Goal: Task Accomplishment & Management: Manage account settings

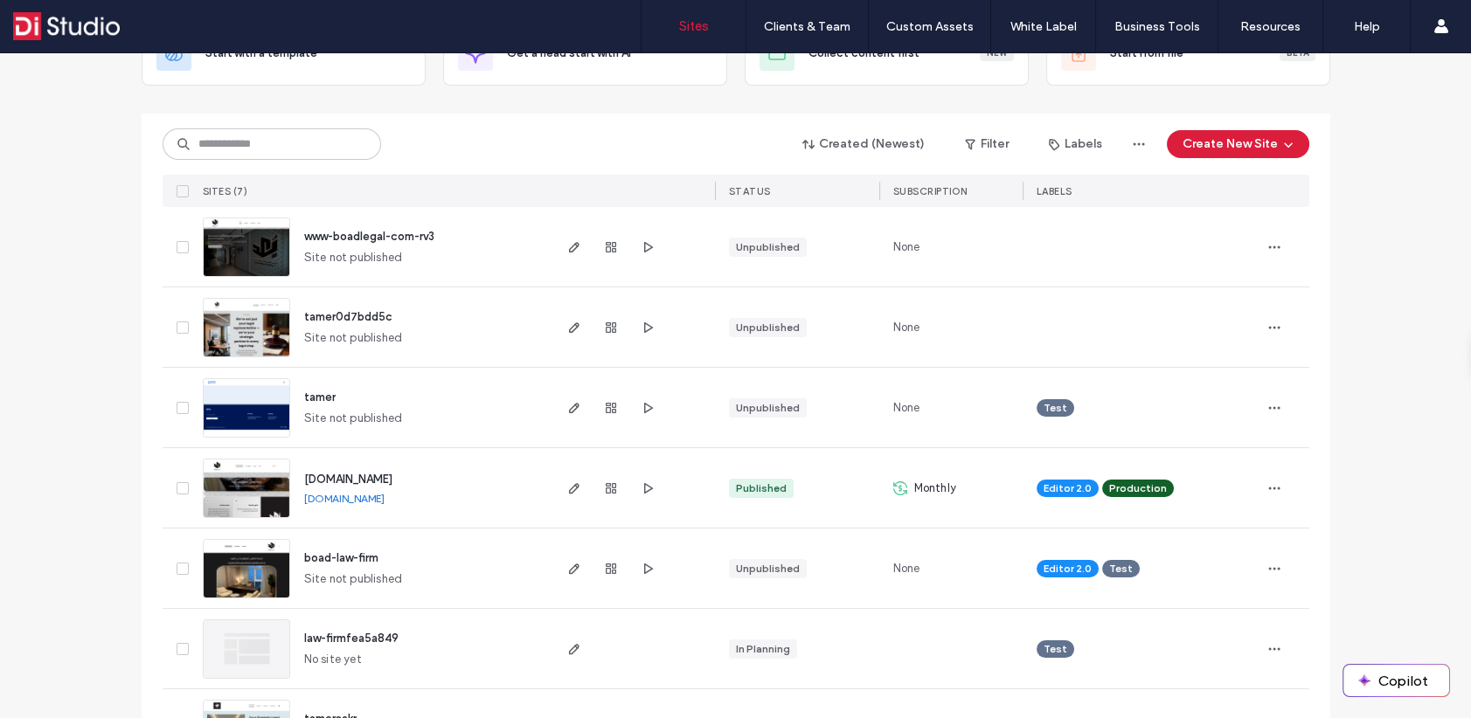
scroll to position [175, 0]
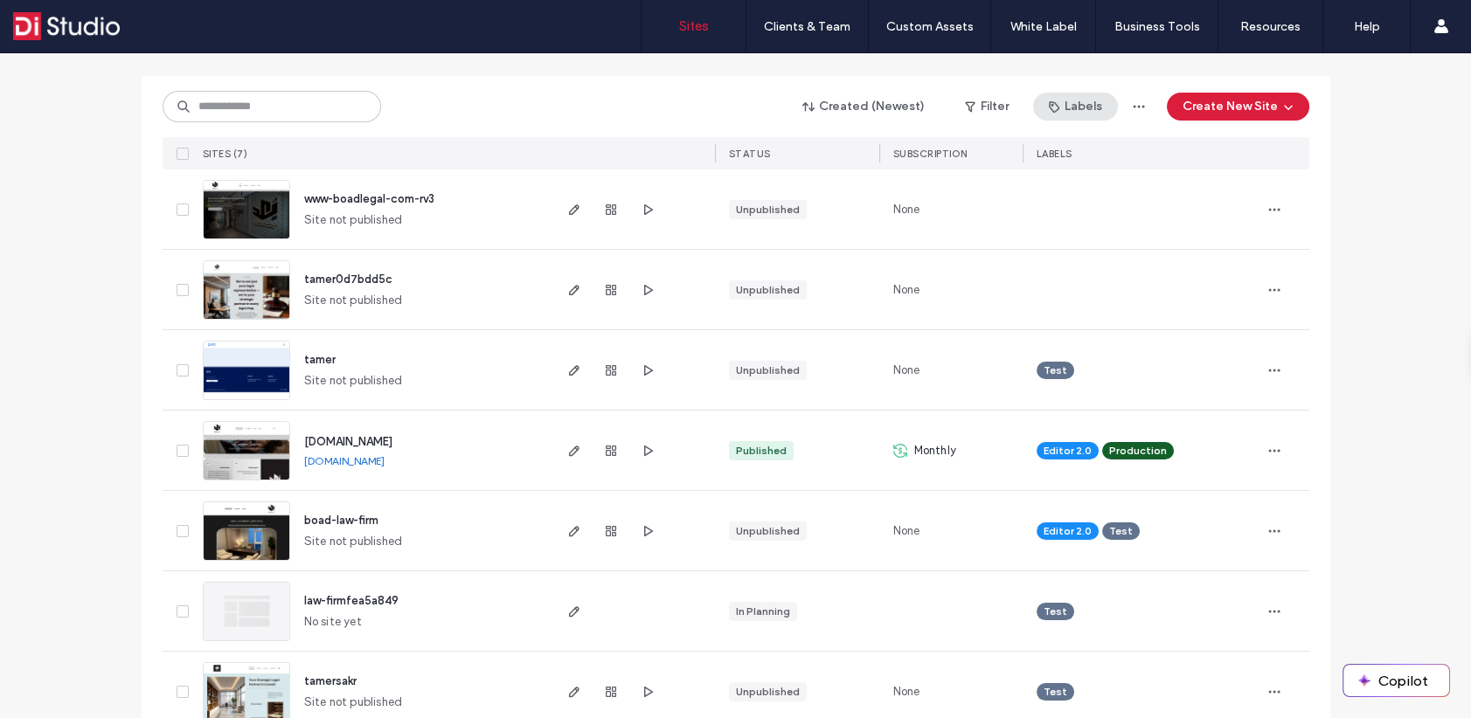
click at [1061, 110] on button "Labels" at bounding box center [1075, 107] width 85 height 28
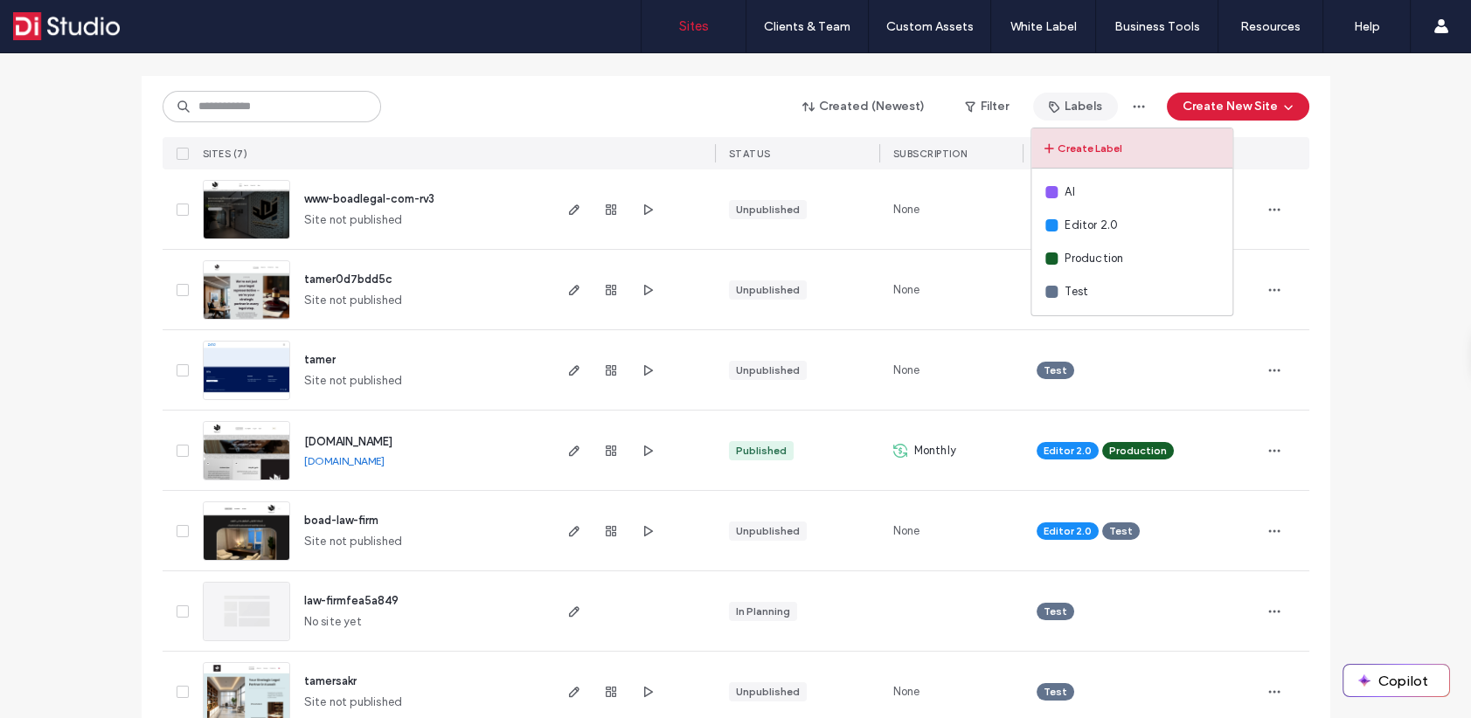
click at [1072, 148] on button "Create Label" at bounding box center [1131, 148] width 201 height 40
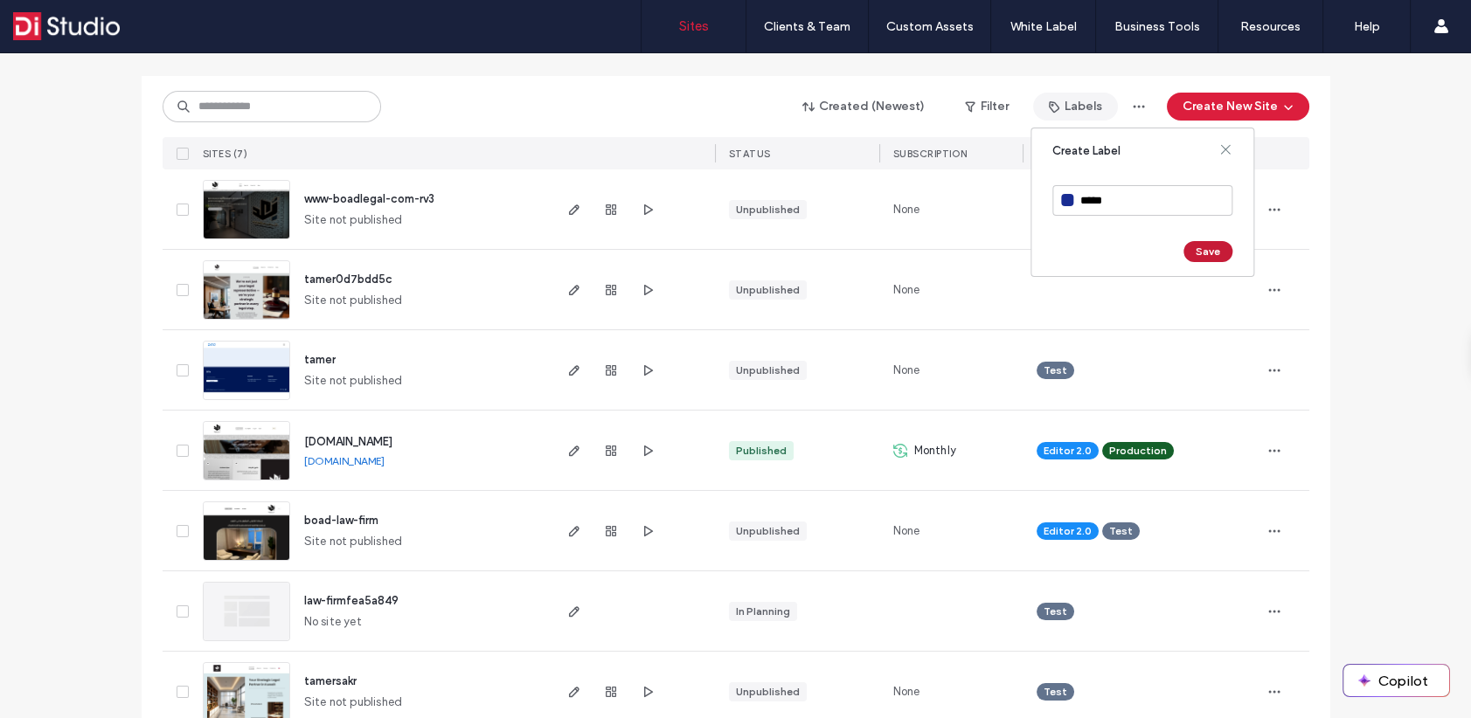
type input "*****"
click at [1206, 247] on button "Save" at bounding box center [1207, 251] width 49 height 21
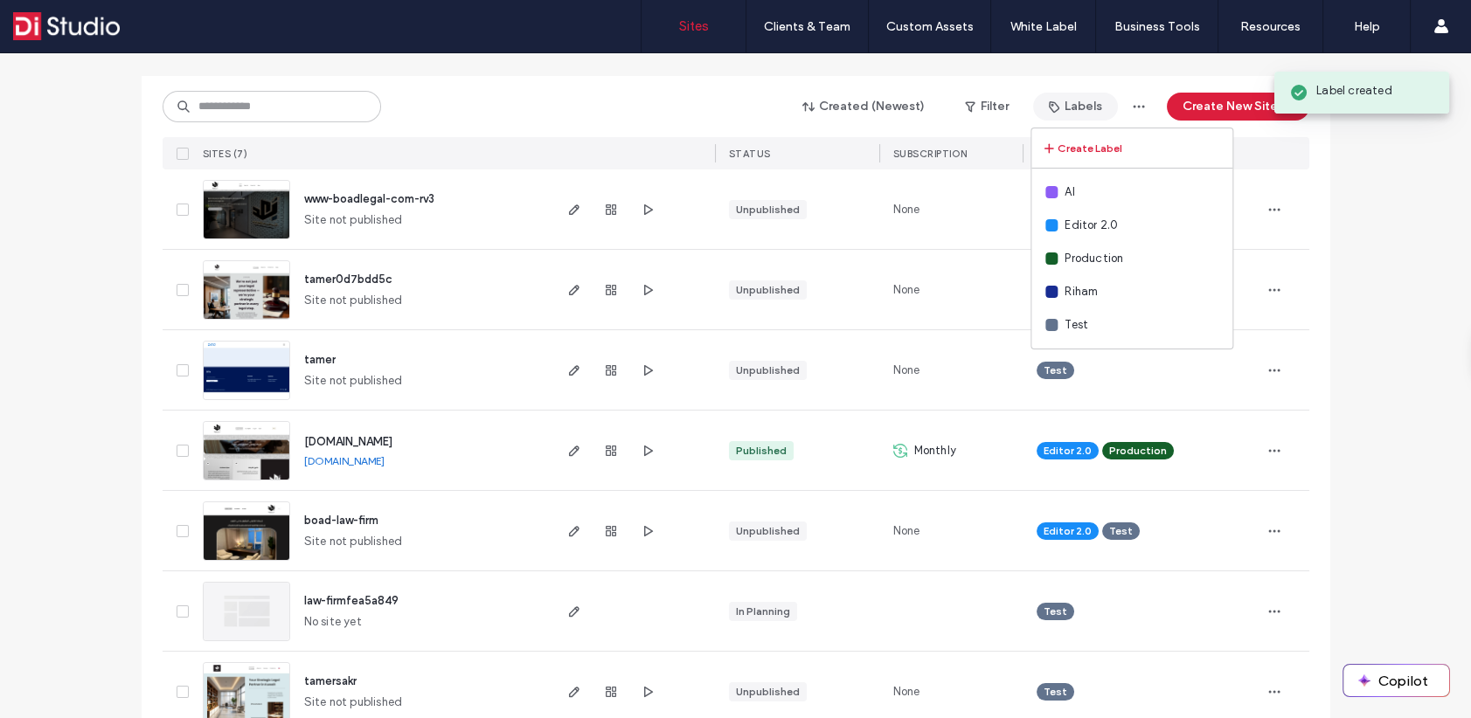
click at [1128, 375] on div "Test" at bounding box center [1141, 370] width 209 height 38
click at [1167, 358] on div "Test" at bounding box center [1141, 357] width 209 height 21
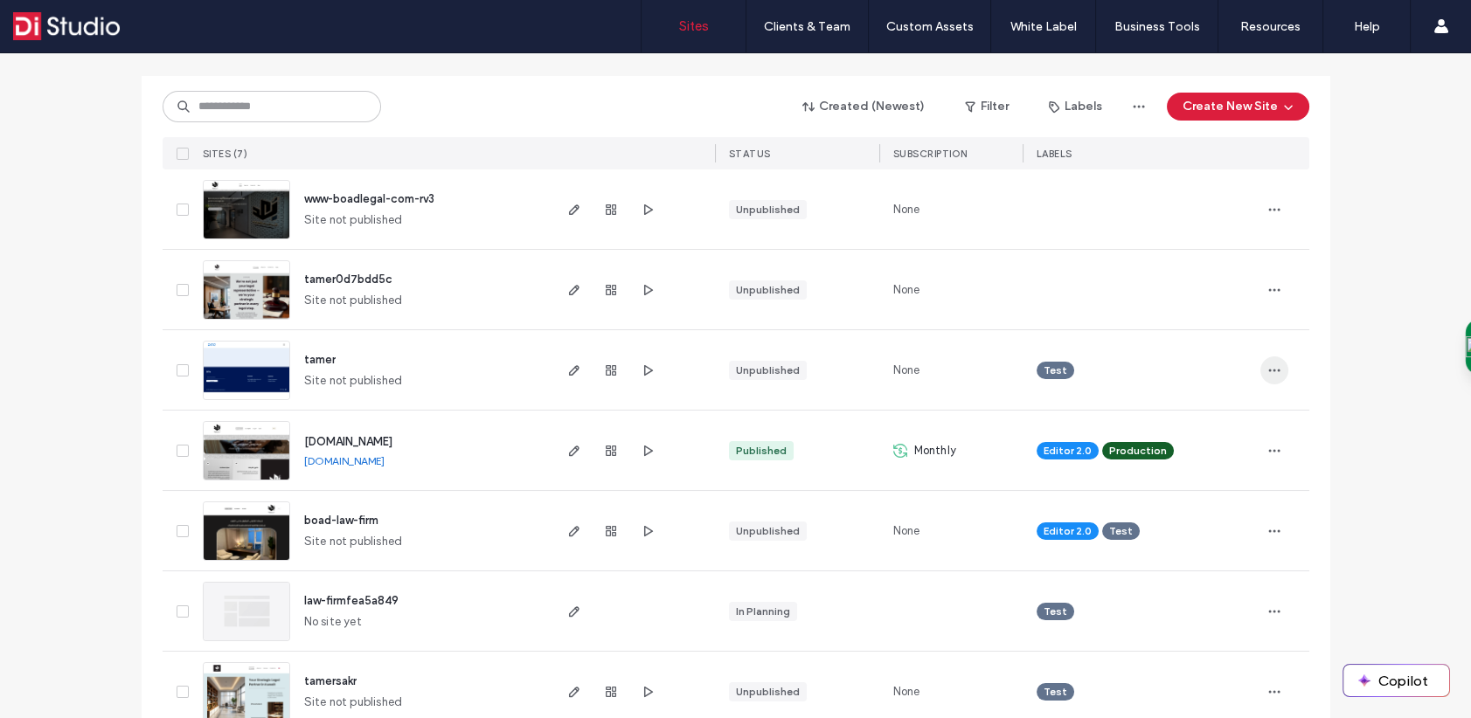
click at [1268, 369] on use "button" at bounding box center [1273, 370] width 11 height 3
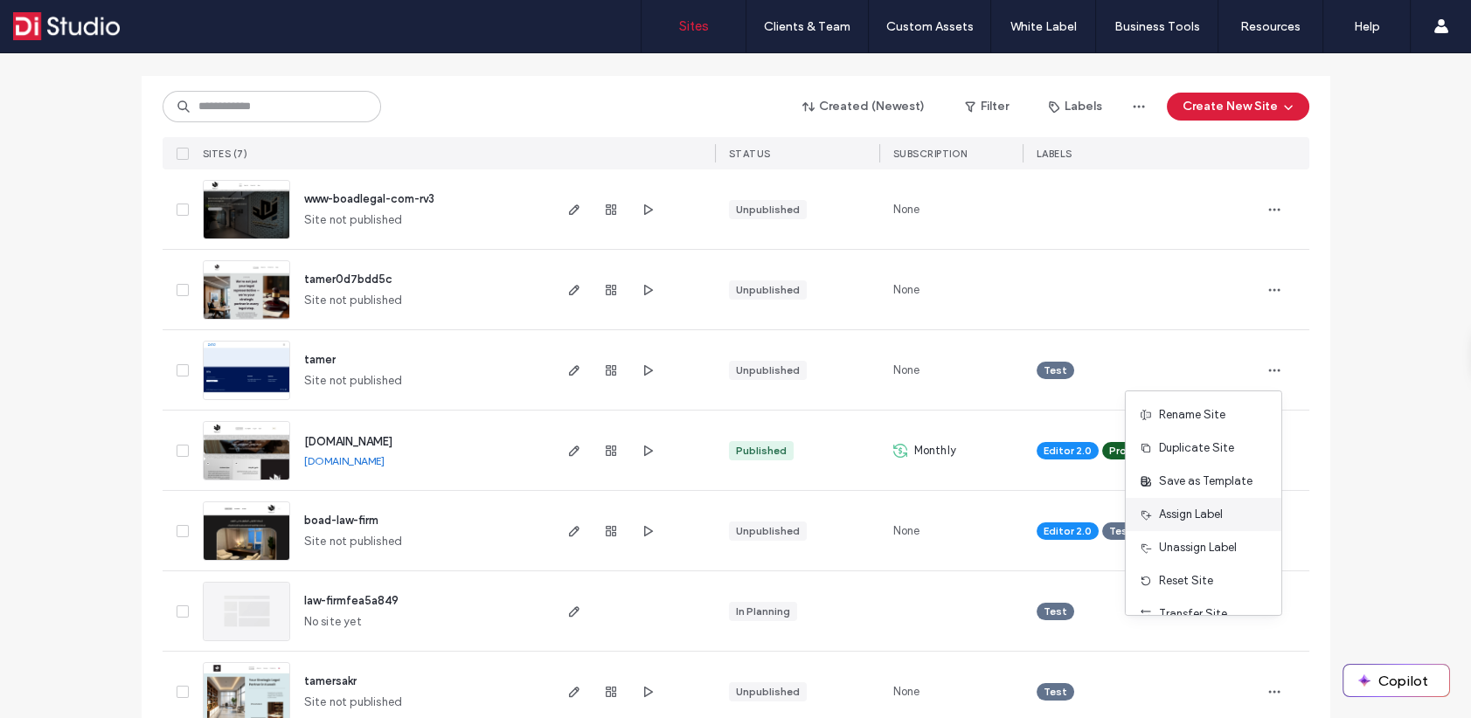
click at [1182, 510] on span "Assign Label" at bounding box center [1191, 514] width 64 height 17
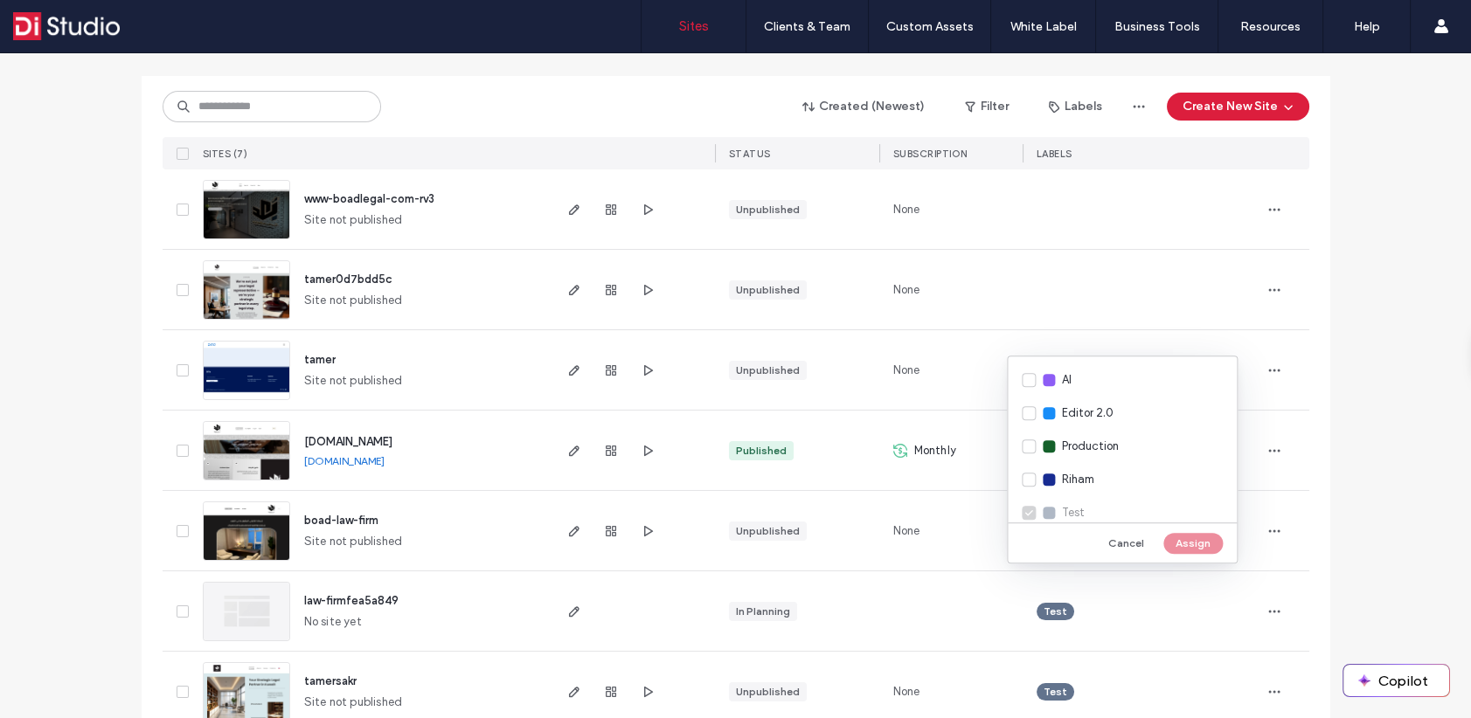
drag, startPoint x: 1066, startPoint y: 479, endPoint x: 1143, endPoint y: 528, distance: 91.2
click at [1068, 481] on span "Riham" at bounding box center [1078, 479] width 32 height 17
click at [1180, 542] on button "Assign" at bounding box center [1192, 543] width 59 height 21
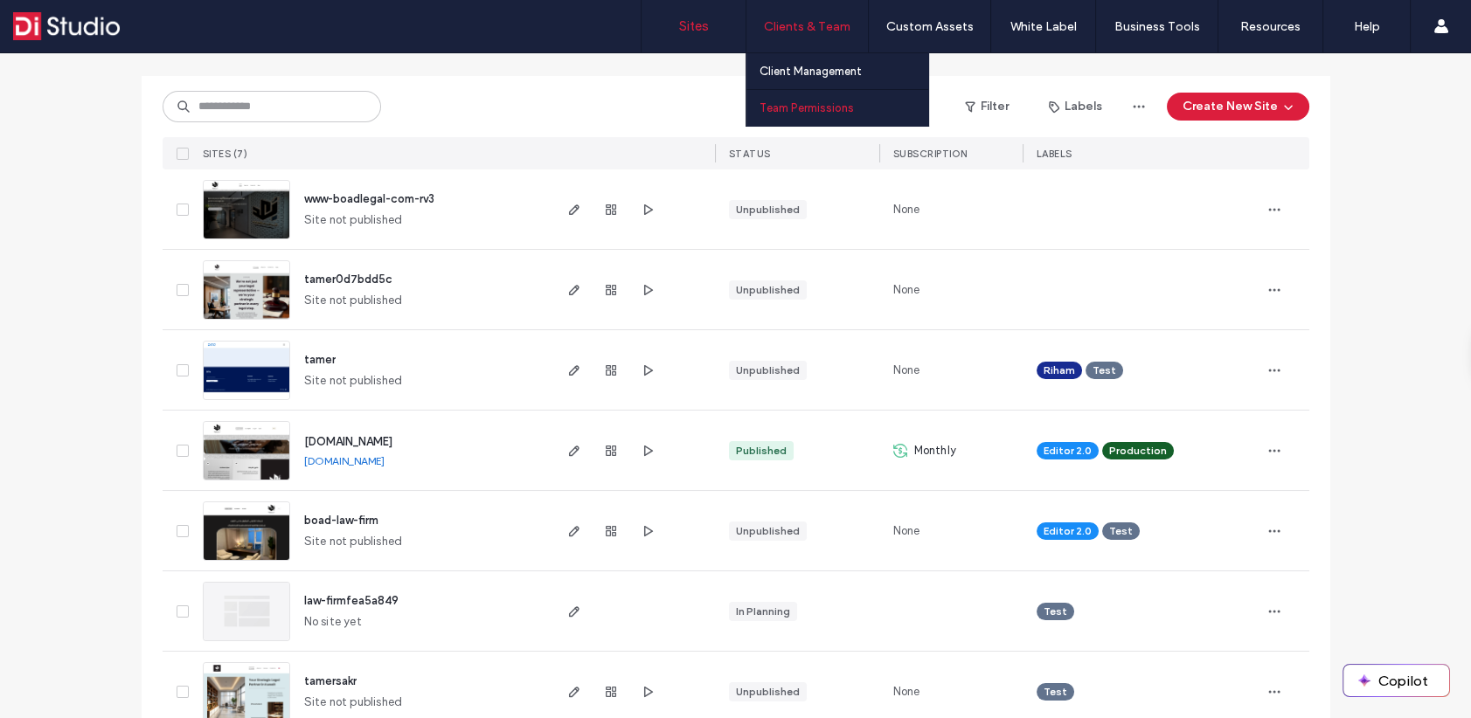
click at [815, 101] on label "Team Permissions" at bounding box center [807, 107] width 94 height 13
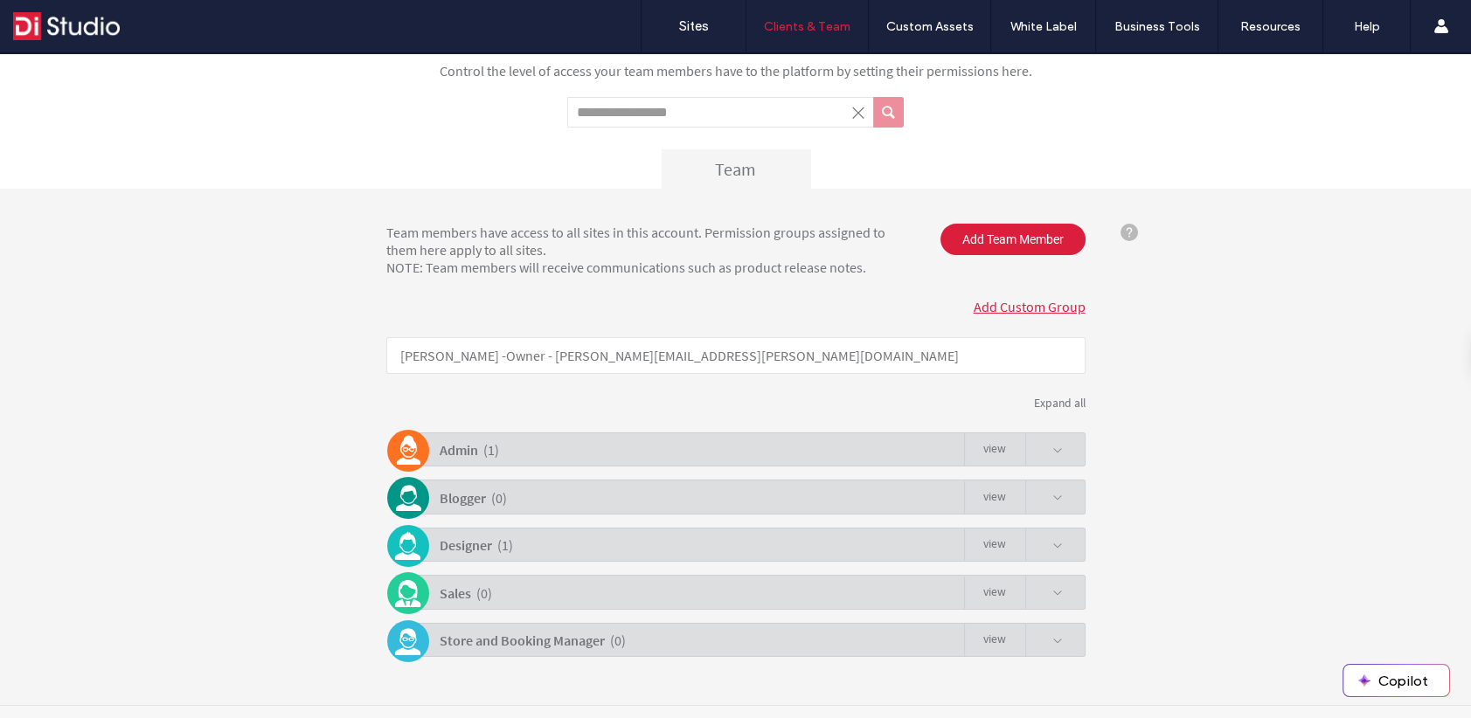
scroll to position [107, 0]
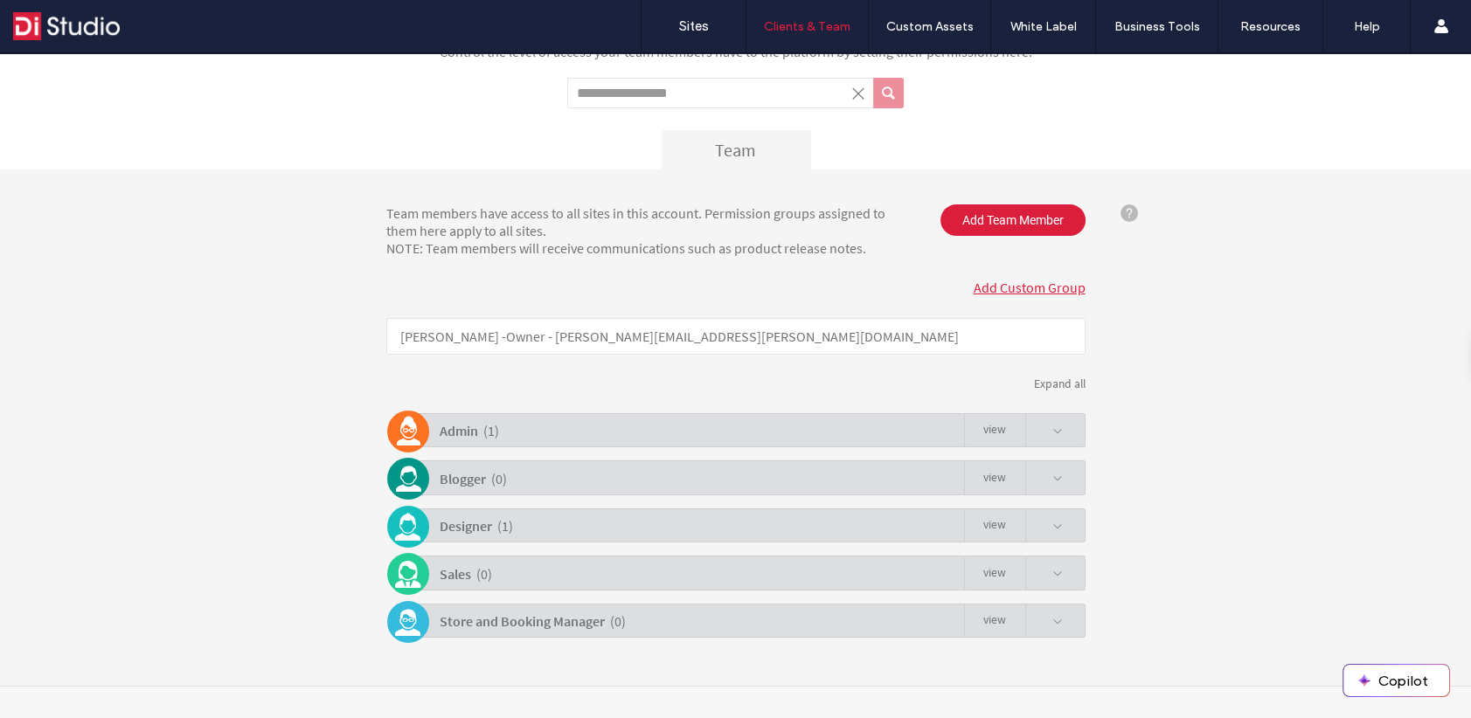
click at [1053, 524] on span at bounding box center [1057, 527] width 10 height 10
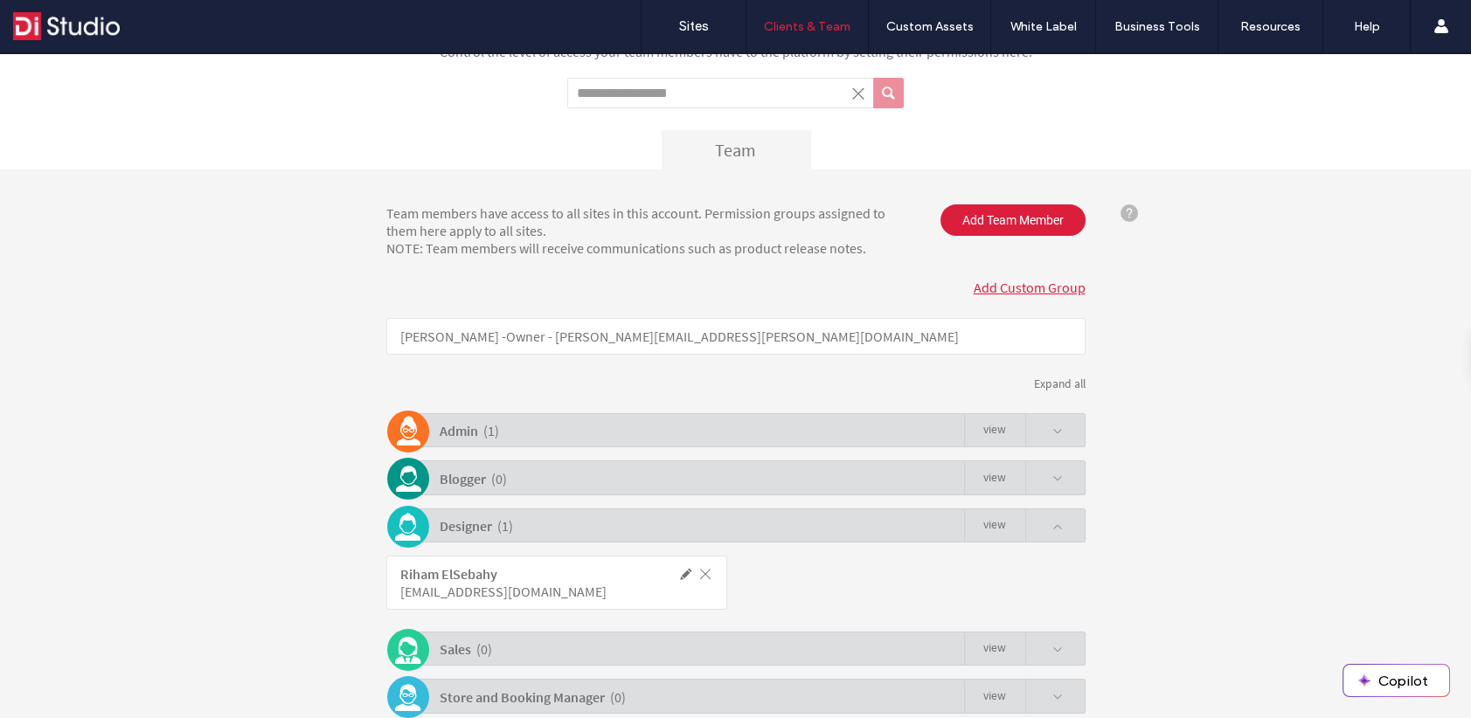
click at [681, 572] on span at bounding box center [686, 574] width 16 height 16
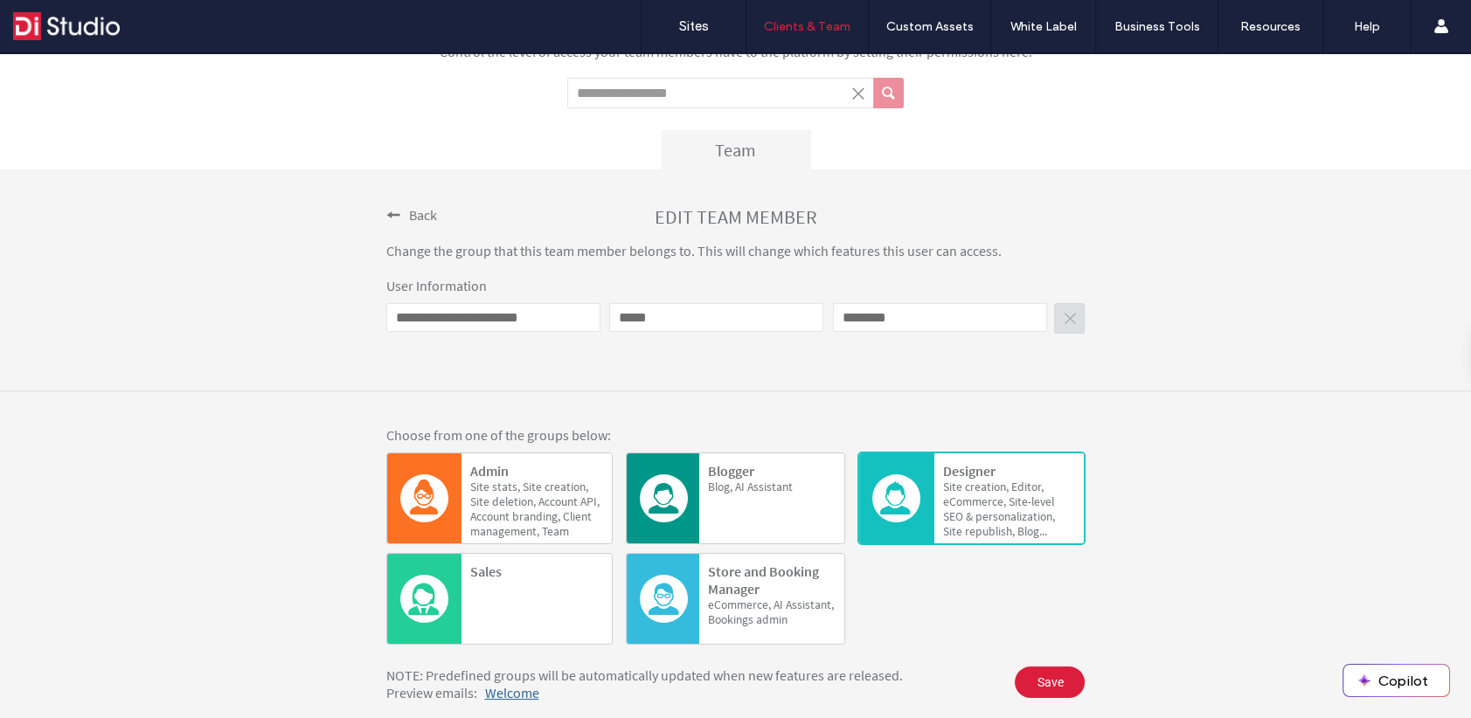
scroll to position [159, 0]
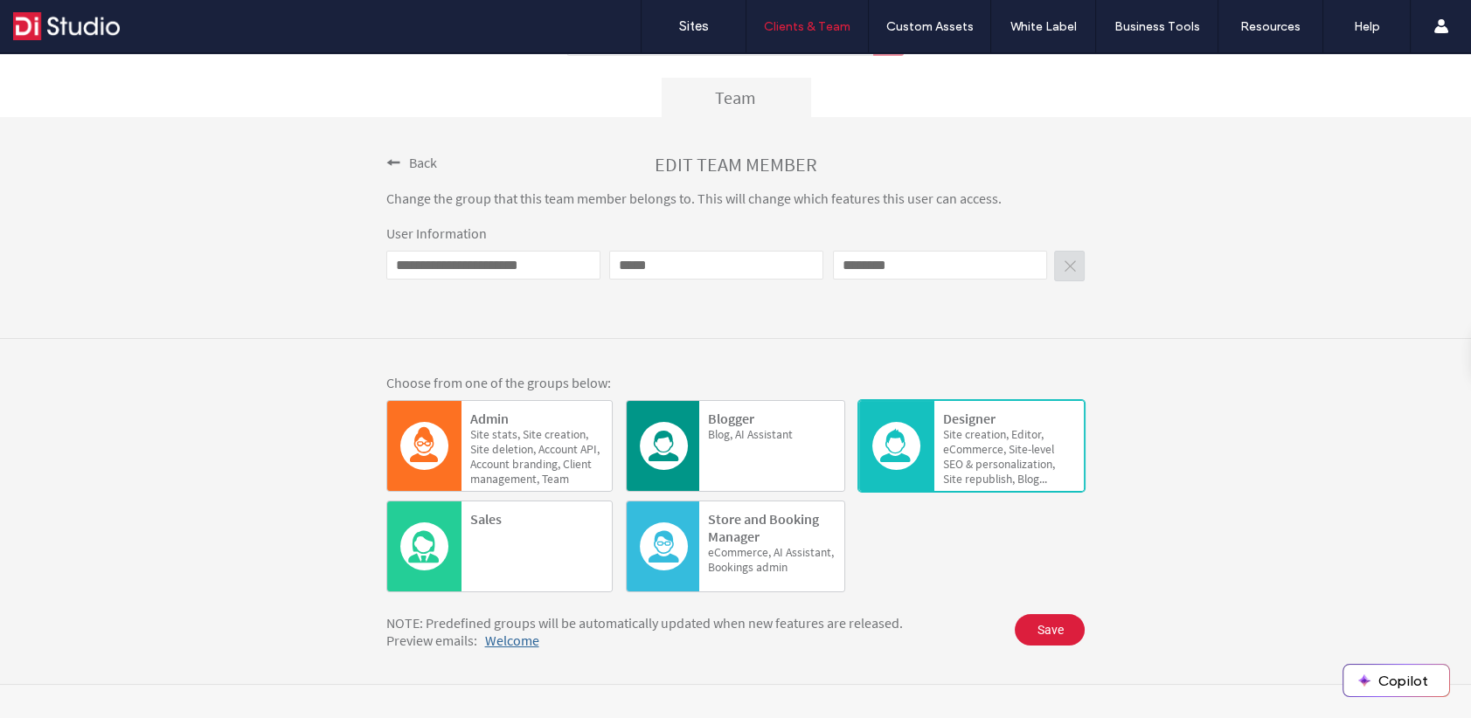
click at [504, 635] on span "Welcome" at bounding box center [512, 640] width 54 height 17
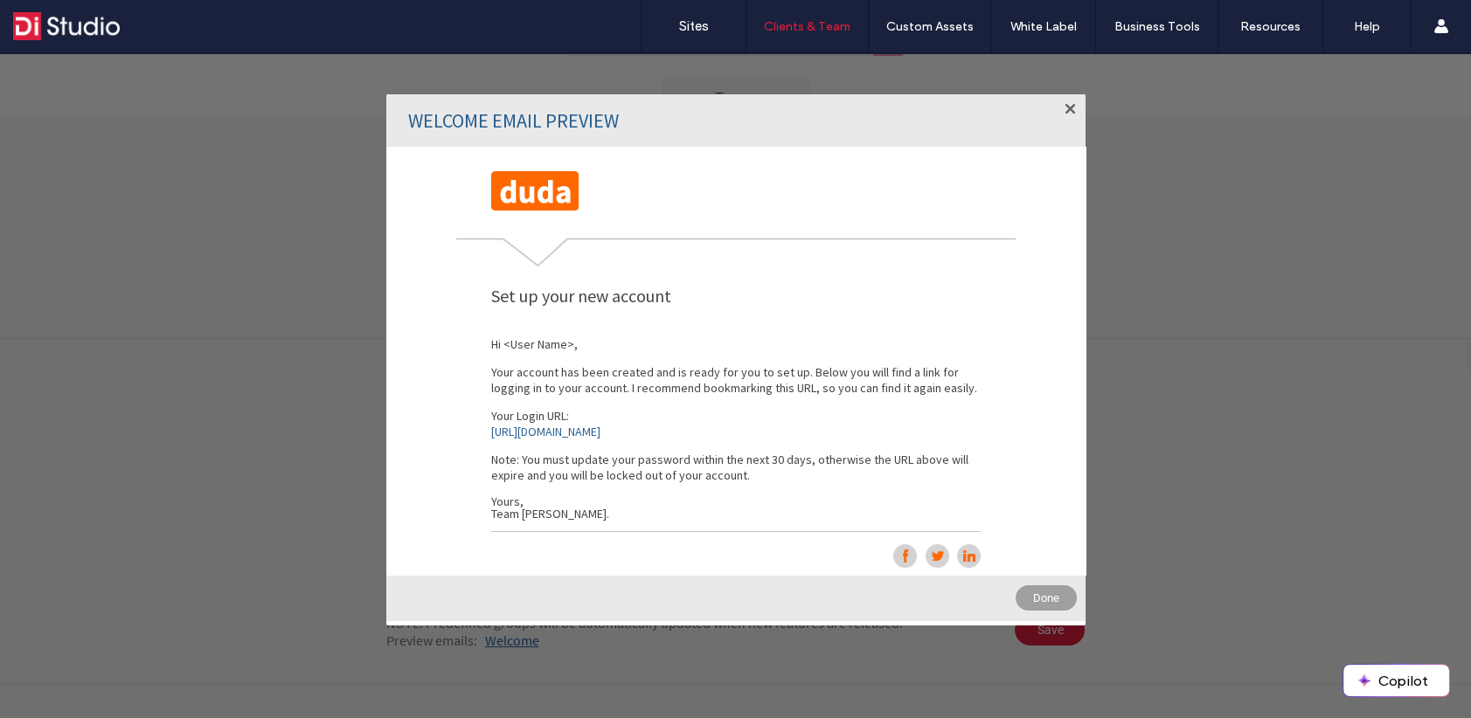
scroll to position [24, 0]
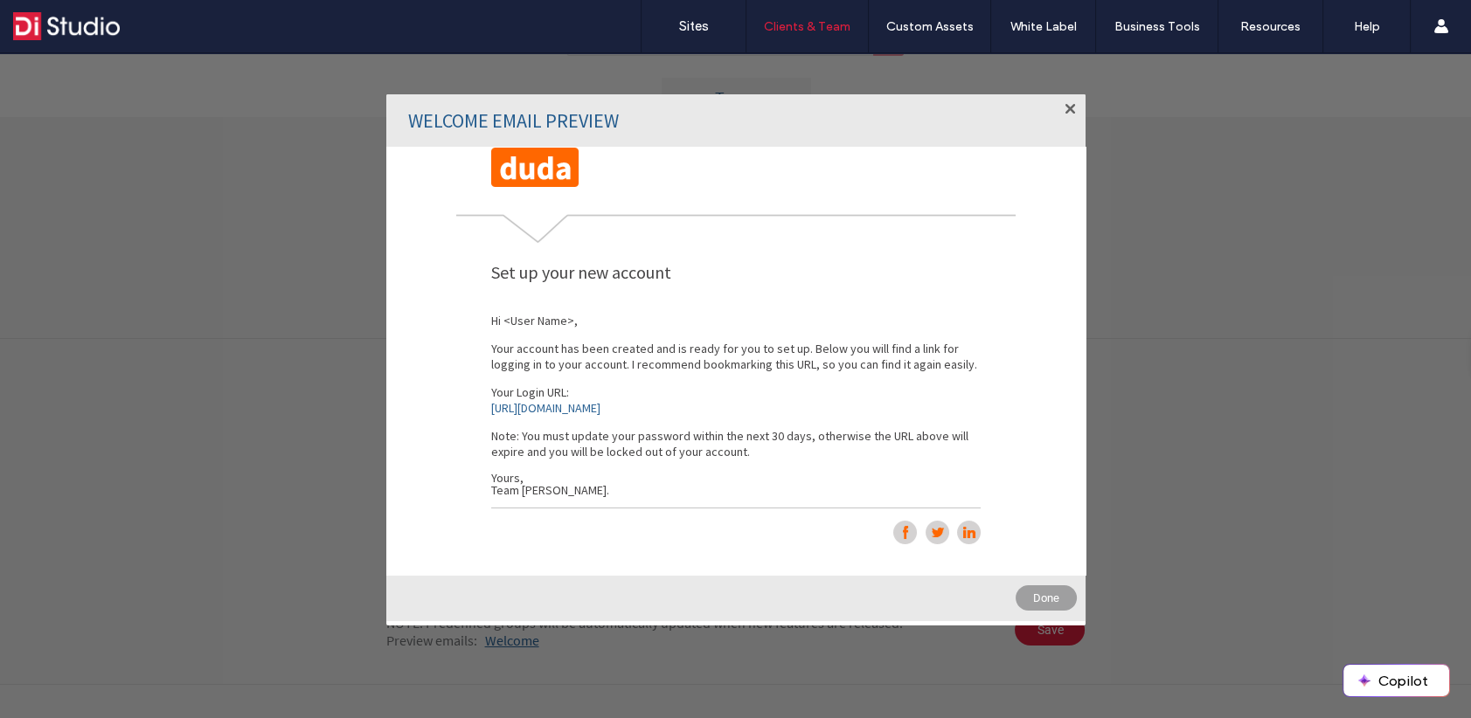
click at [532, 477] on div "Welcome! Ready to create your first site with our powerful editors? Set up your…" at bounding box center [735, 361] width 699 height 428
click at [530, 486] on div "Welcome! Ready to create your first site with our powerful editors? Set up your…" at bounding box center [735, 361] width 699 height 428
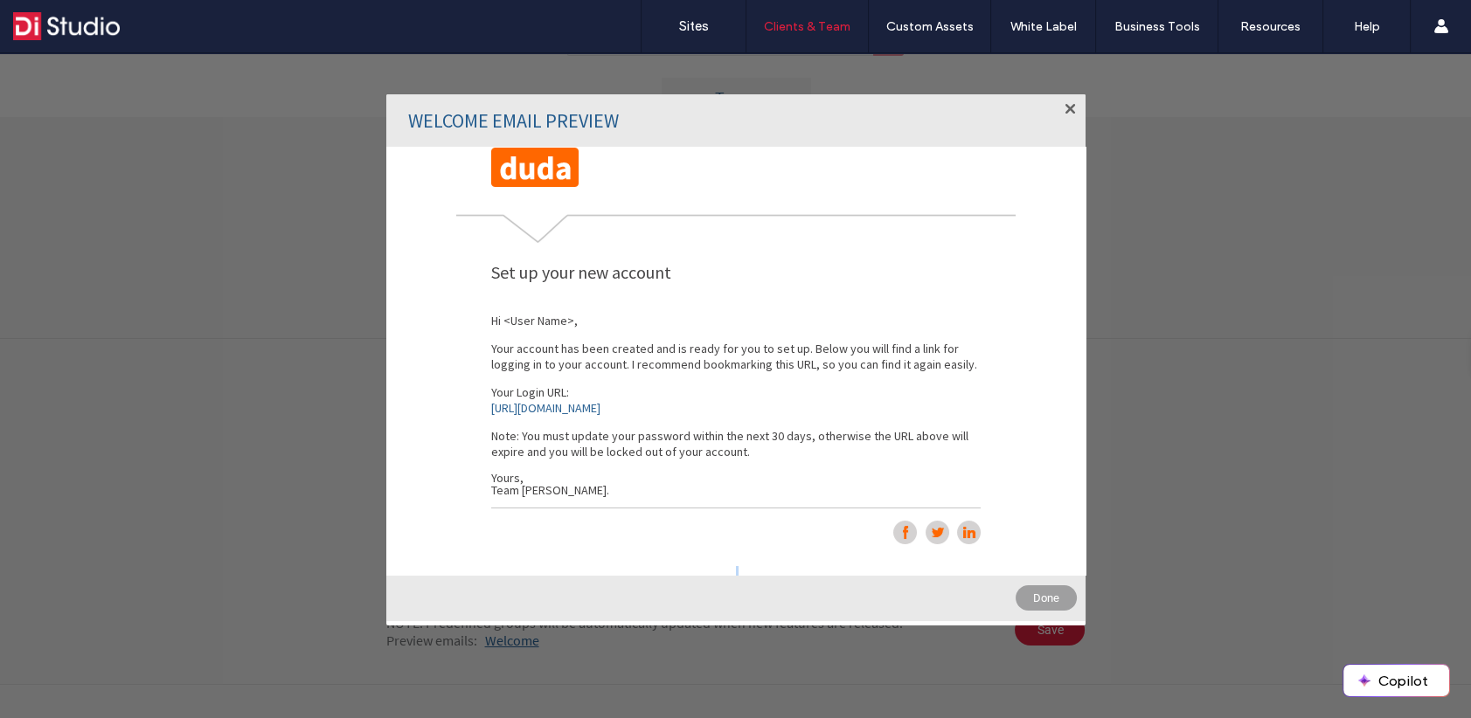
click at [510, 482] on div "Welcome! Ready to create your first site with our powerful editors? Set up your…" at bounding box center [735, 361] width 699 height 428
click at [507, 472] on div "Welcome! Ready to create your first site with our powerful editors? Set up your…" at bounding box center [735, 361] width 699 height 428
click at [501, 444] on div "Welcome! Ready to create your first site with our powerful editors? Set up your…" at bounding box center [735, 361] width 699 height 428
click at [506, 443] on div "Welcome! Ready to create your first site with our powerful editors? Set up your…" at bounding box center [735, 361] width 699 height 428
click at [1045, 596] on span "Done" at bounding box center [1046, 598] width 61 height 25
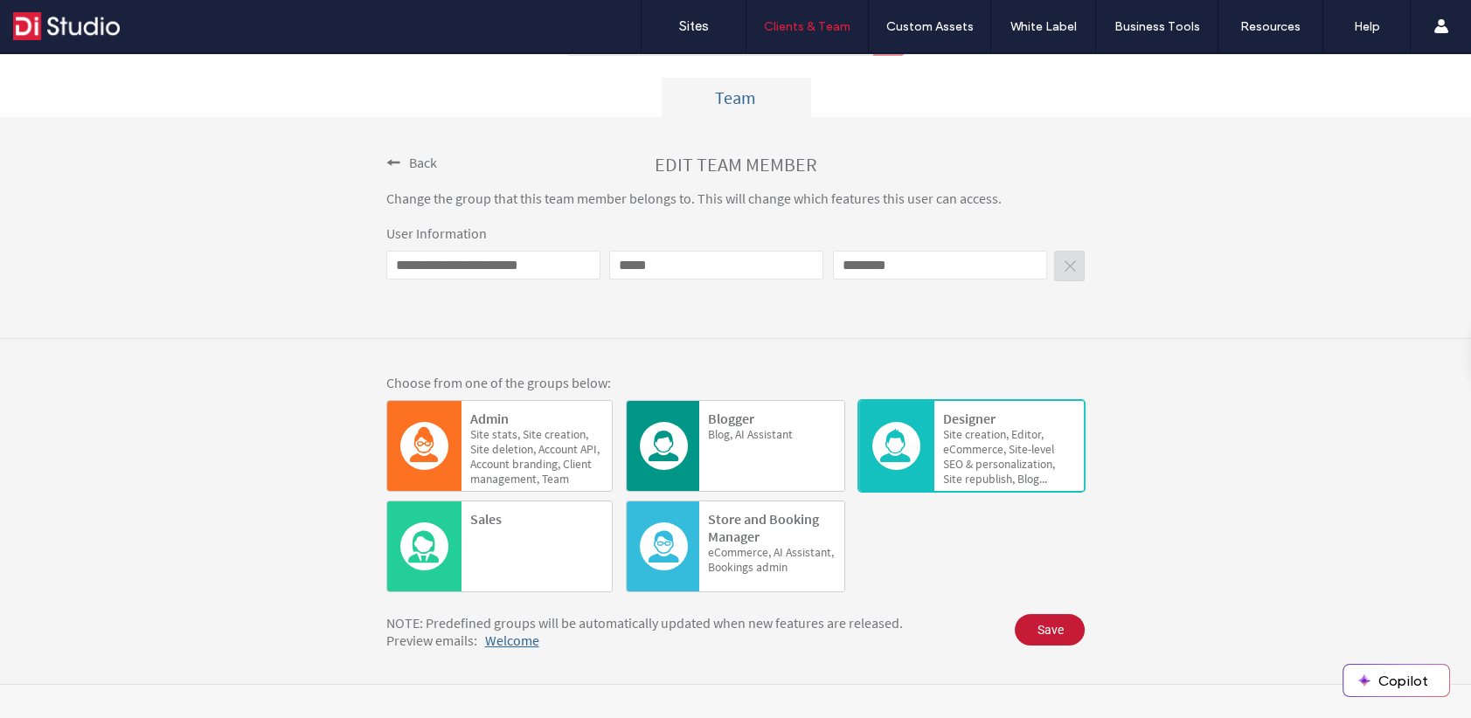
click at [1058, 625] on span "Save" at bounding box center [1050, 629] width 70 height 31
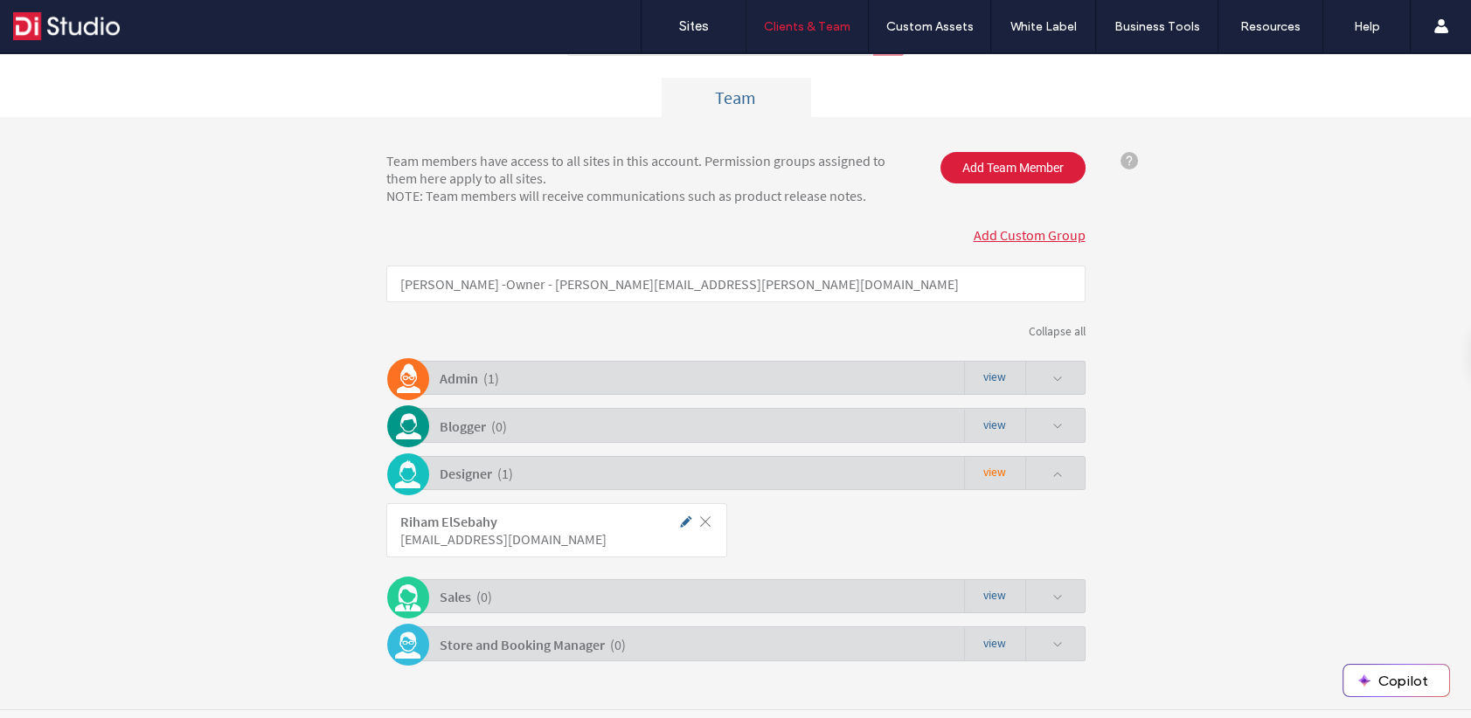
click at [982, 469] on link "view" at bounding box center [994, 473] width 61 height 33
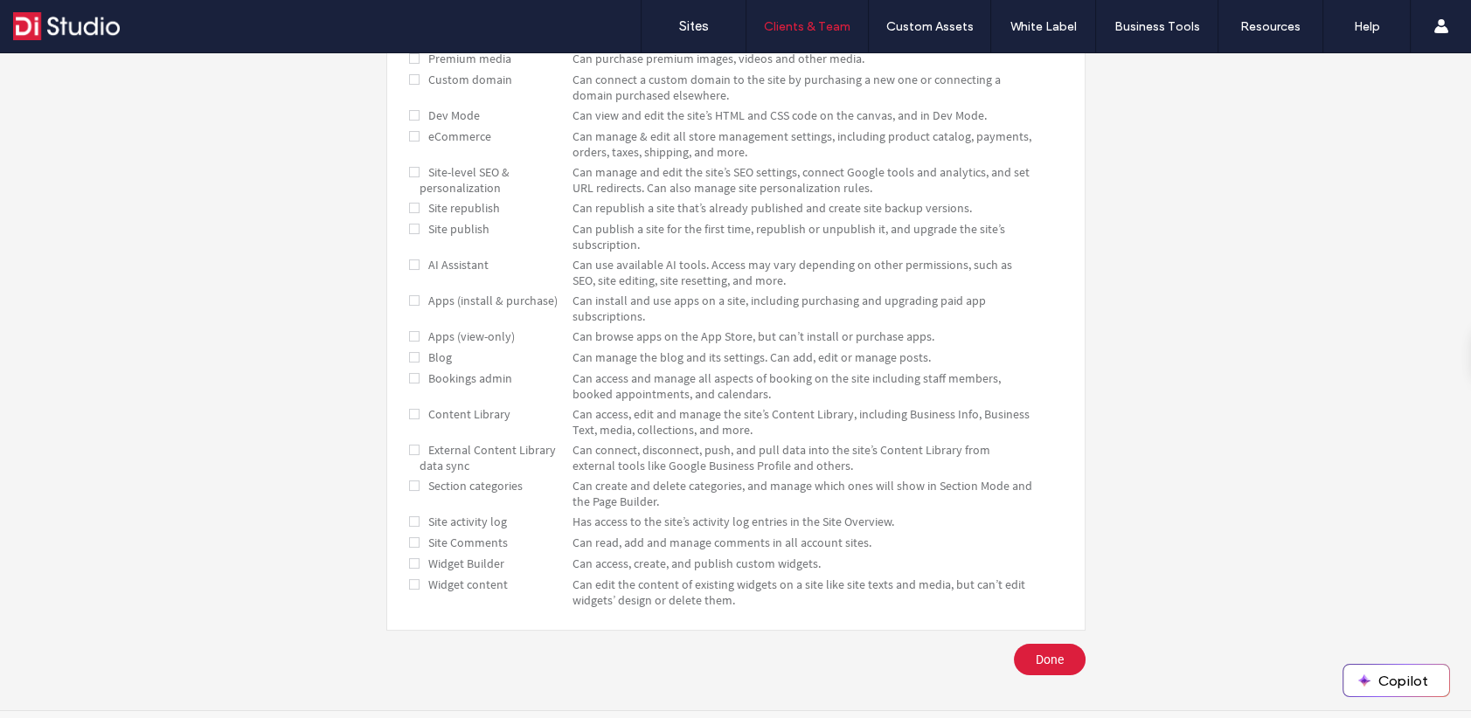
scroll to position [563, 0]
click at [409, 530] on span at bounding box center [414, 538] width 10 height 16
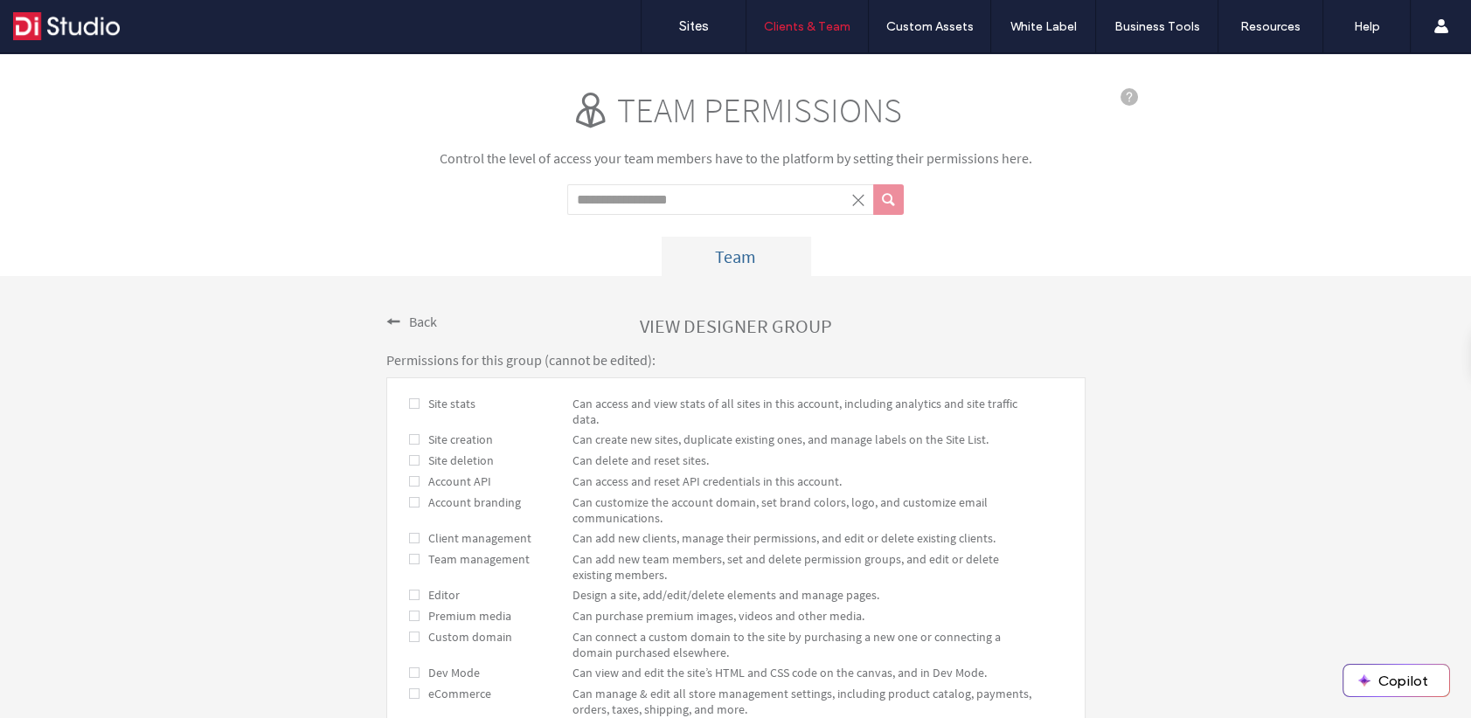
scroll to position [0, 0]
click at [596, 402] on span "Can access and view stats of all sites in this account, including analytics and…" at bounding box center [794, 411] width 445 height 31
click at [409, 321] on span "Back" at bounding box center [423, 321] width 28 height 17
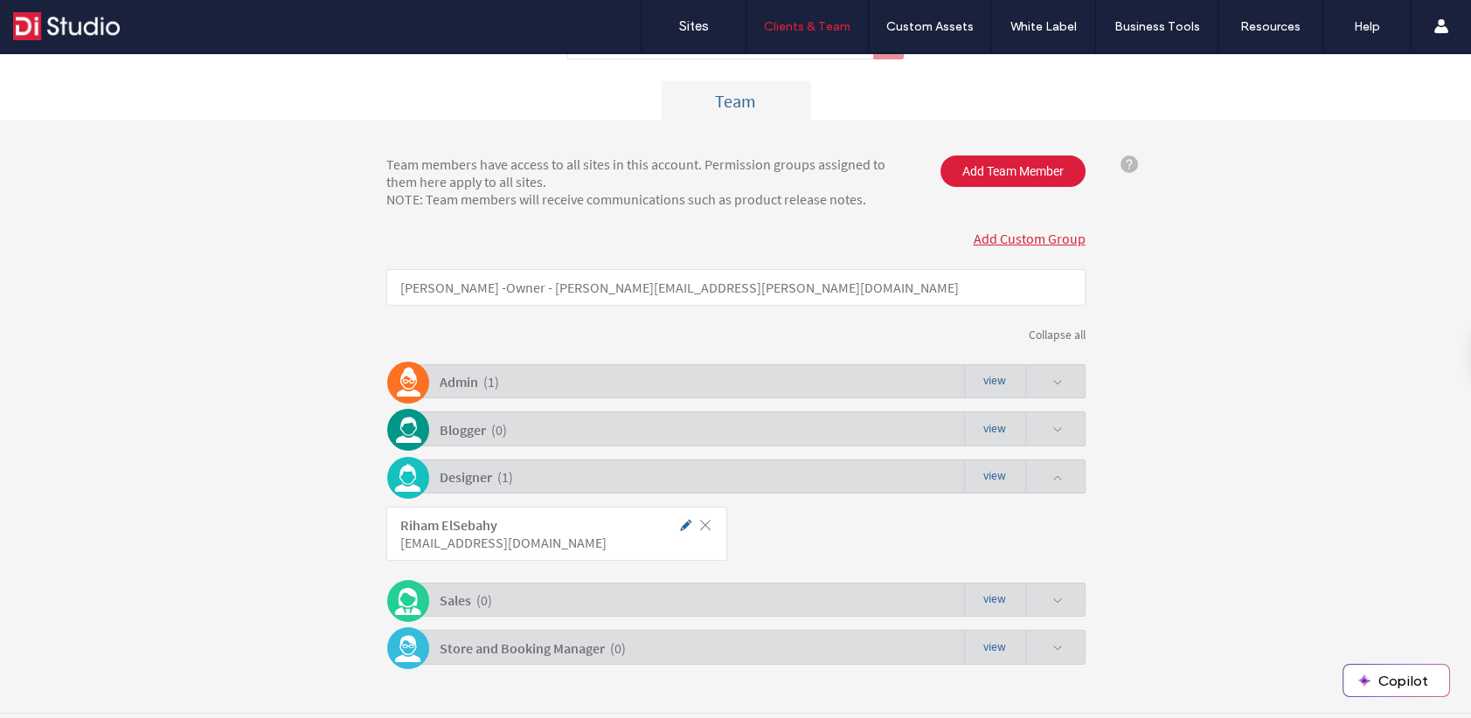
scroll to position [183, 0]
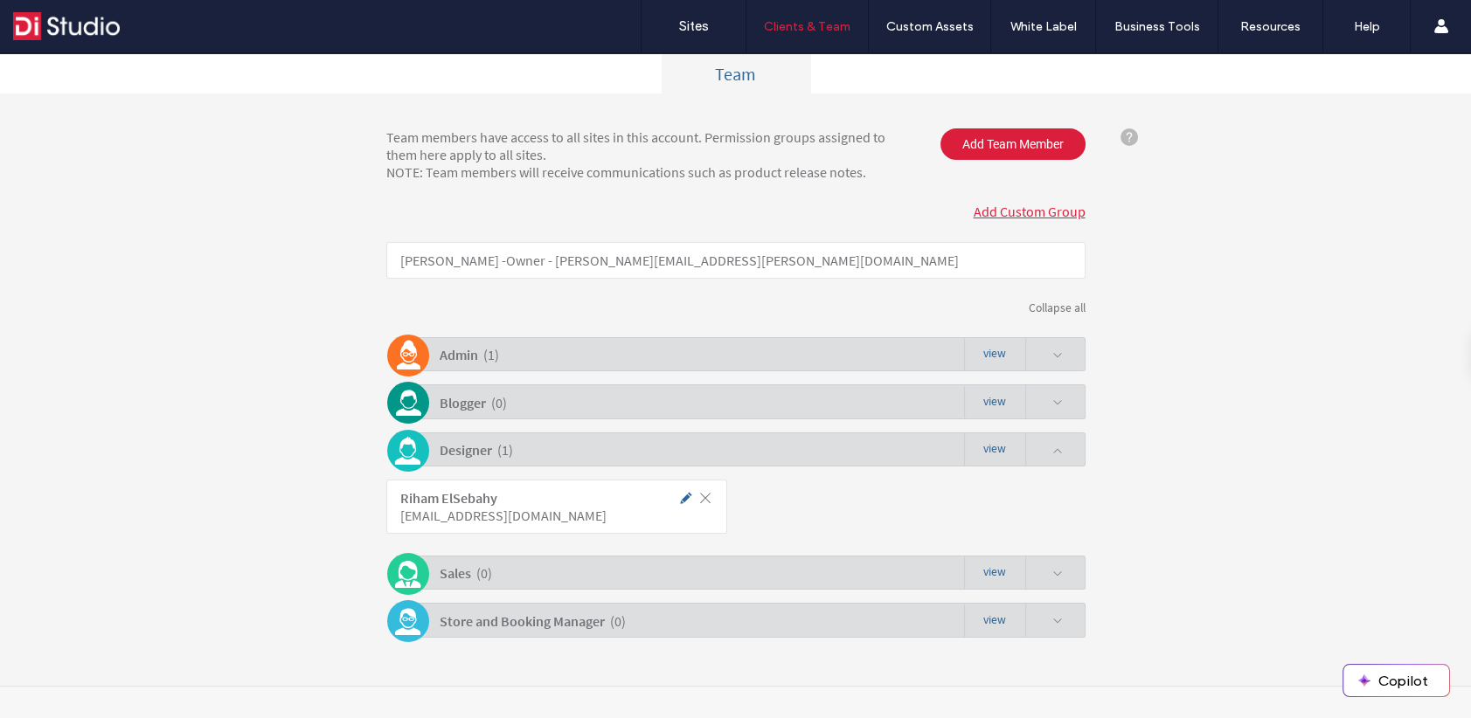
click at [441, 498] on b "Riham ElSebahy" at bounding box center [448, 497] width 97 height 17
click at [678, 493] on span at bounding box center [686, 498] width 16 height 16
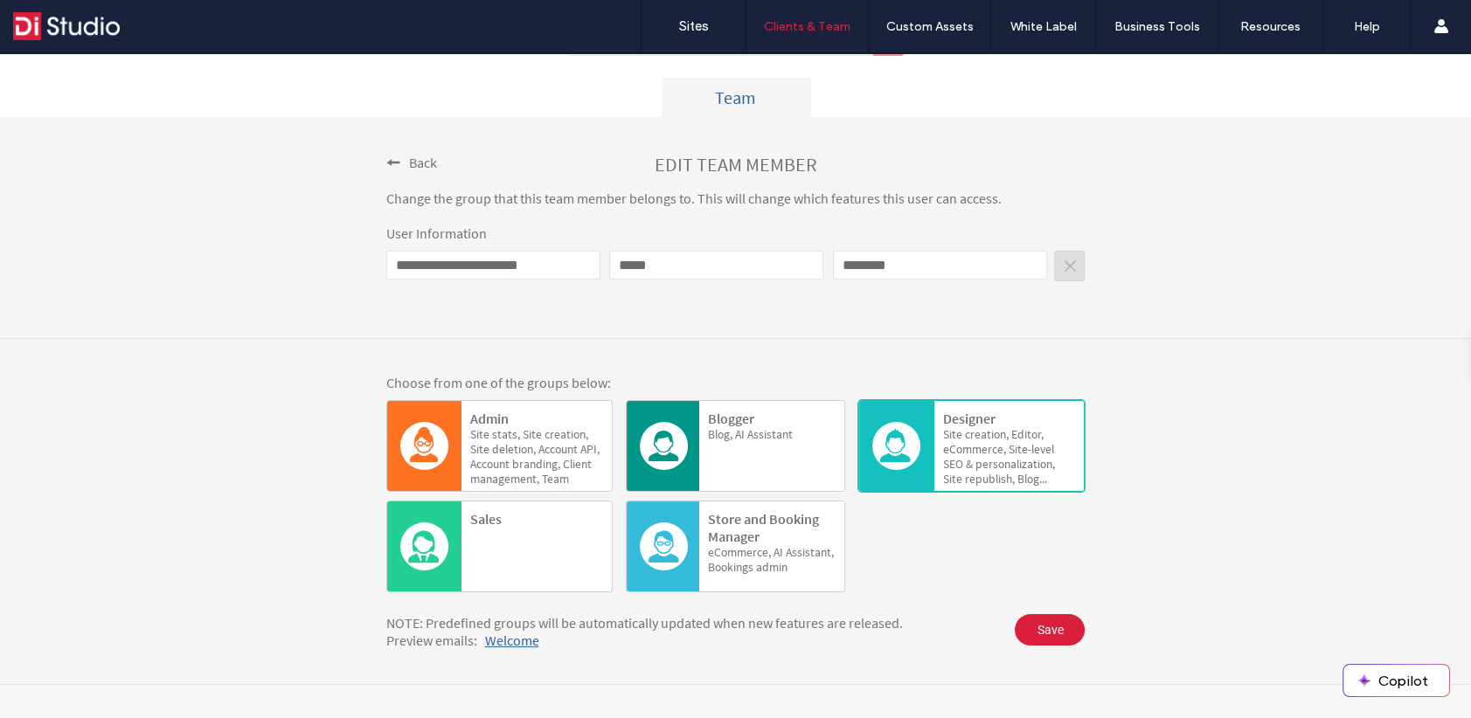
click at [397, 159] on div "Back" at bounding box center [411, 161] width 51 height 19
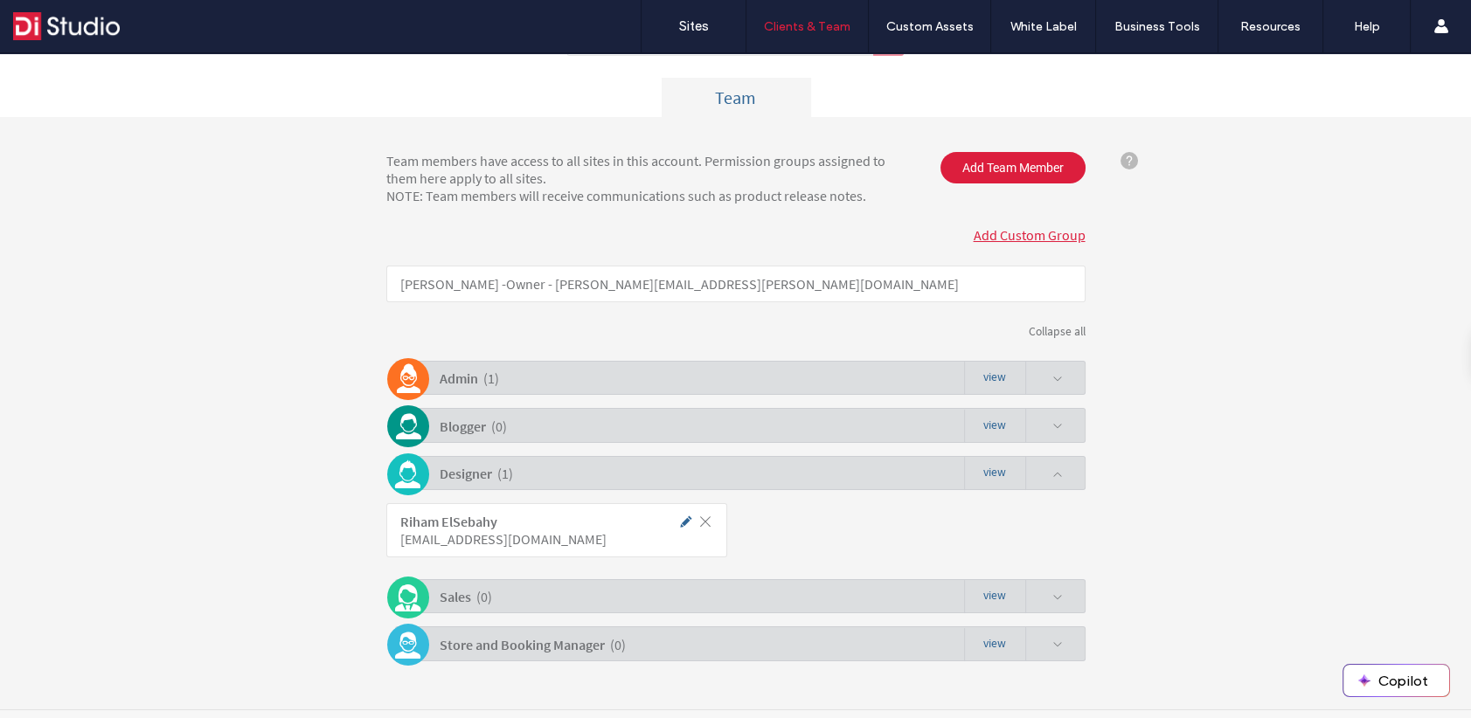
scroll to position [183, 0]
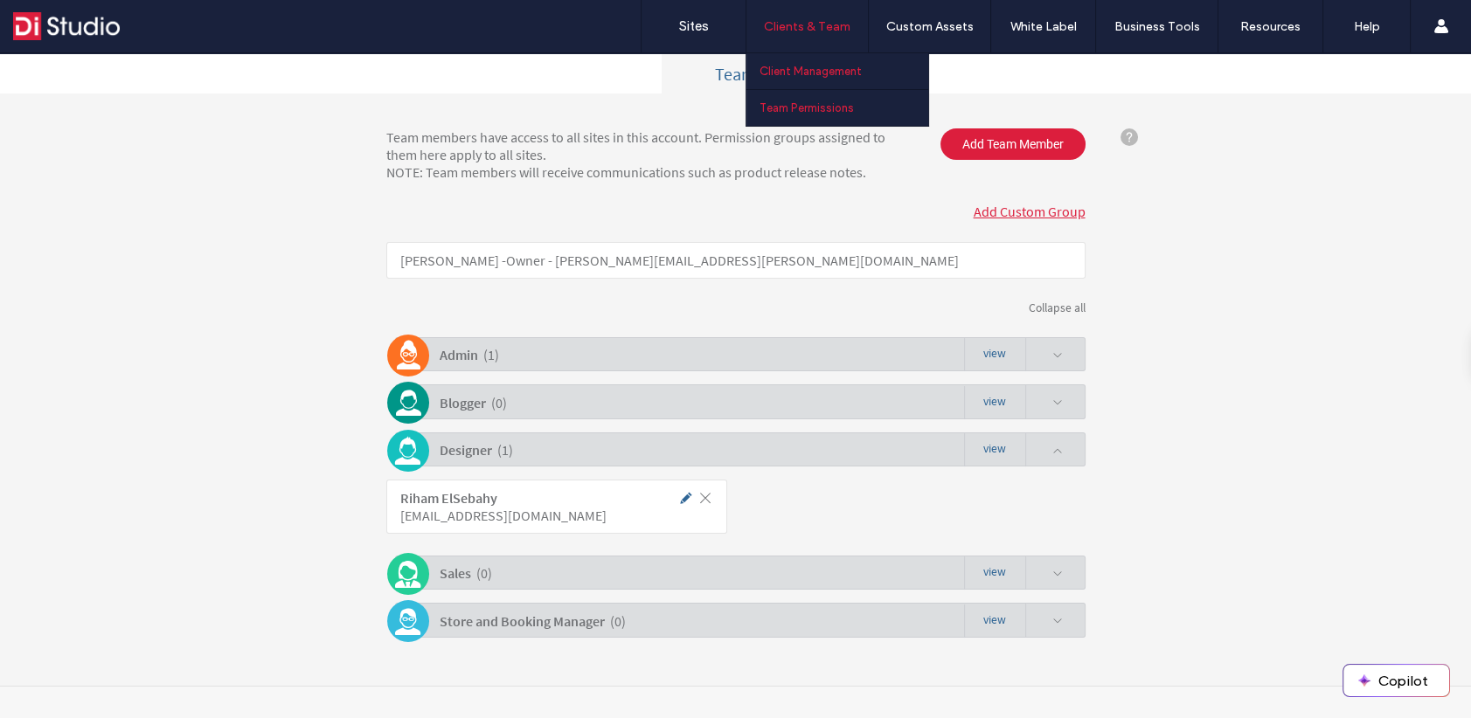
click at [783, 67] on label "Client Management" at bounding box center [811, 71] width 102 height 13
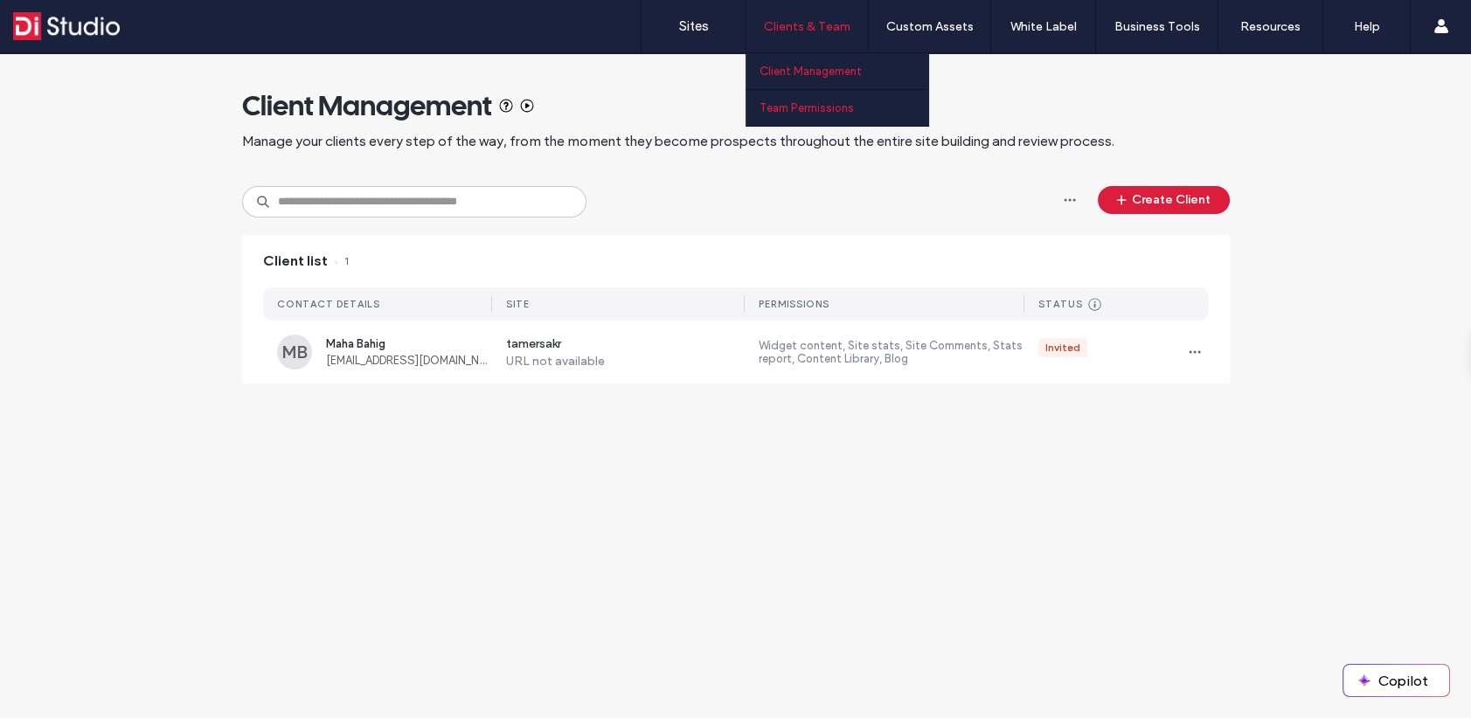
click at [798, 108] on label "Team Permissions" at bounding box center [807, 107] width 94 height 13
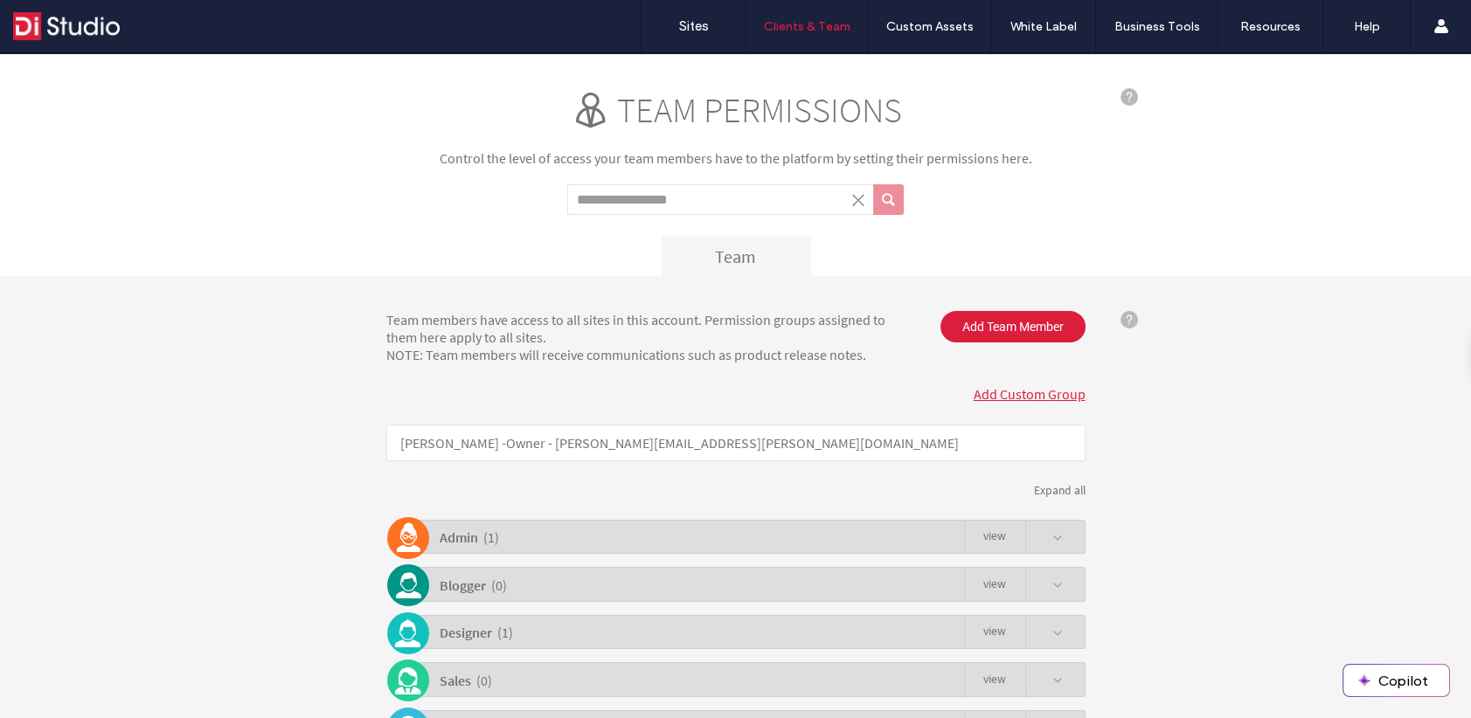
click at [729, 439] on p "Dina Sakr - Owner - Dina.Sakr@ditabc.com" at bounding box center [735, 443] width 699 height 37
click at [702, 442] on p "Dina Sakr - Owner - Dina.Sakr@ditabc.com" at bounding box center [735, 443] width 699 height 37
click at [677, 203] on input "Search term" at bounding box center [720, 199] width 306 height 31
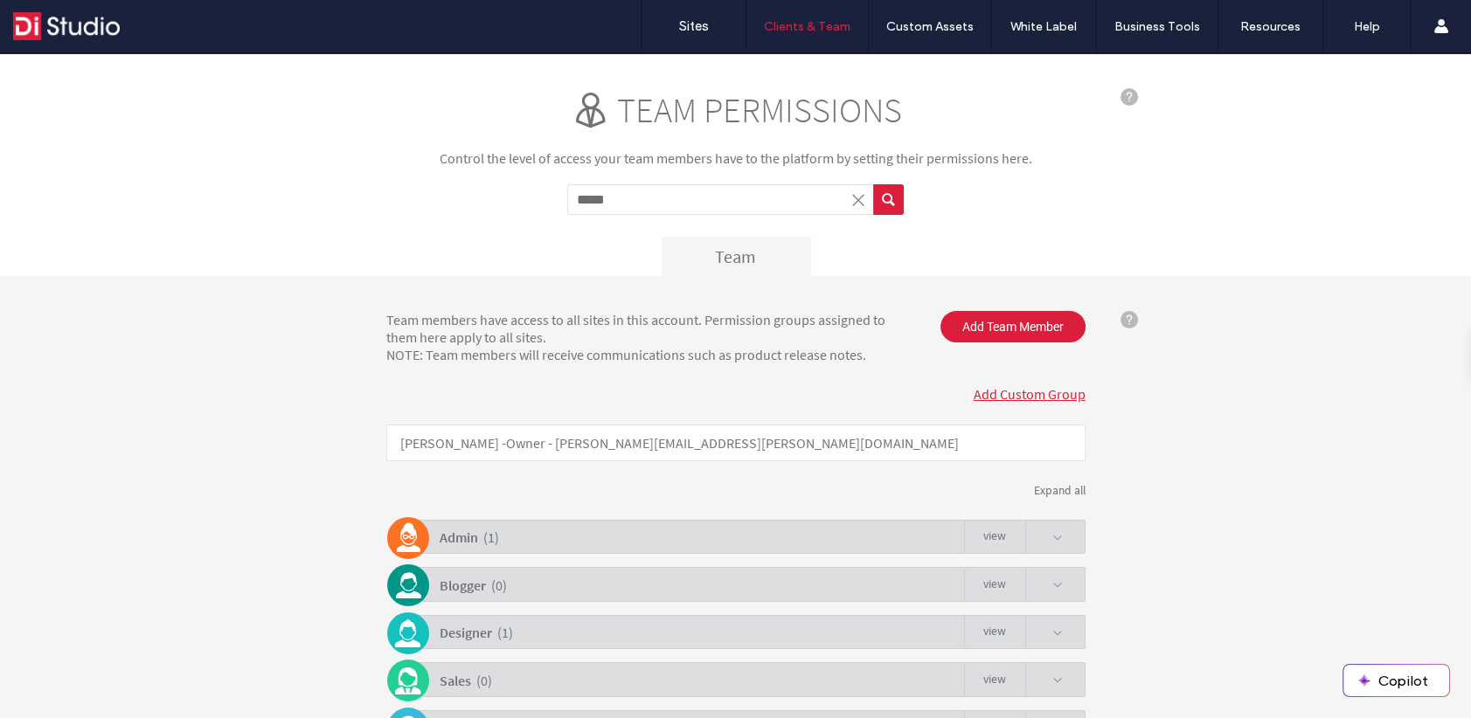
click at [873, 184] on button "submit" at bounding box center [888, 199] width 31 height 31
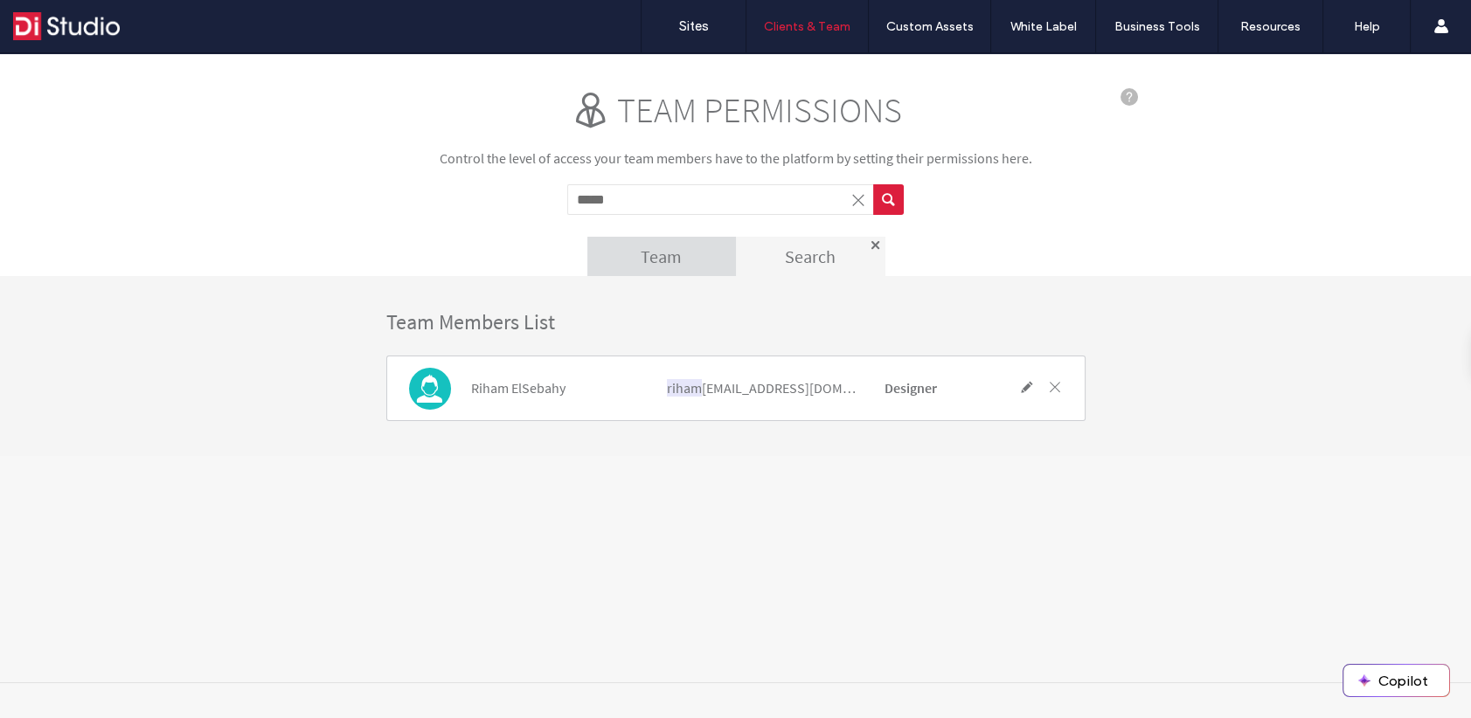
click at [900, 392] on b "Designer" at bounding box center [911, 387] width 52 height 17
drag, startPoint x: 531, startPoint y: 390, endPoint x: 883, endPoint y: 433, distance: 354.8
click at [533, 389] on span "Riham ElSebahy" at bounding box center [518, 387] width 94 height 17
drag, startPoint x: 420, startPoint y: 385, endPoint x: 625, endPoint y: 190, distance: 283.1
click at [625, 190] on input "*****" at bounding box center [720, 199] width 306 height 31
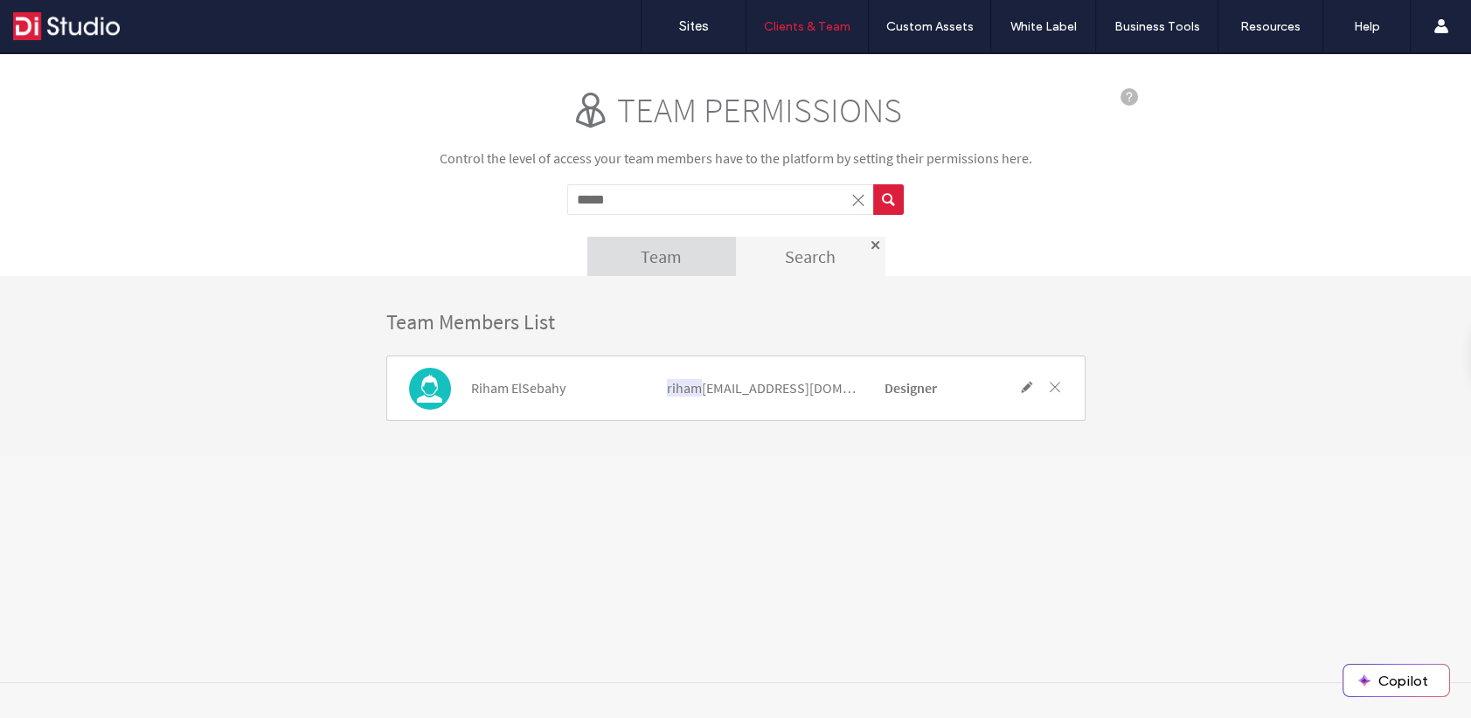
click at [625, 190] on input "*****" at bounding box center [720, 199] width 306 height 31
type input "*****"
click at [873, 184] on button "submit" at bounding box center [888, 199] width 31 height 31
click at [1051, 387] on span at bounding box center [1054, 387] width 16 height 16
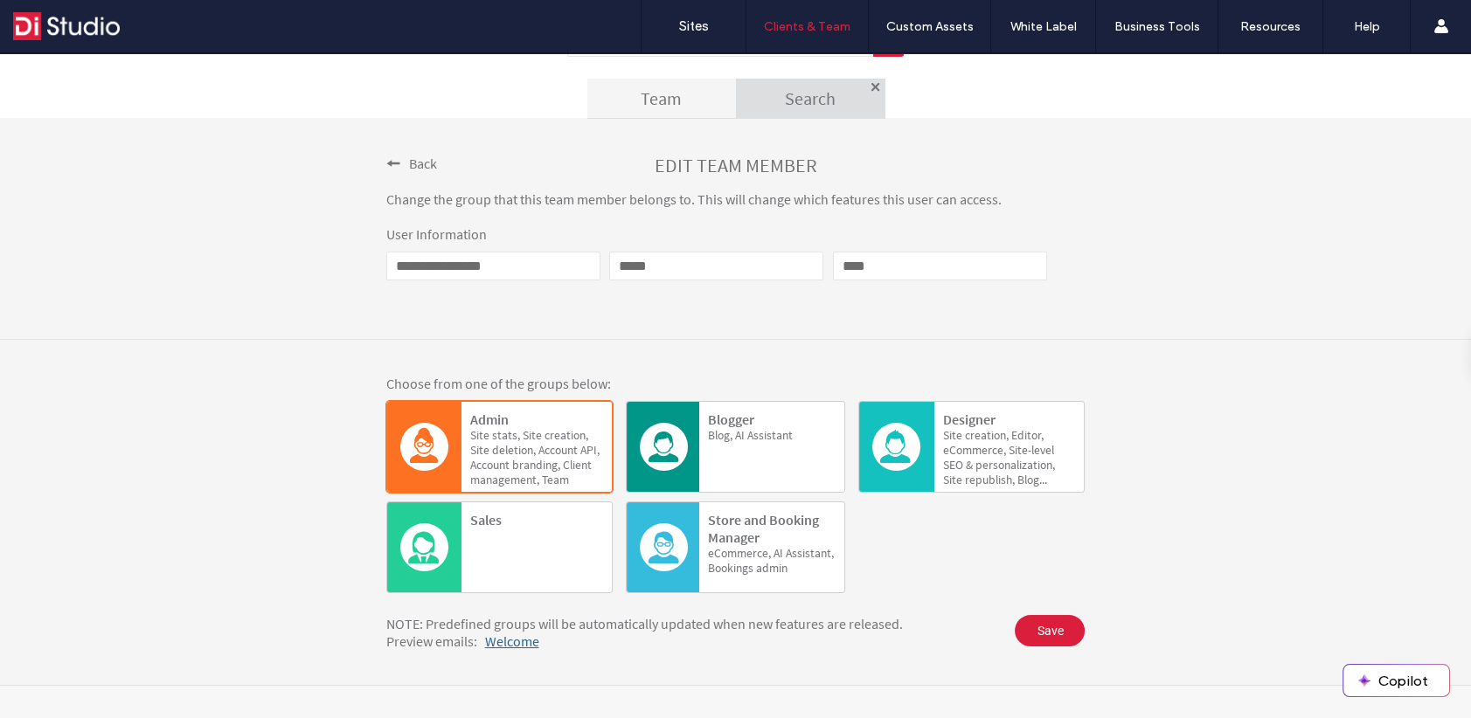
scroll to position [159, 0]
click at [414, 156] on span "Back" at bounding box center [423, 162] width 28 height 17
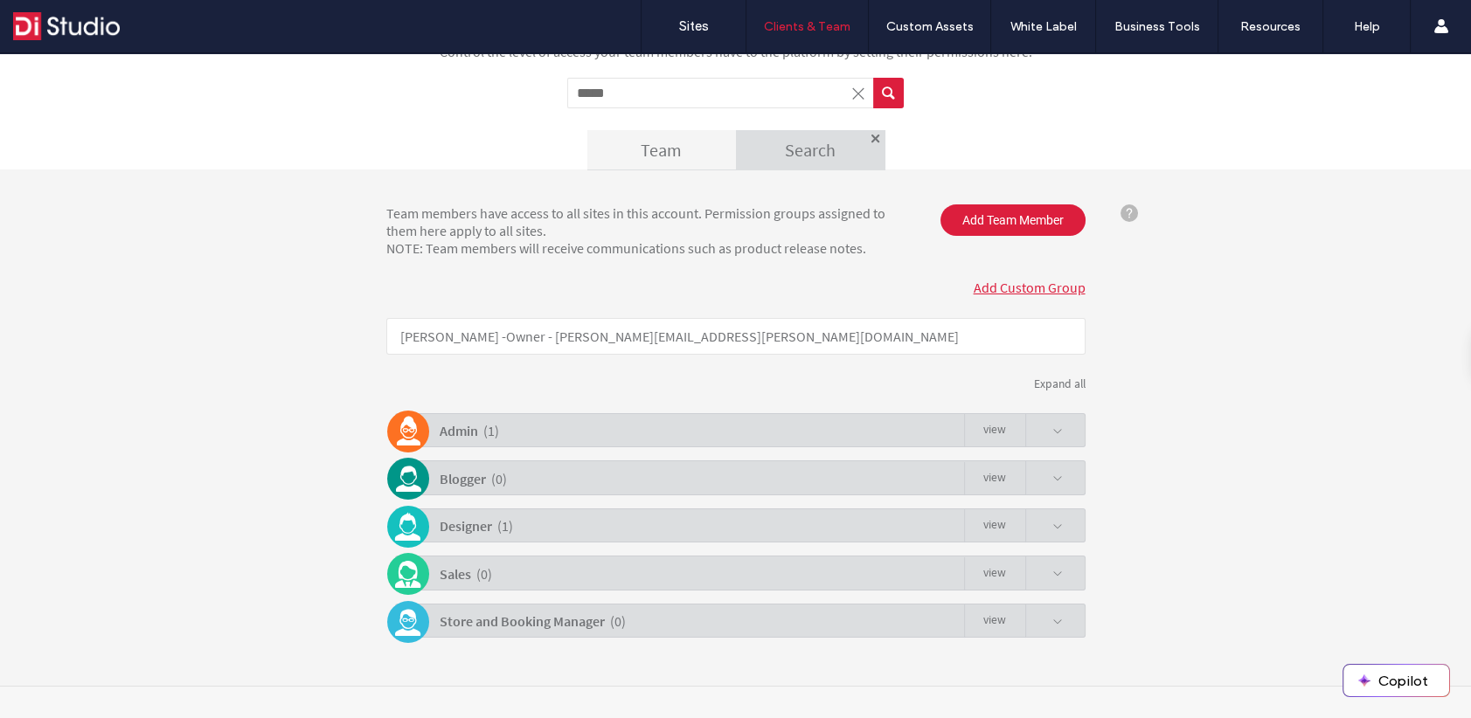
click at [993, 425] on link "view" at bounding box center [994, 430] width 61 height 33
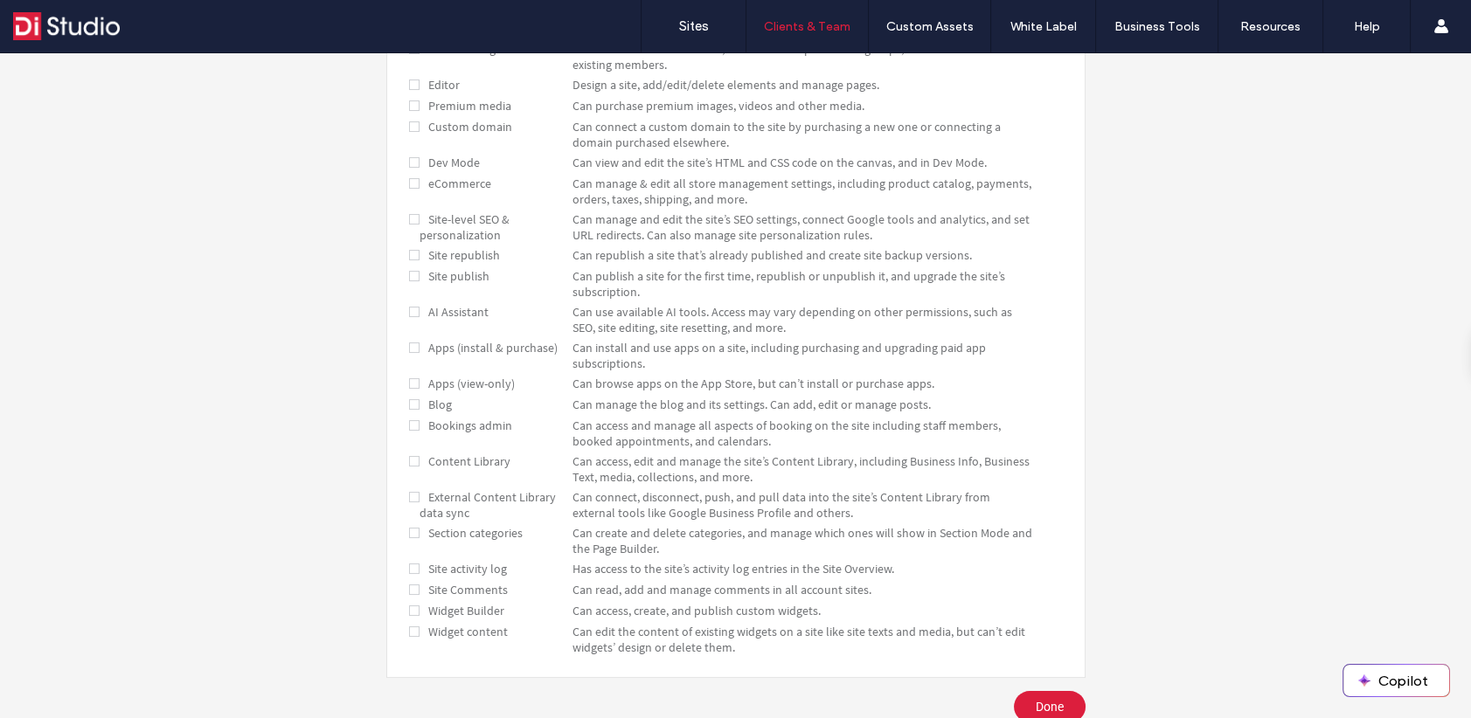
scroll to position [563, 0]
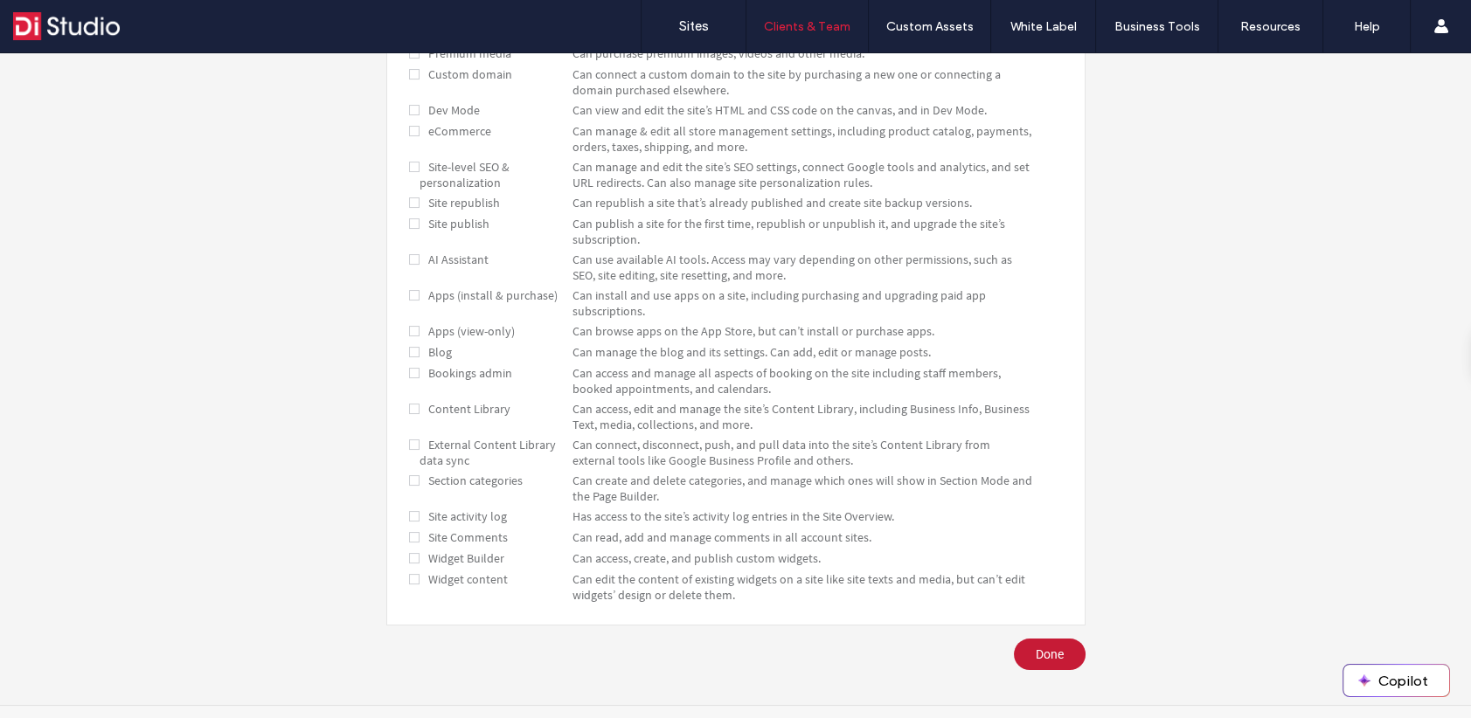
click at [1027, 639] on link "Done" at bounding box center [1050, 654] width 72 height 31
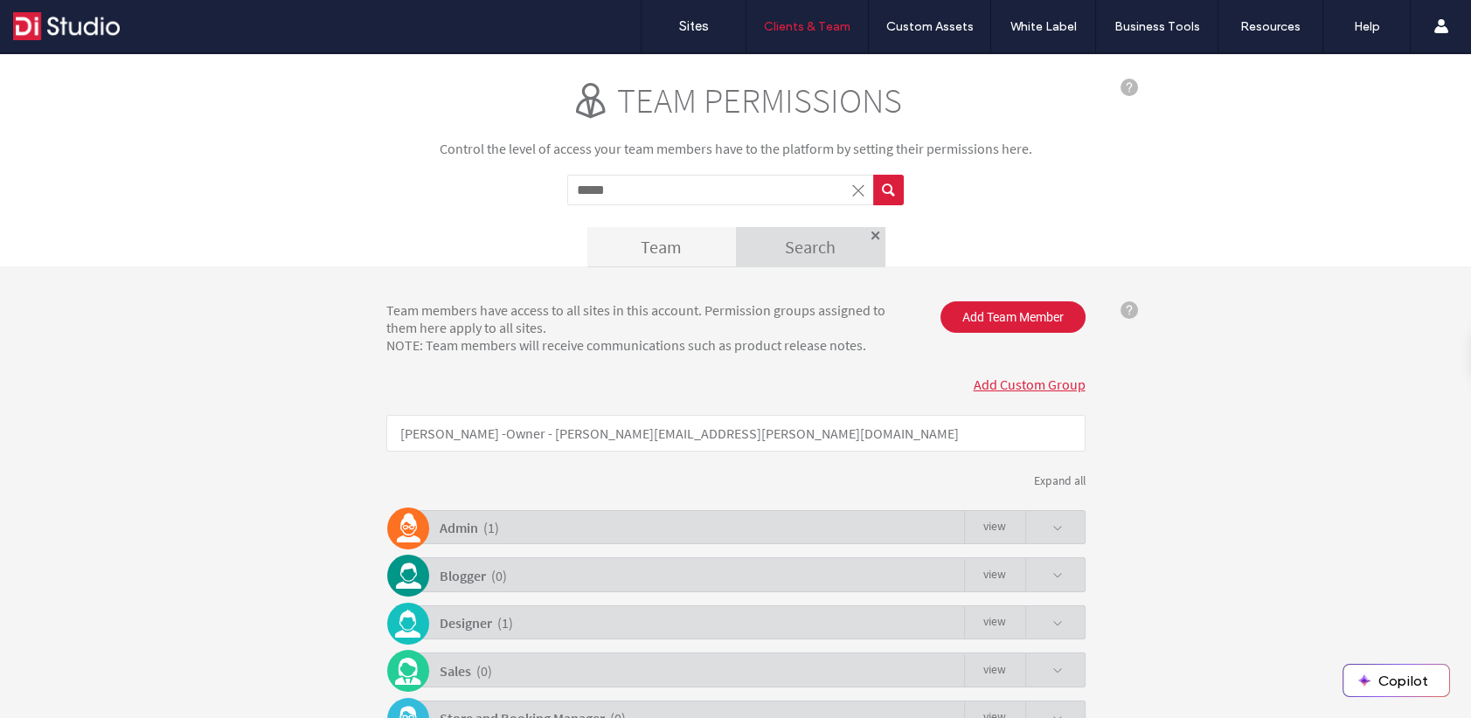
scroll to position [0, 0]
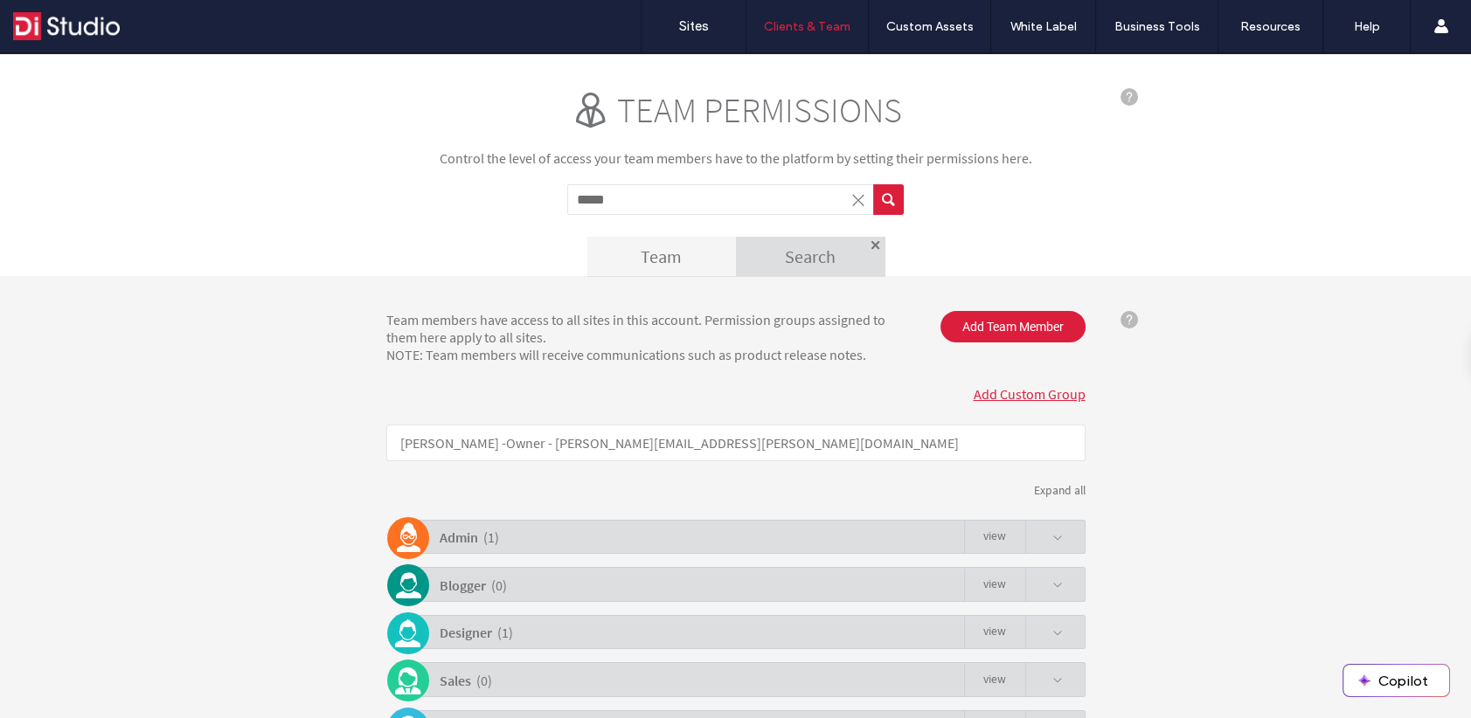
click at [630, 194] on input "*****" at bounding box center [720, 199] width 306 height 31
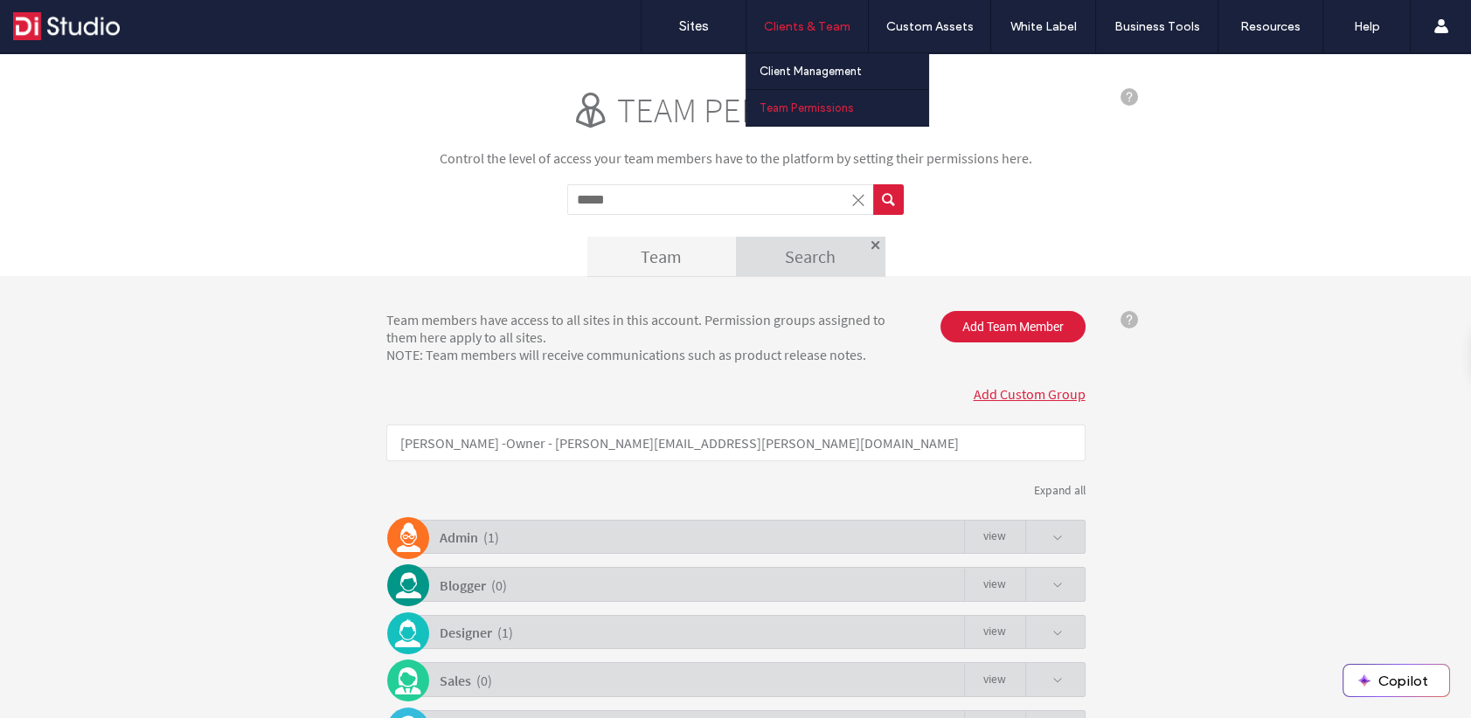
click at [774, 23] on label "Clients & Team" at bounding box center [807, 26] width 87 height 15
click at [779, 71] on label "Client Management" at bounding box center [811, 71] width 102 height 13
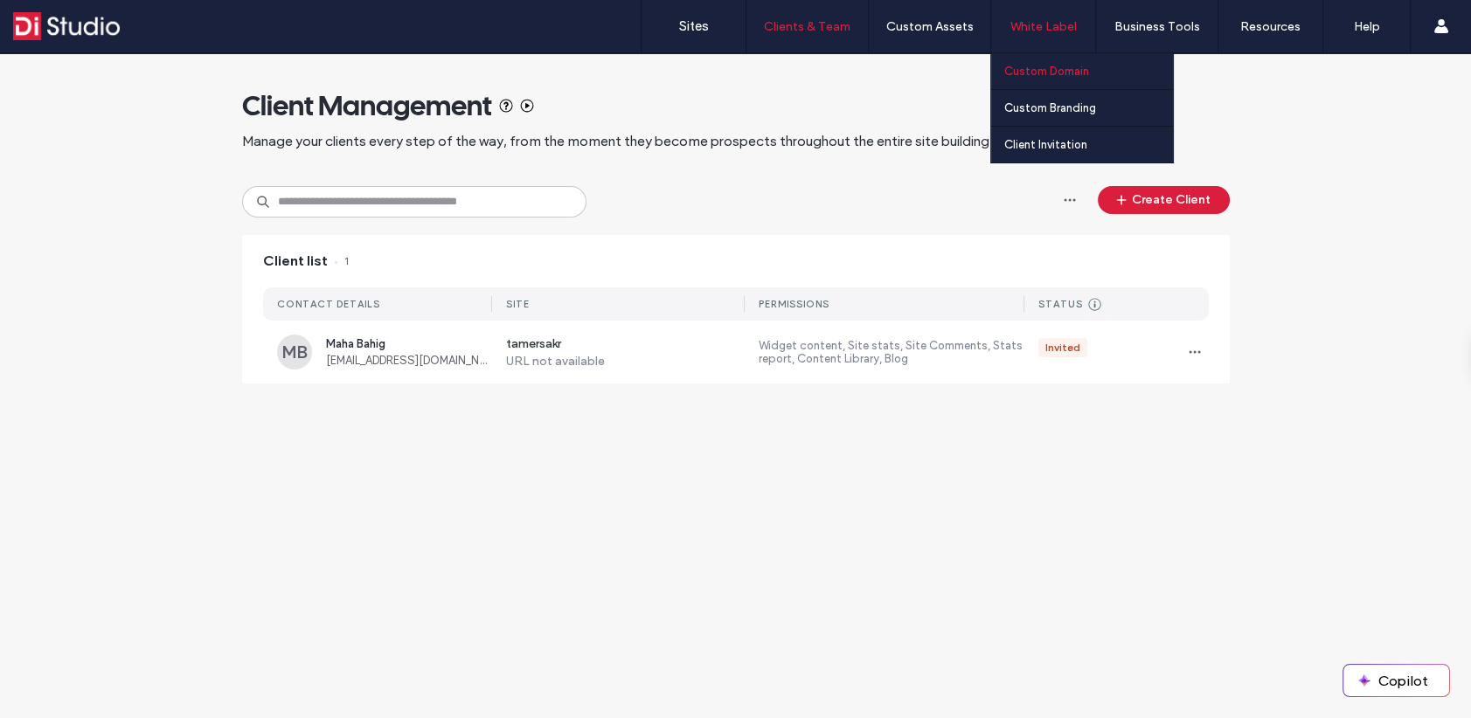
click at [1047, 74] on label "Custom Domain" at bounding box center [1046, 71] width 85 height 13
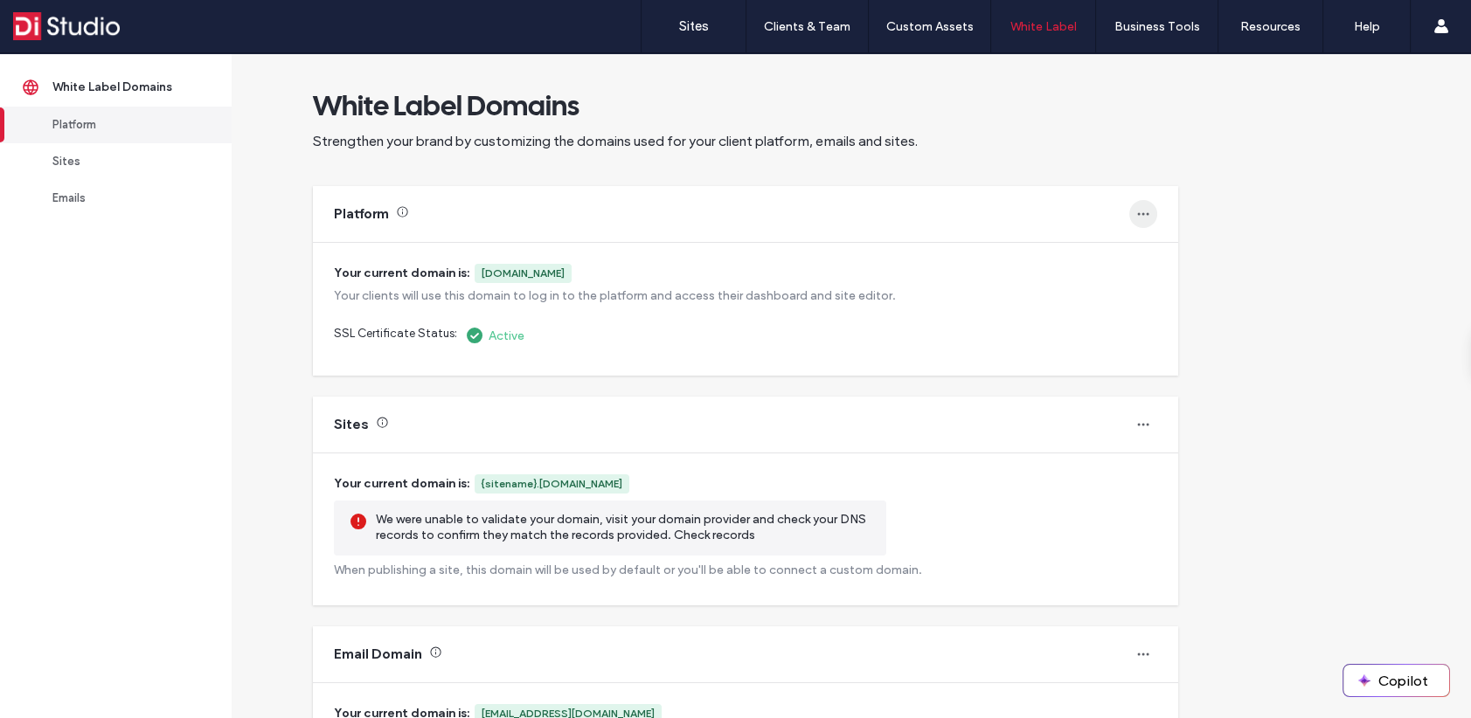
click at [1147, 216] on icon "button" at bounding box center [1143, 214] width 14 height 14
click at [1201, 257] on span "Change domain" at bounding box center [1206, 259] width 83 height 17
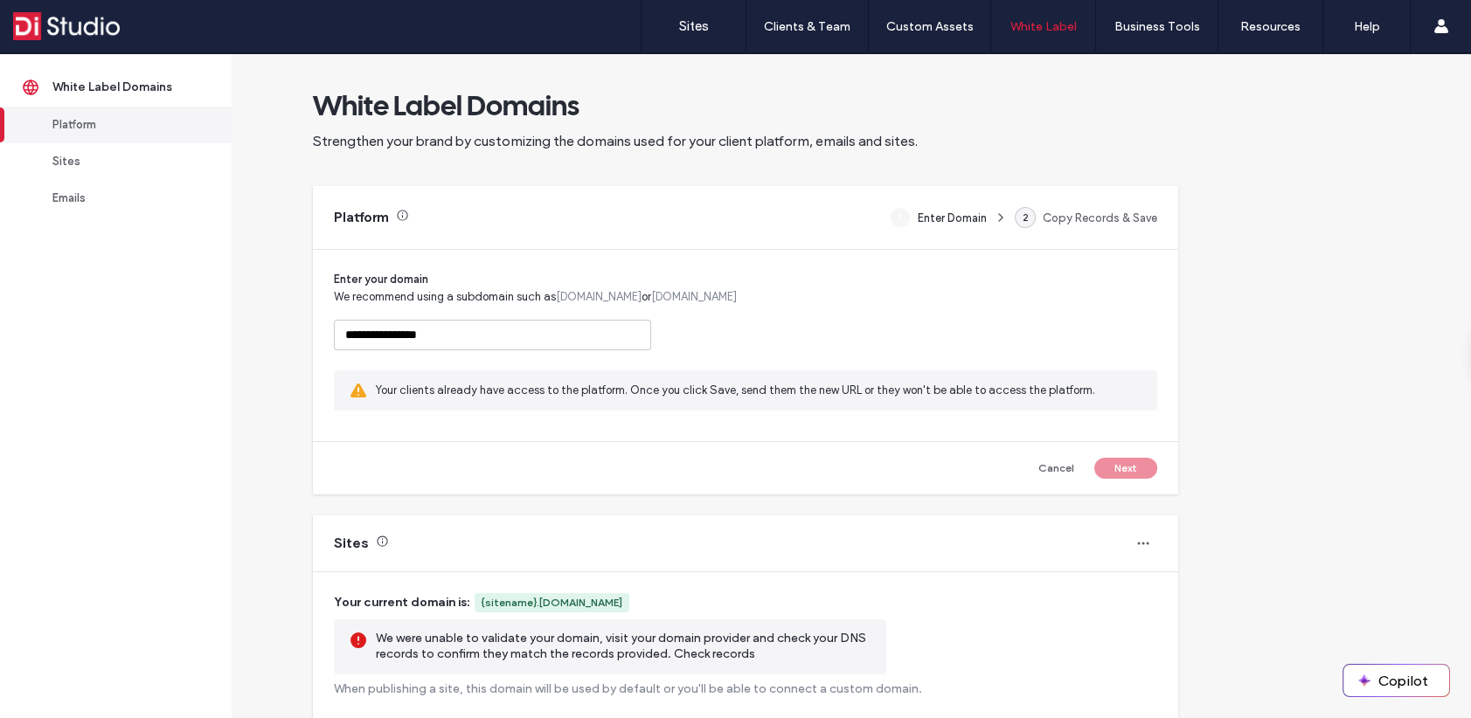
drag, startPoint x: 377, startPoint y: 335, endPoint x: 454, endPoint y: 335, distance: 76.9
click at [454, 335] on input "**********" at bounding box center [492, 335] width 317 height 31
paste input "*"
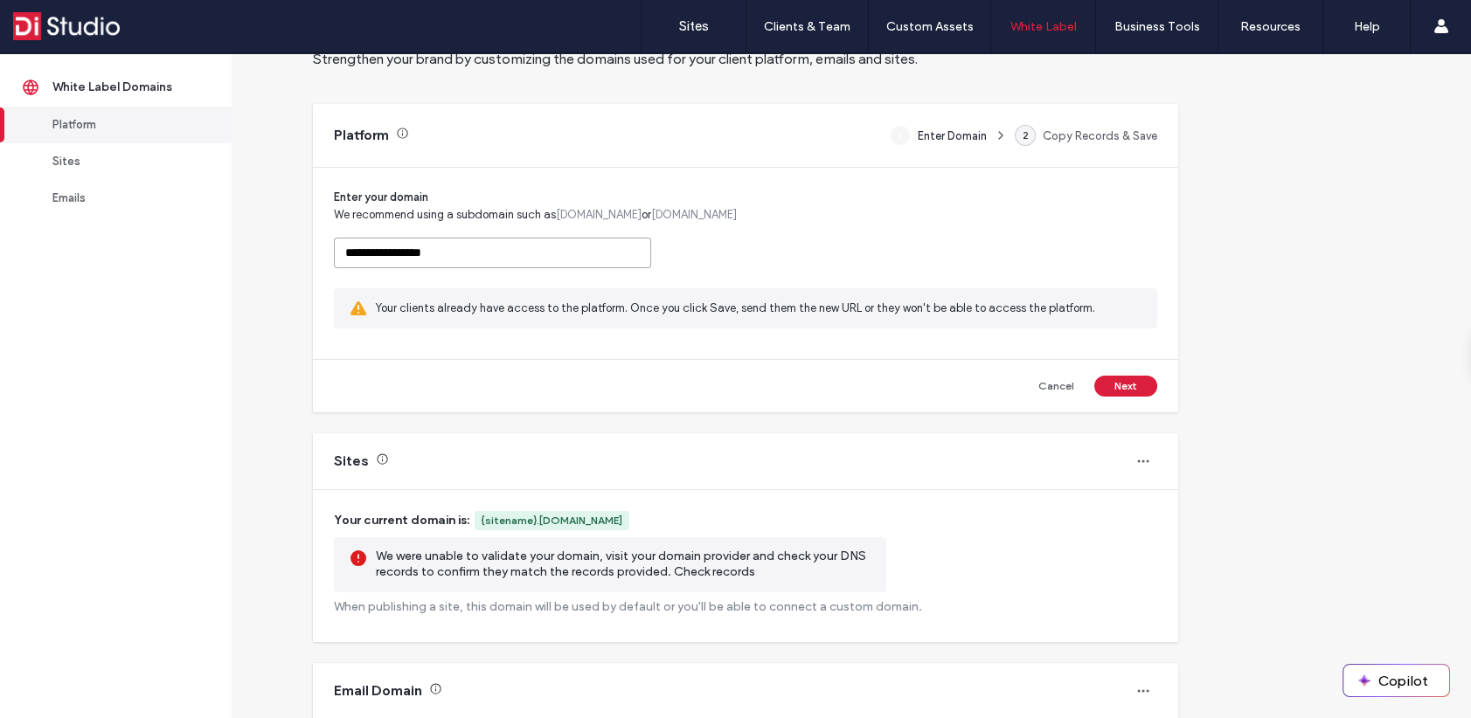
scroll to position [87, 0]
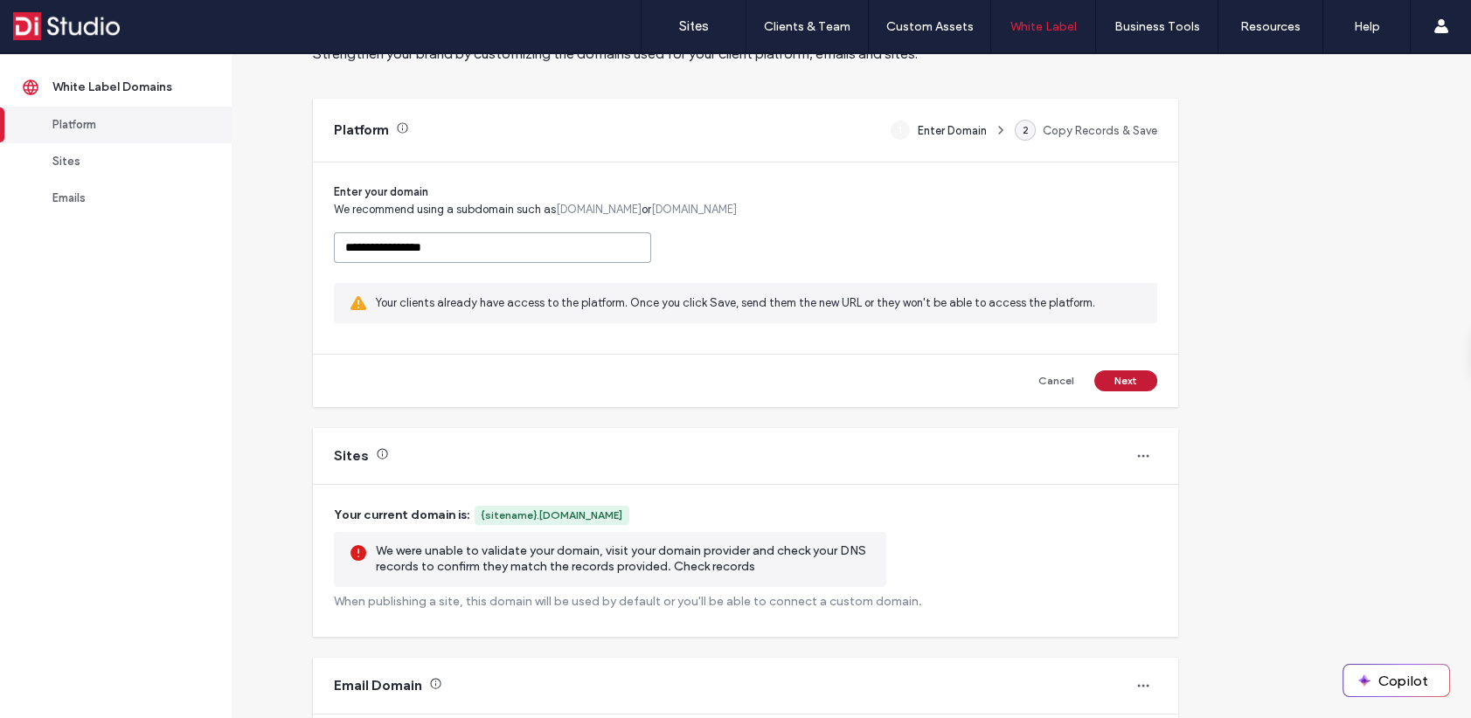
type input "**********"
click at [1131, 381] on button "Next" at bounding box center [1125, 381] width 63 height 21
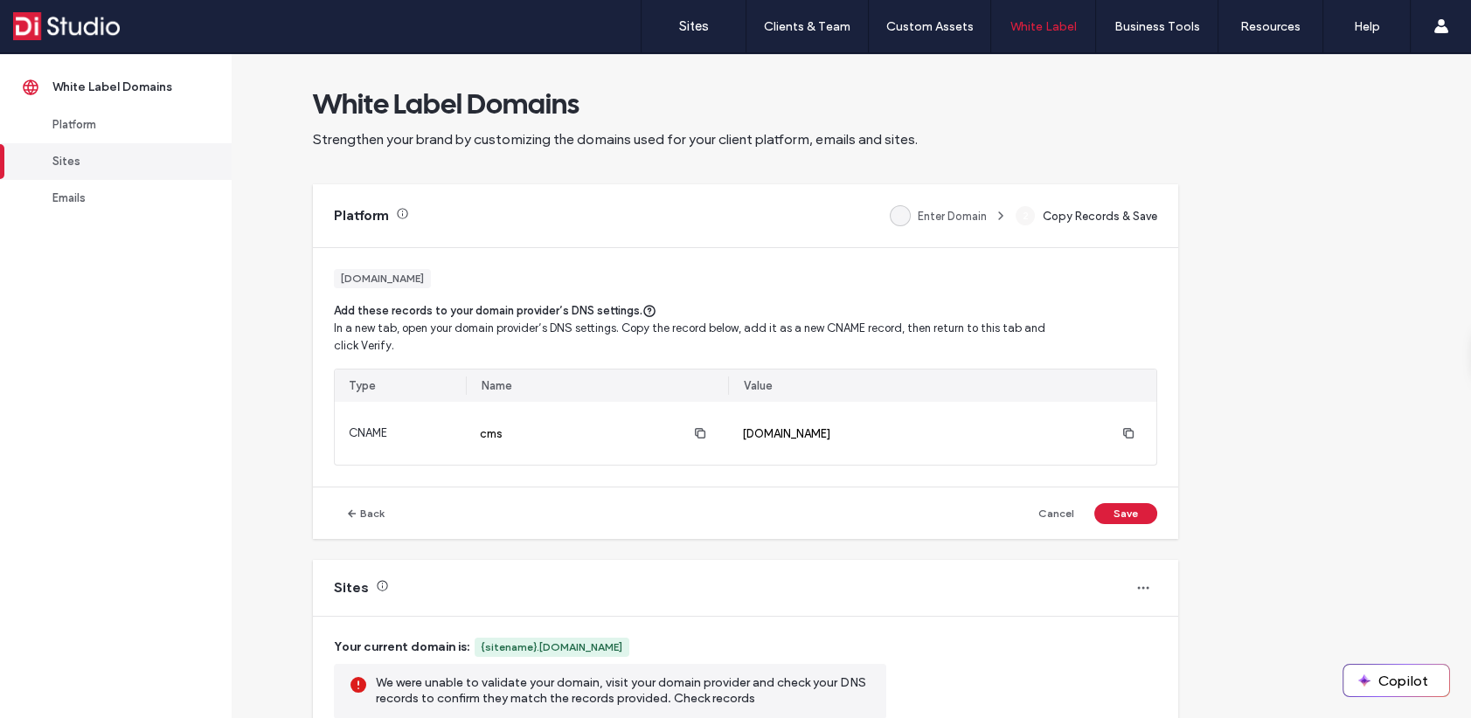
scroll to position [0, 0]
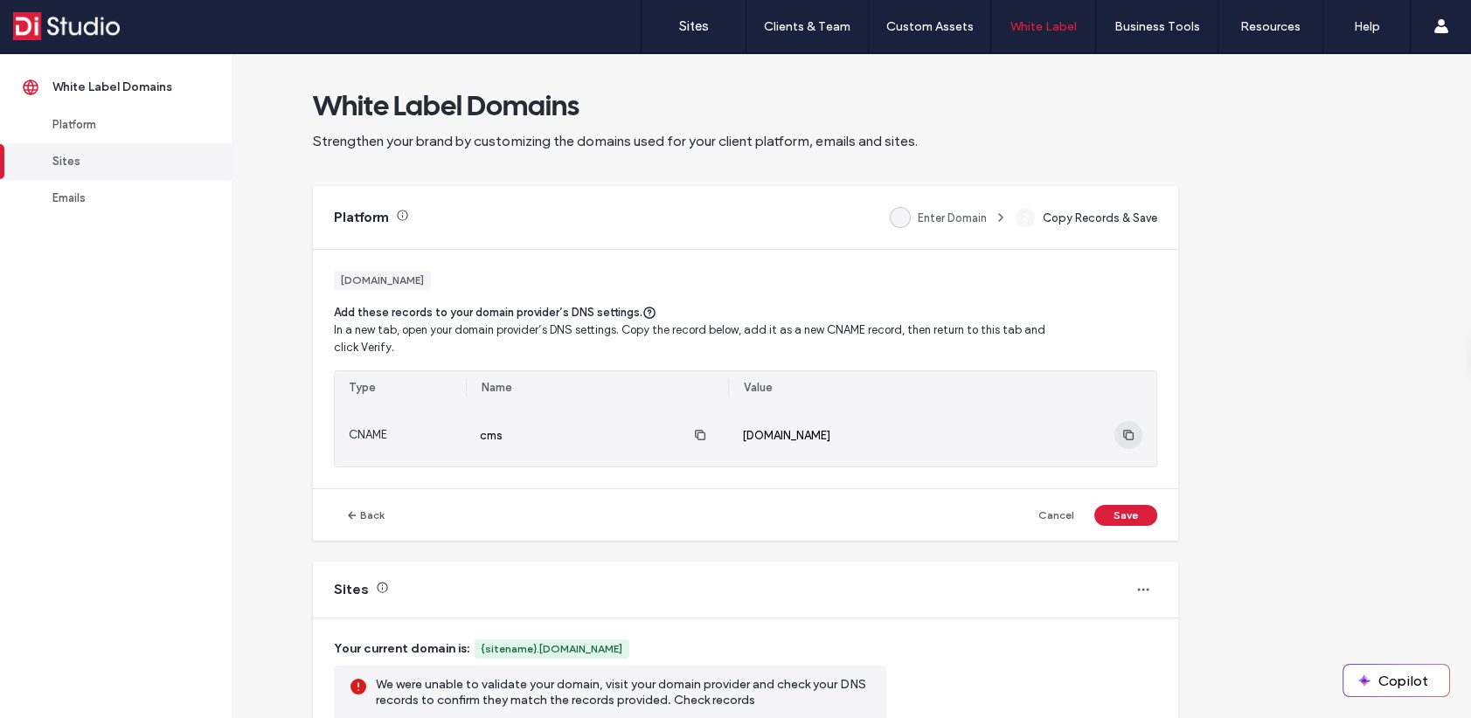
click at [1125, 433] on icon "button" at bounding box center [1128, 435] width 14 height 14
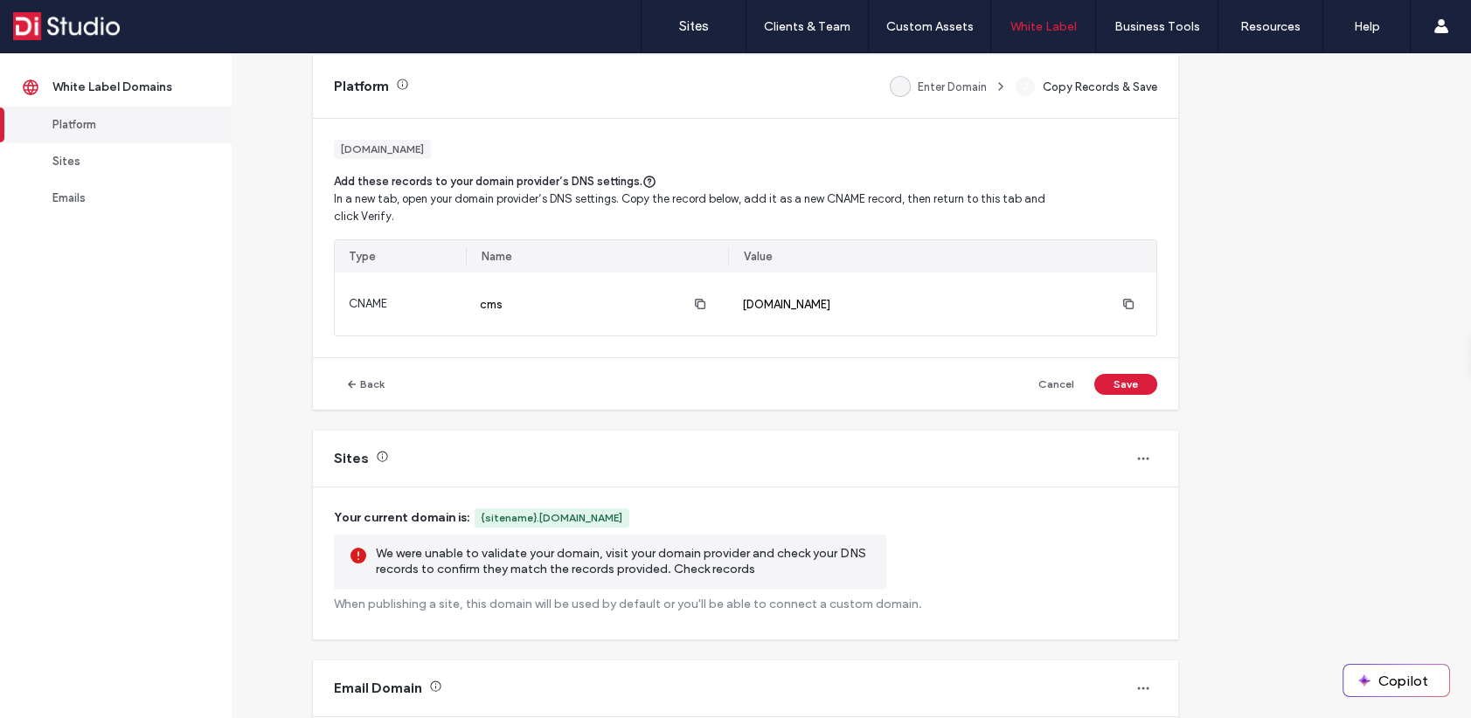
scroll to position [175, 0]
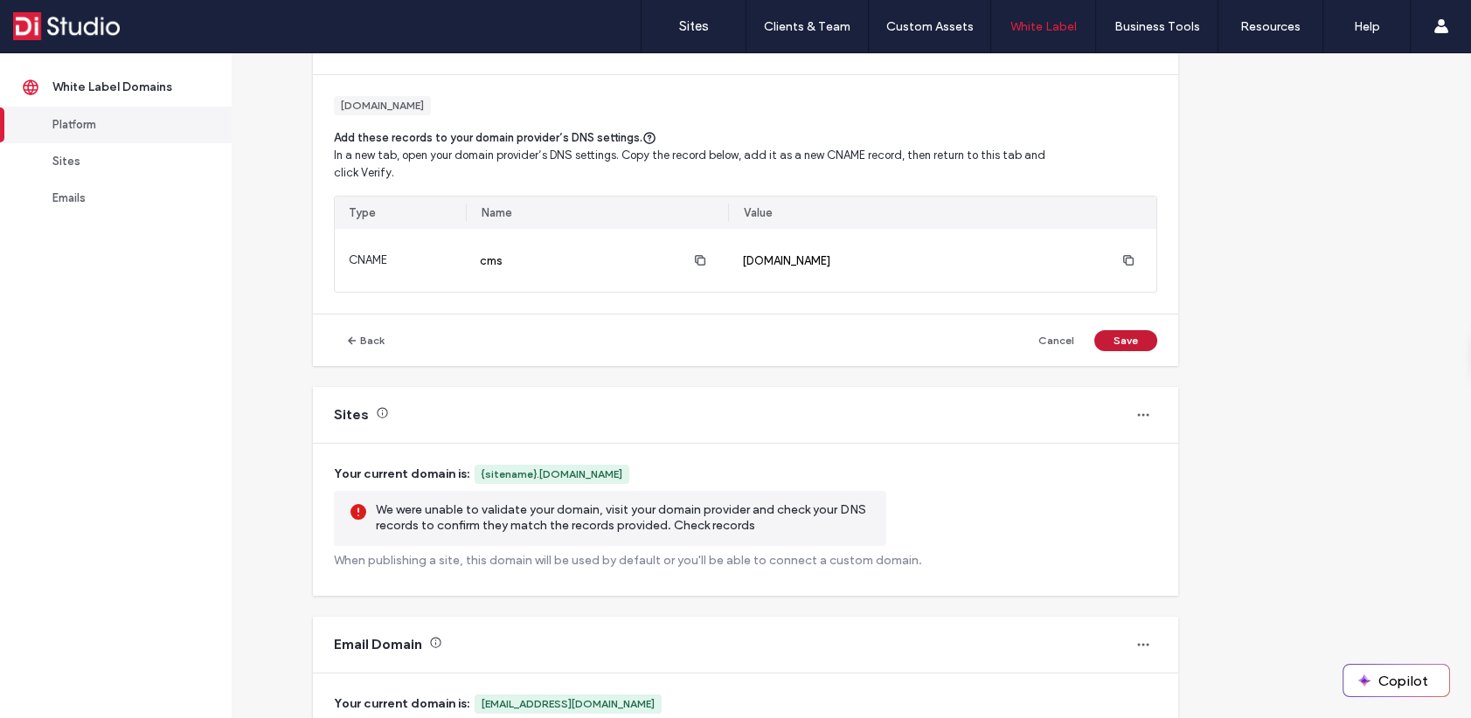
click at [1130, 343] on button "Save" at bounding box center [1125, 340] width 63 height 21
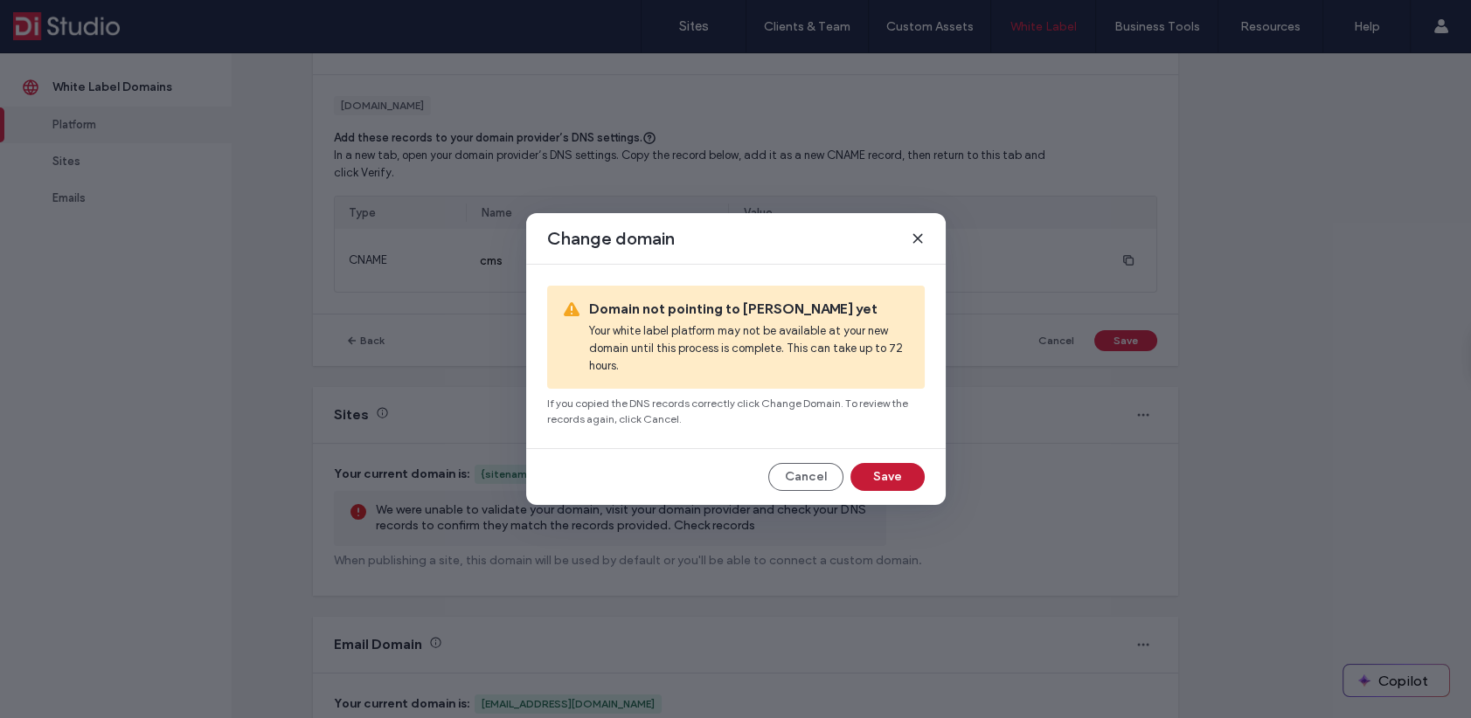
click at [894, 476] on button "Save" at bounding box center [887, 477] width 74 height 28
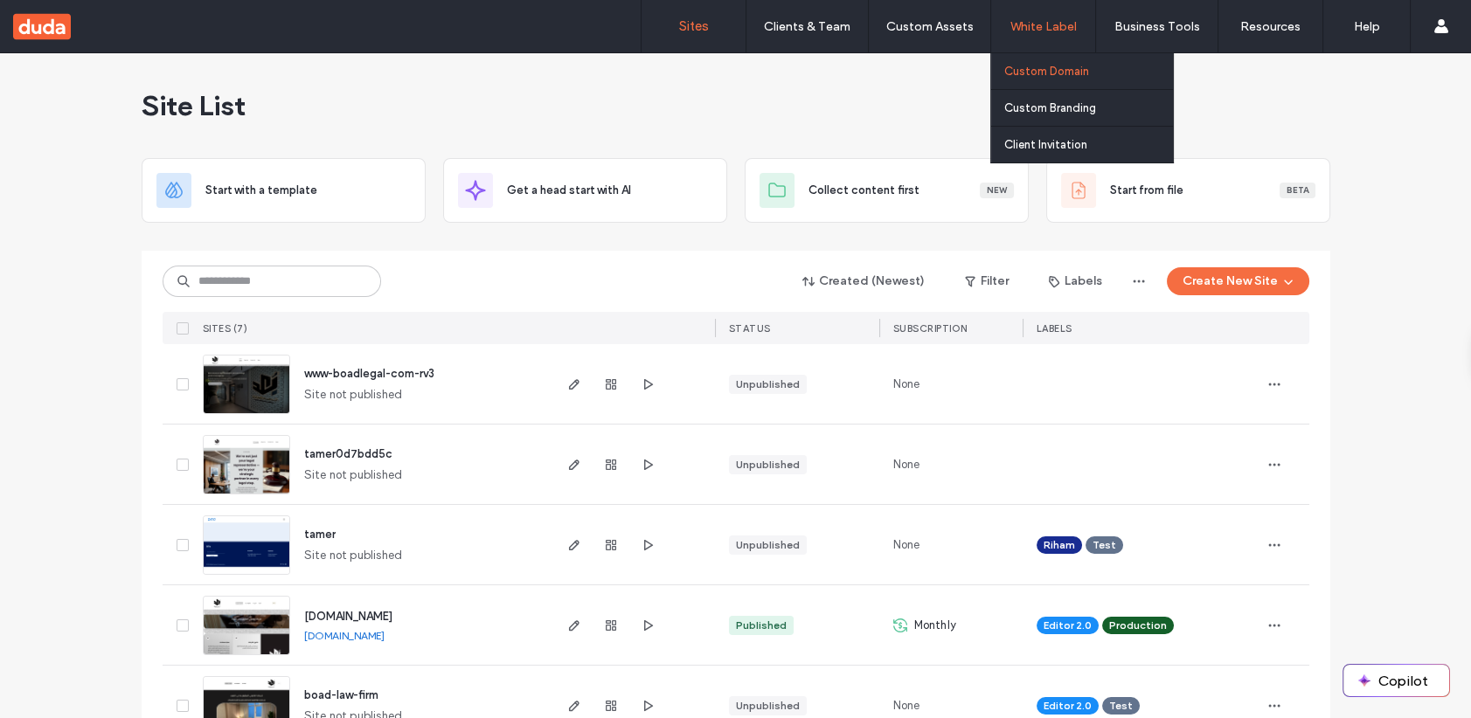
click at [1027, 71] on label "Custom Domain" at bounding box center [1046, 71] width 85 height 13
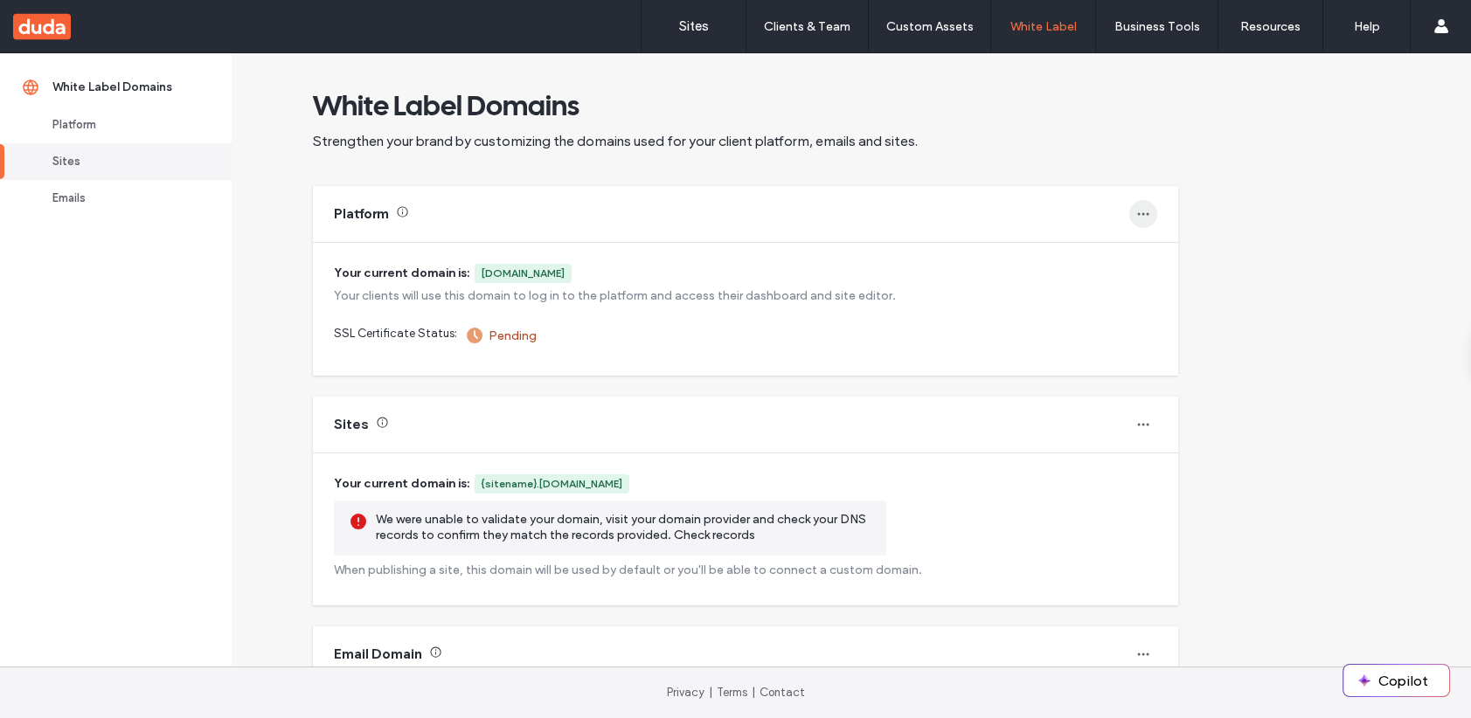
click at [1148, 211] on icon "button" at bounding box center [1143, 214] width 14 height 14
click at [1355, 226] on div "White Label Domains Strengthen your brand by customizing the domains used for y…" at bounding box center [851, 360] width 1239 height 614
click at [1148, 422] on icon "button" at bounding box center [1143, 425] width 14 height 14
click at [1173, 464] on span "Change domain" at bounding box center [1206, 469] width 83 height 17
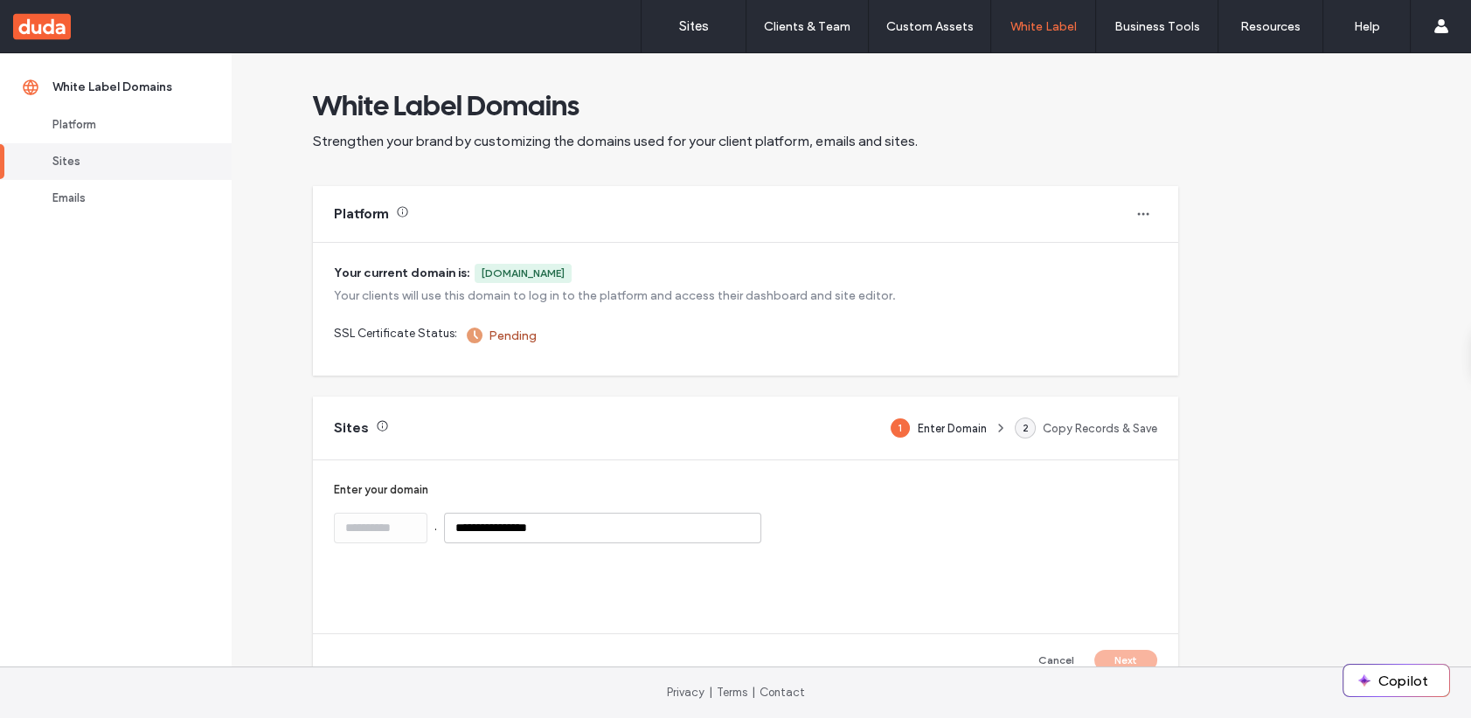
drag, startPoint x: 558, startPoint y: 274, endPoint x: 472, endPoint y: 271, distance: 85.7
click at [475, 271] on div "[DOMAIN_NAME]" at bounding box center [523, 273] width 97 height 19
copy div "[DOMAIN_NAME]"
drag, startPoint x: 546, startPoint y: 527, endPoint x: 430, endPoint y: 532, distance: 116.4
click at [430, 529] on div "**********" at bounding box center [745, 528] width 823 height 31
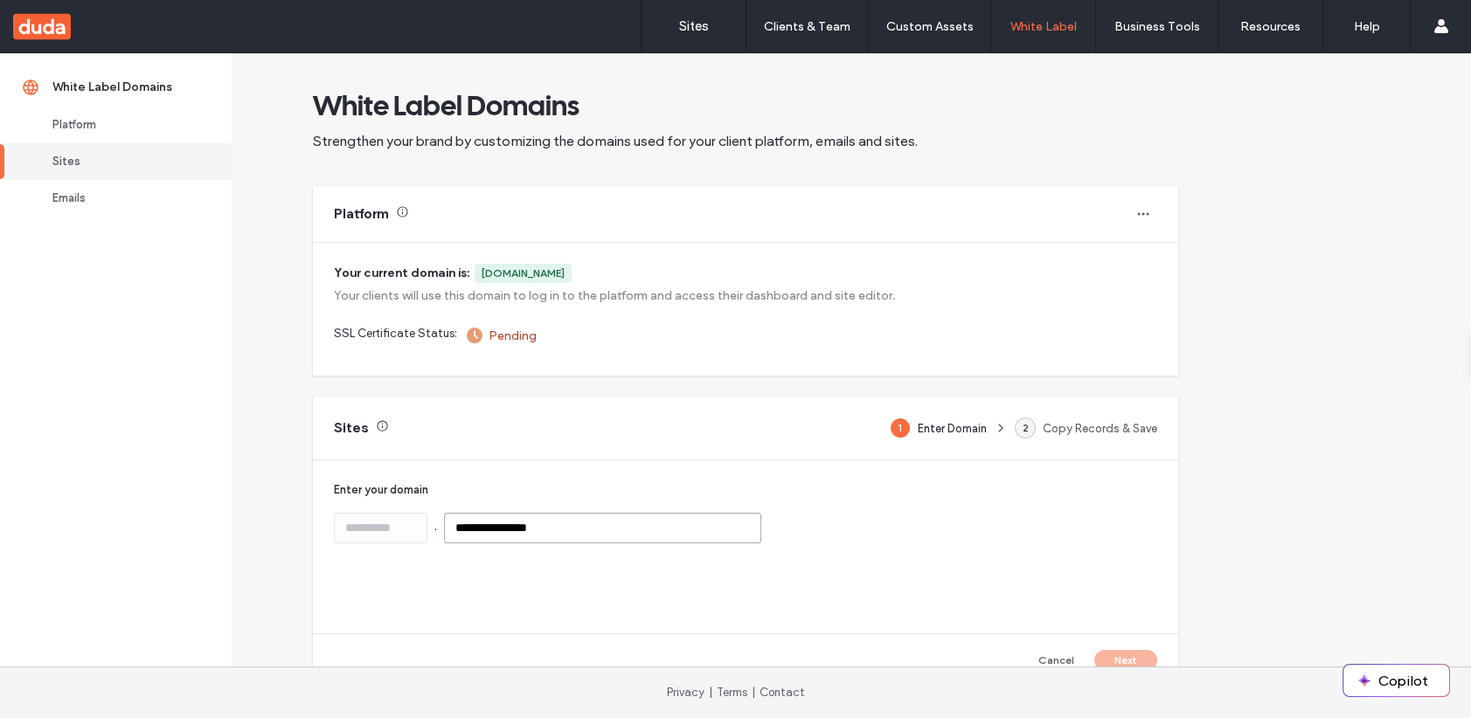
paste input "*"
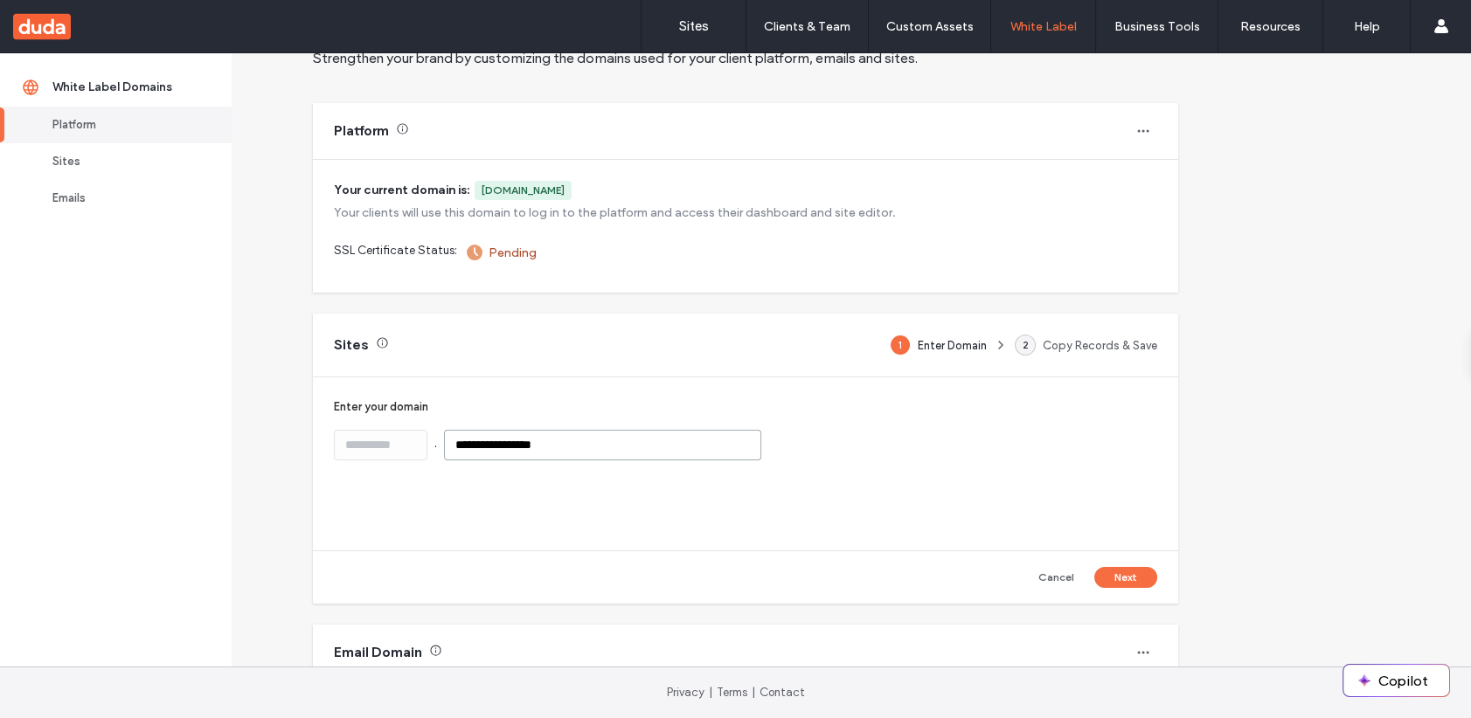
scroll to position [87, 0]
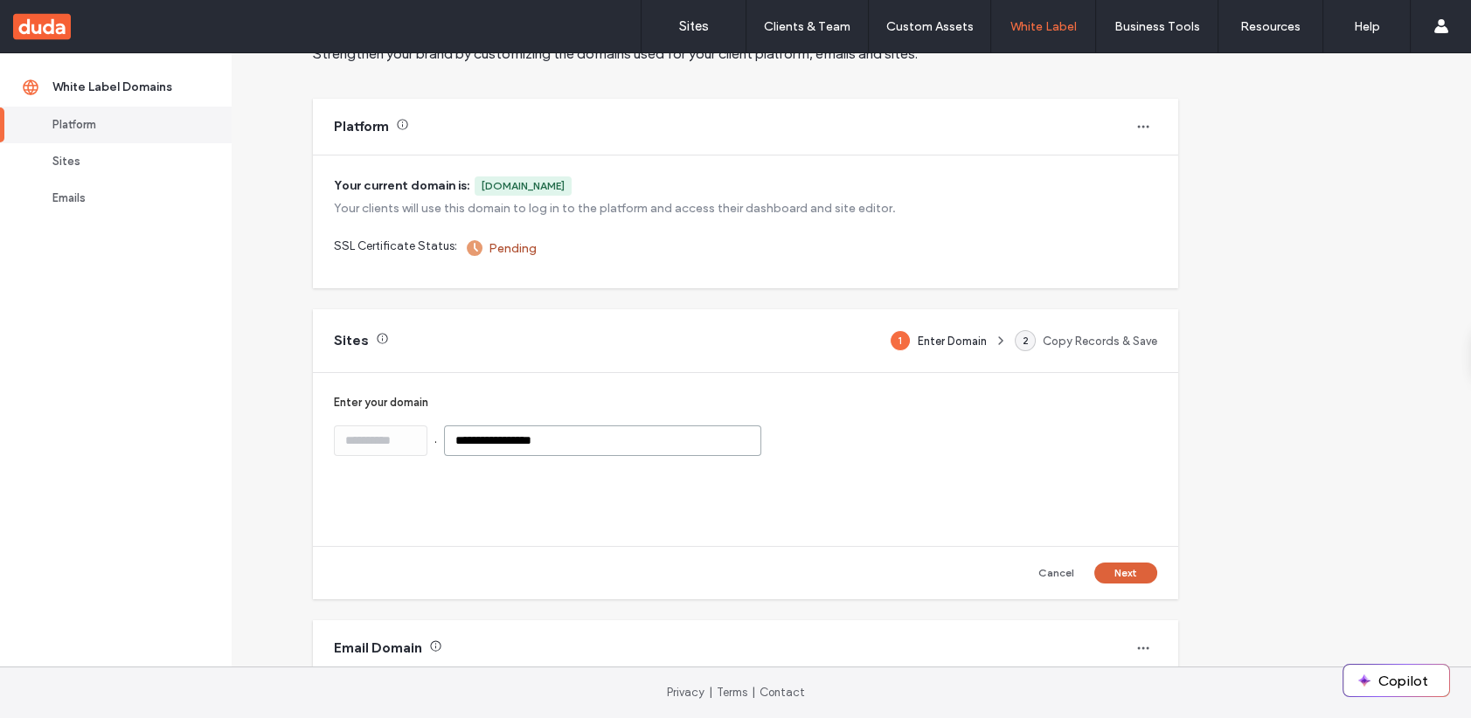
type input "**********"
click at [1131, 572] on button "Next" at bounding box center [1125, 573] width 63 height 21
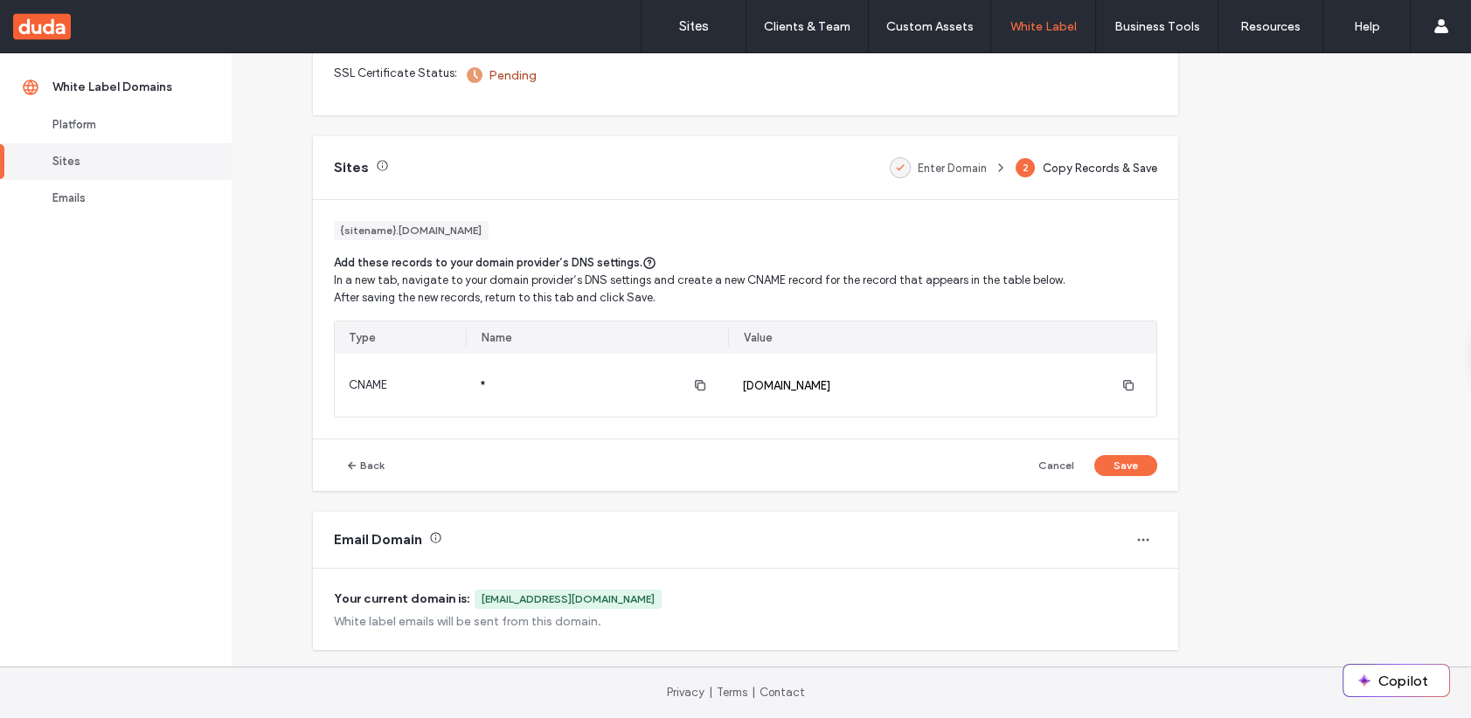
scroll to position [262, 0]
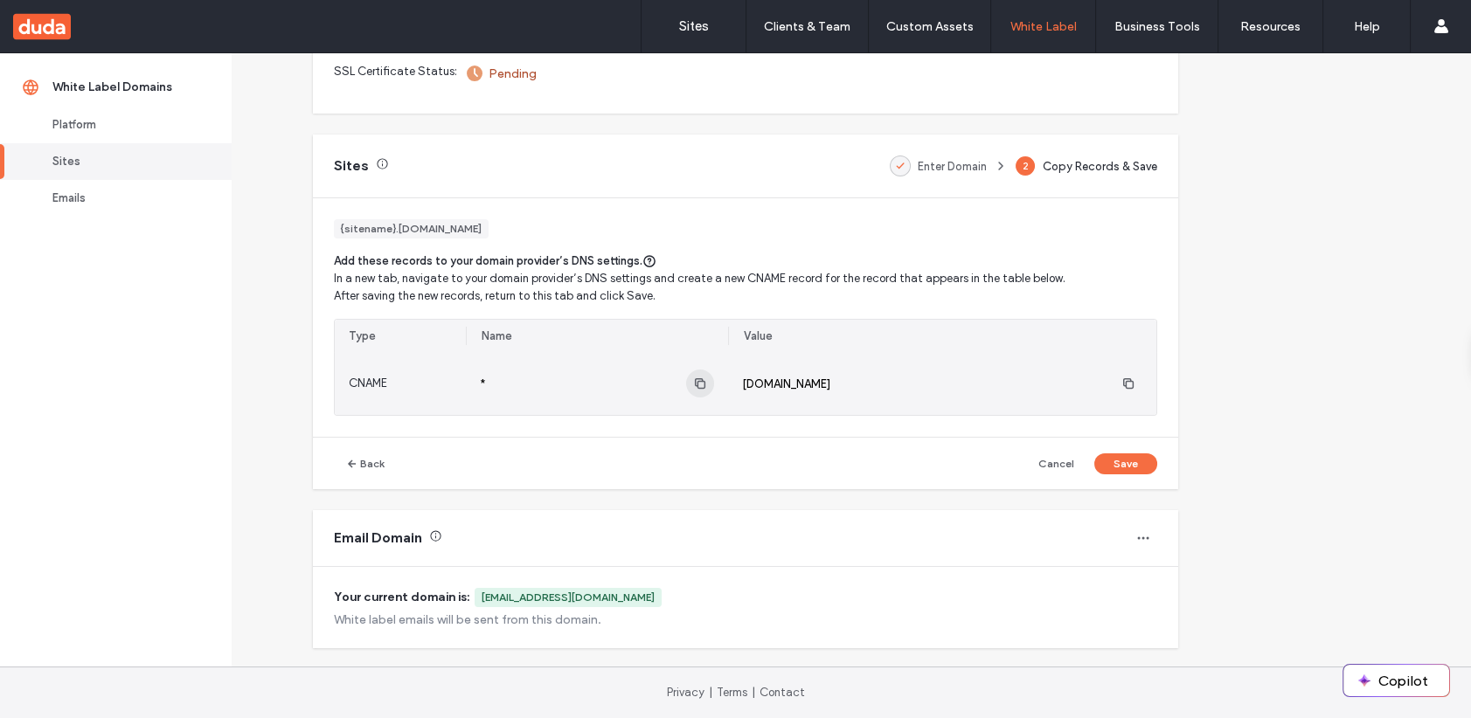
click at [699, 386] on icon "button" at bounding box center [700, 384] width 14 height 14
click at [1122, 385] on icon "button" at bounding box center [1128, 384] width 14 height 14
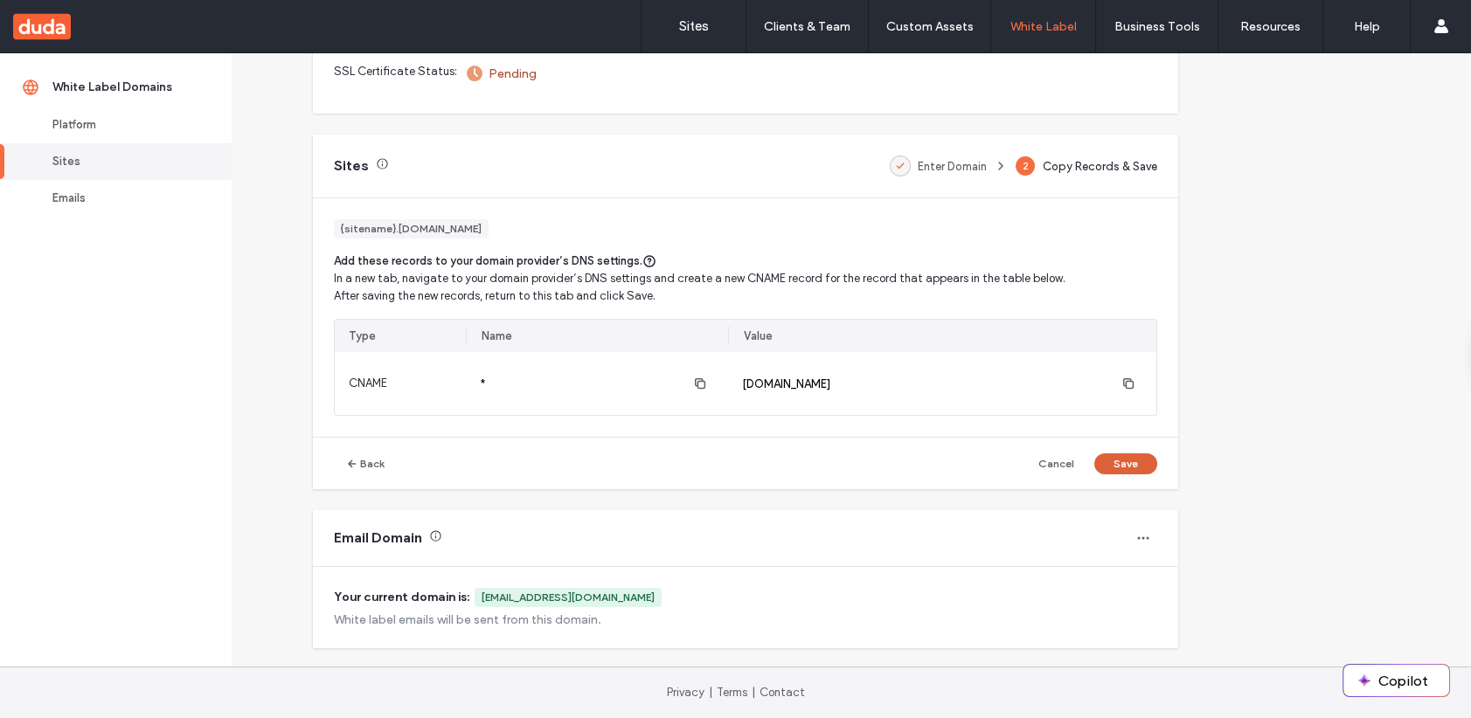
click at [1137, 462] on button "Save" at bounding box center [1125, 464] width 63 height 21
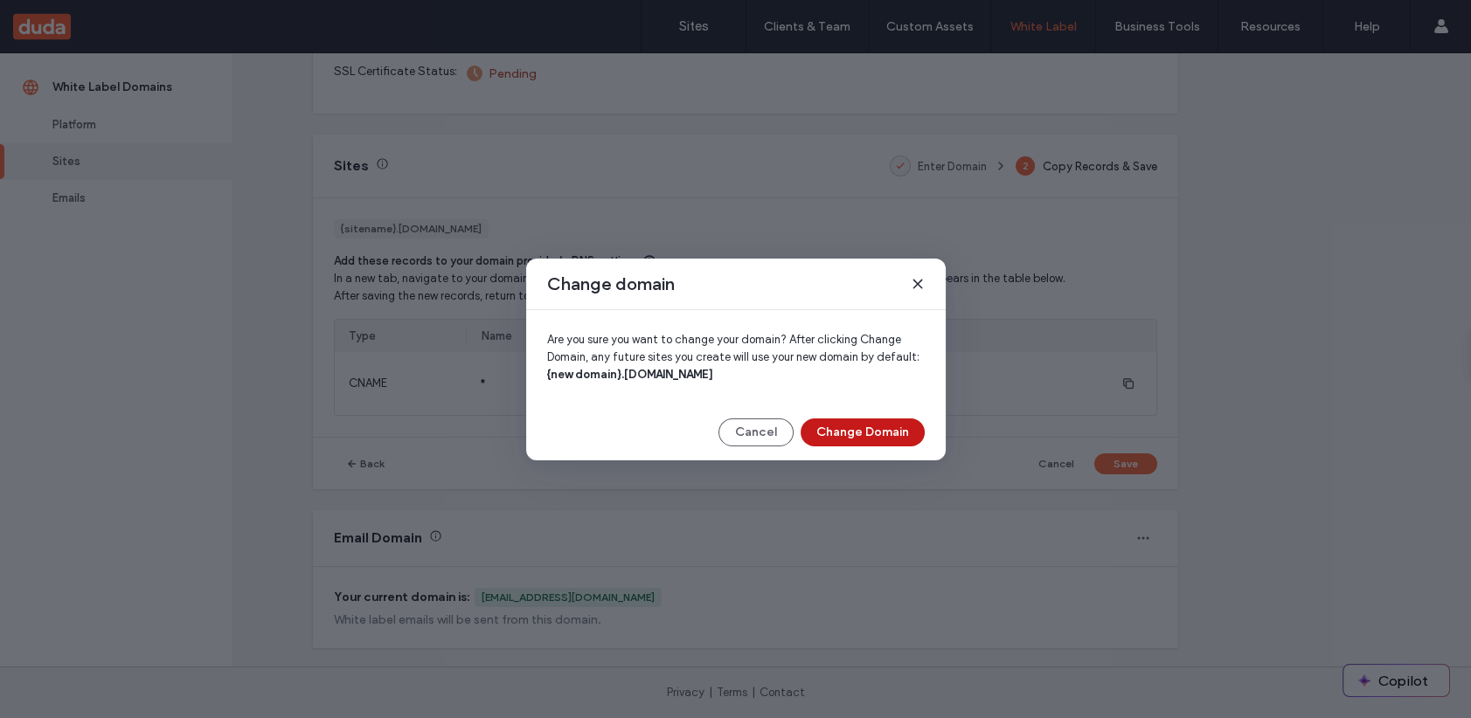
click at [837, 425] on button "Change Domain" at bounding box center [863, 433] width 124 height 28
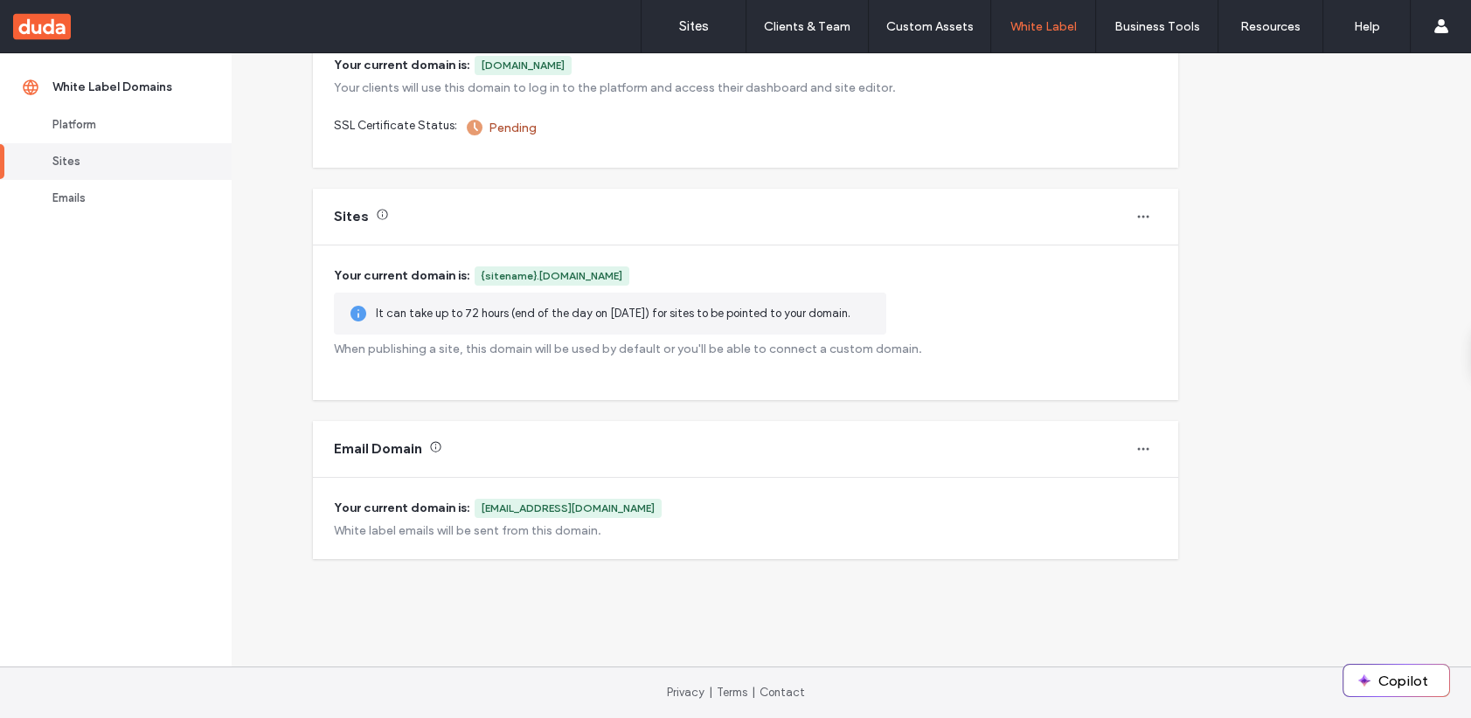
scroll to position [207, 0]
click at [1142, 444] on icon "button" at bounding box center [1143, 450] width 14 height 14
click at [727, 524] on div "White label emails will be sent from this domain." at bounding box center [745, 531] width 823 height 15
click at [575, 516] on div "[EMAIL_ADDRESS][DOMAIN_NAME]" at bounding box center [568, 510] width 173 height 16
click at [1148, 449] on use "button" at bounding box center [1143, 450] width 11 height 3
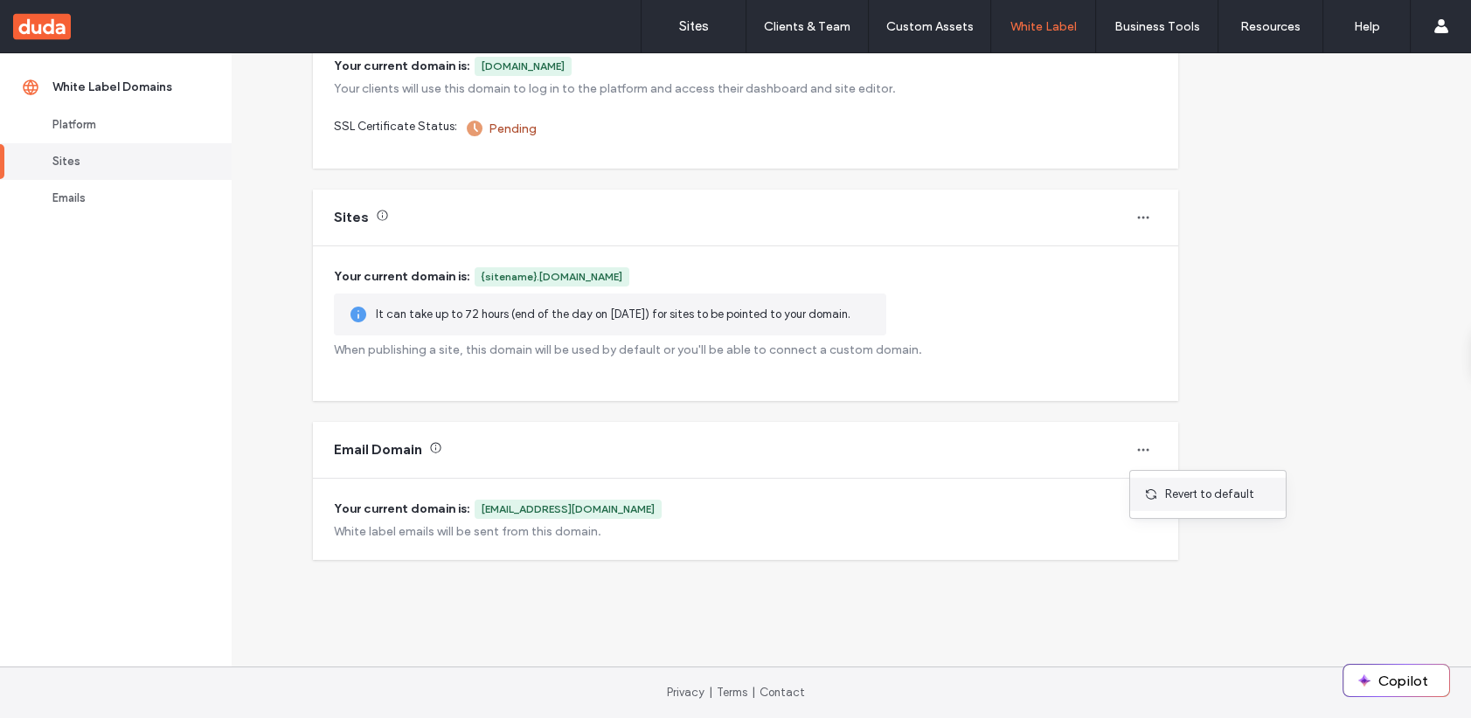
click at [1172, 486] on span "Revert to default" at bounding box center [1209, 494] width 89 height 17
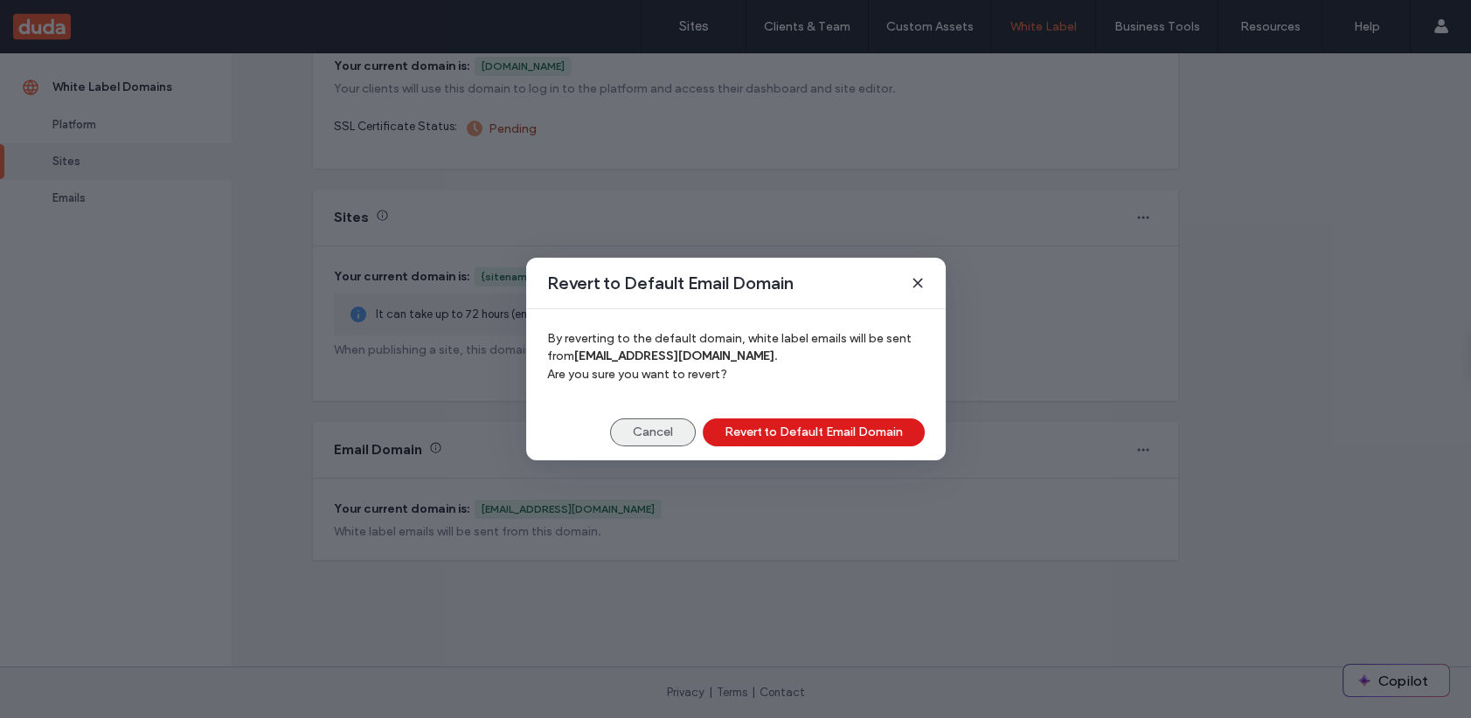
click at [656, 431] on button "Cancel" at bounding box center [653, 433] width 86 height 28
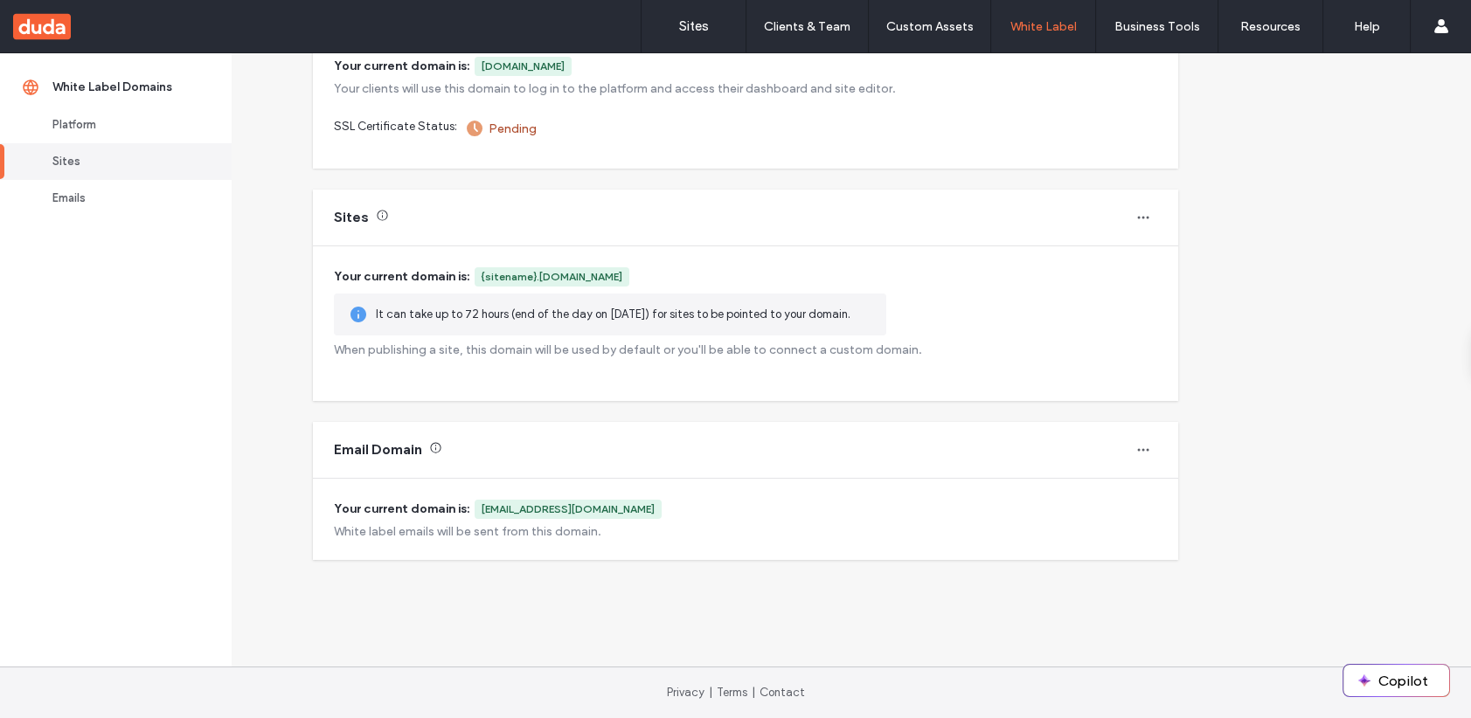
click at [570, 512] on div "[EMAIL_ADDRESS][DOMAIN_NAME]" at bounding box center [568, 510] width 173 height 16
drag, startPoint x: 570, startPoint y: 512, endPoint x: 660, endPoint y: 529, distance: 91.5
click at [660, 529] on div "White label emails will be sent from this domain." at bounding box center [745, 531] width 823 height 15
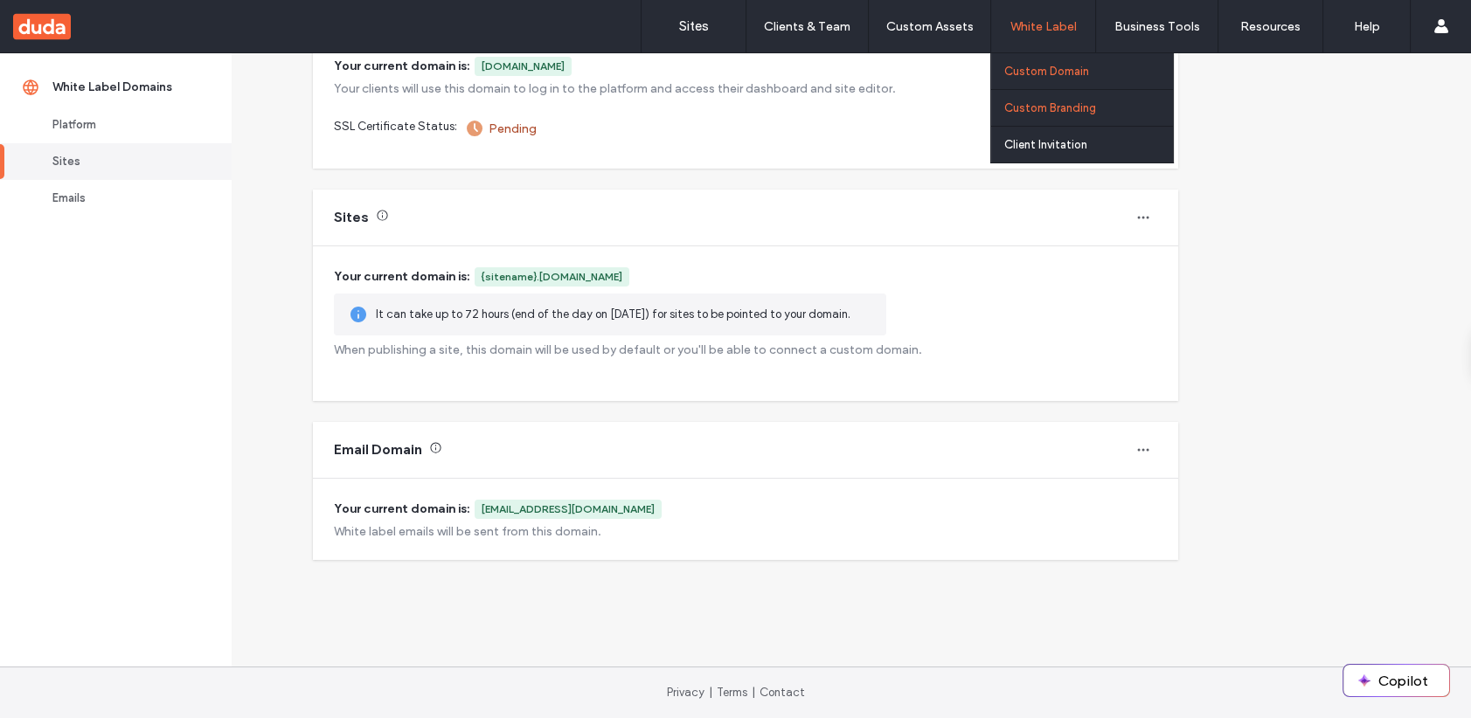
click at [1064, 101] on label "Custom Branding" at bounding box center [1050, 107] width 92 height 13
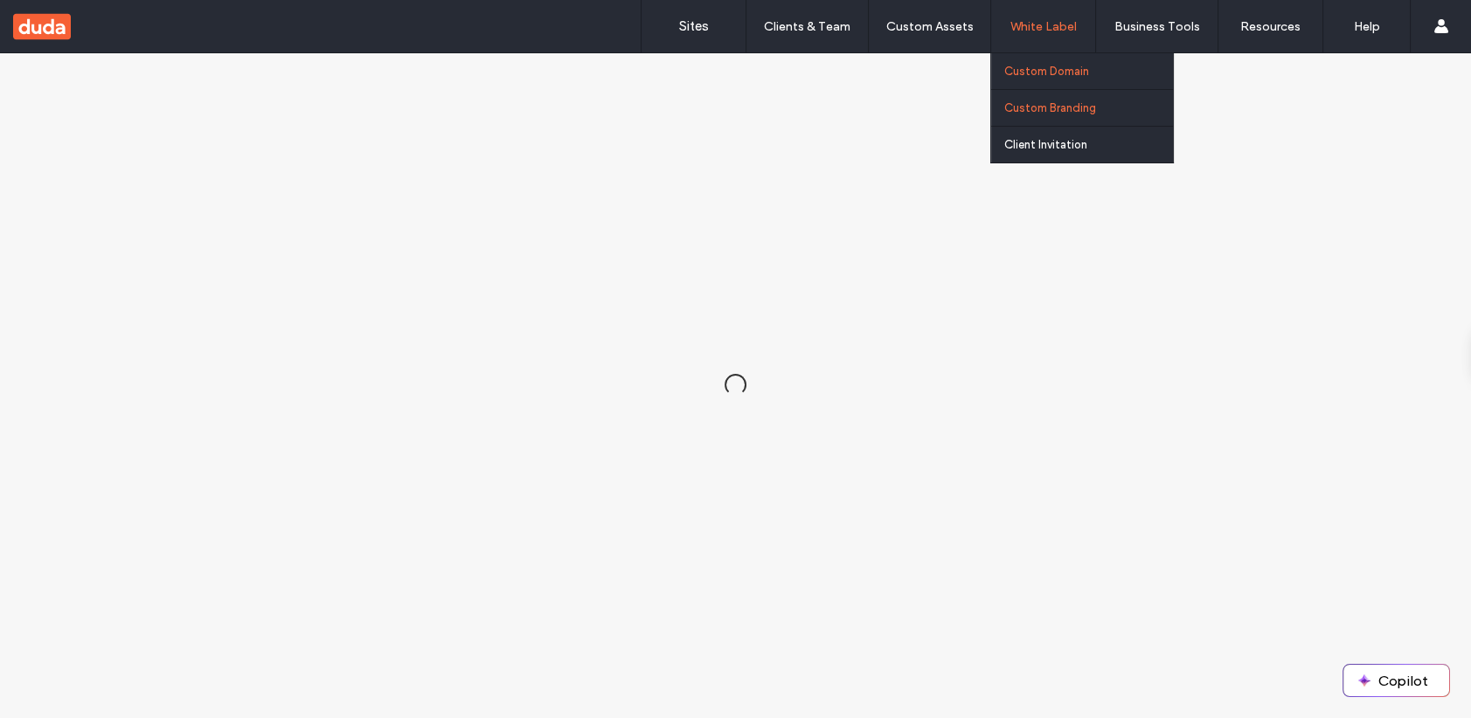
click at [1051, 65] on label "Custom Domain" at bounding box center [1046, 71] width 85 height 13
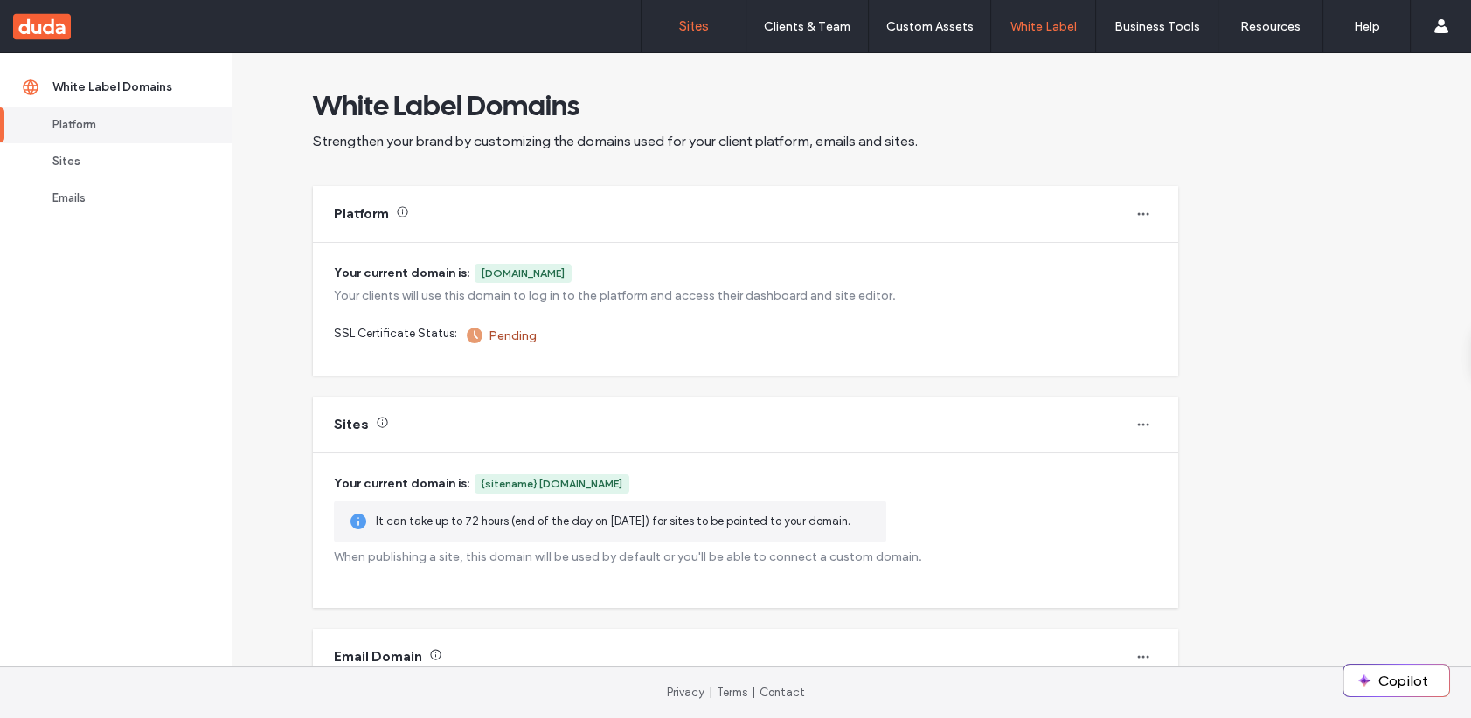
click at [700, 26] on label "Sites" at bounding box center [694, 26] width 30 height 16
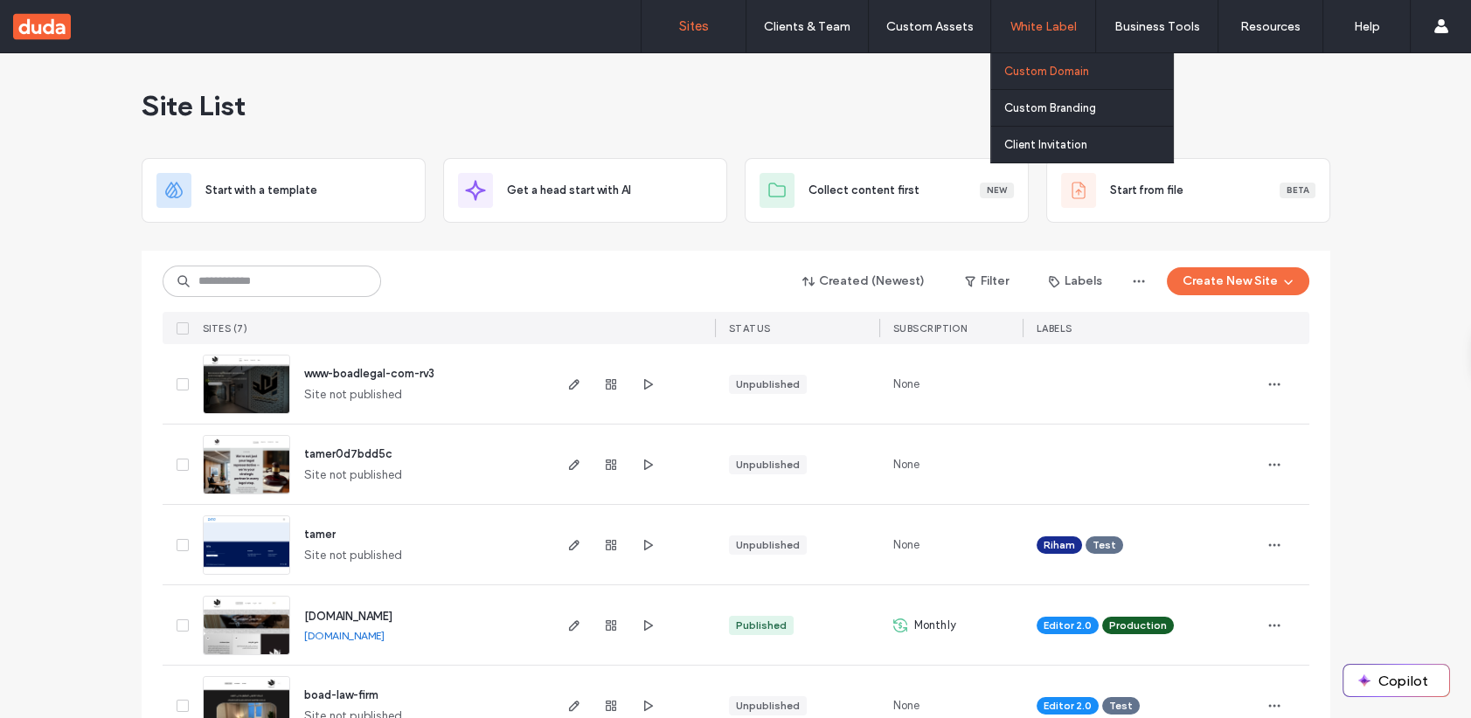
click at [1029, 75] on label "Custom Domain" at bounding box center [1046, 71] width 85 height 13
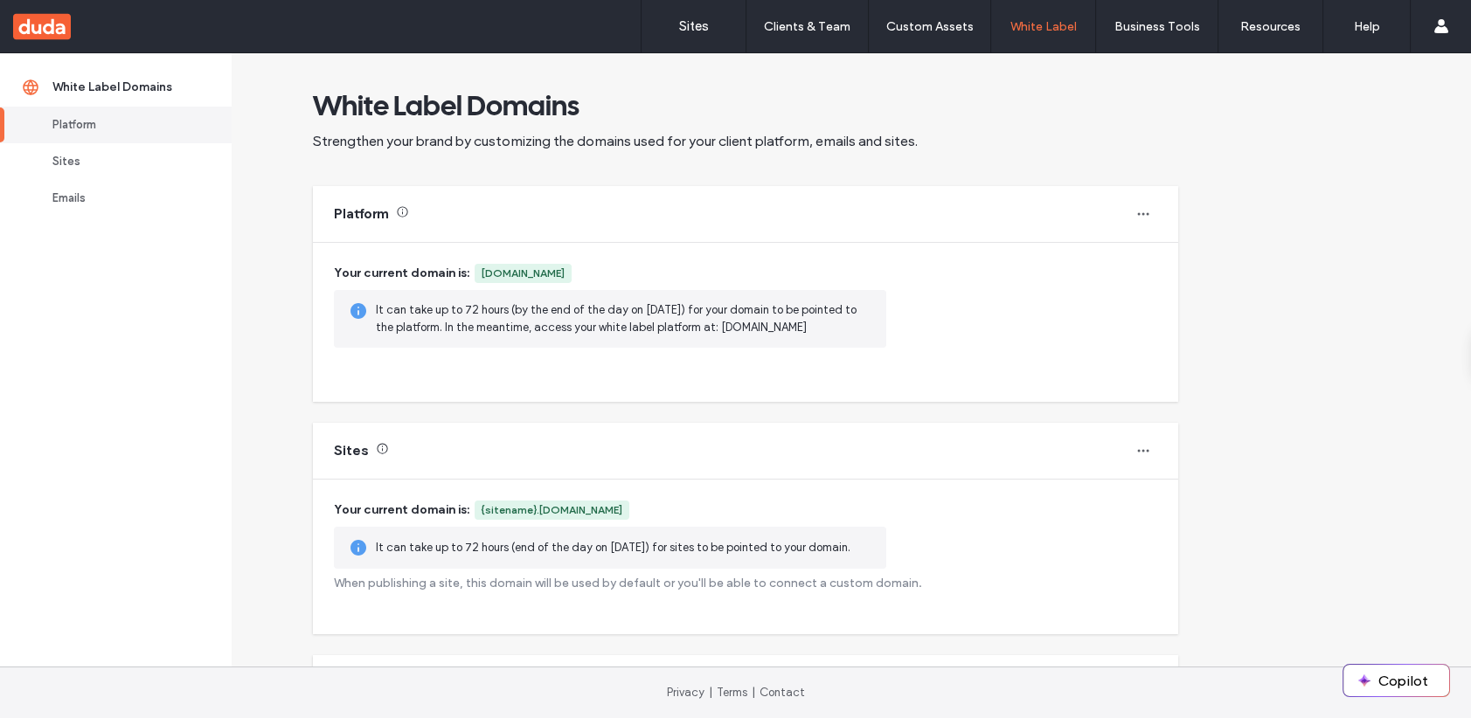
click at [448, 334] on span "It can take up to 72 hours (by the end of the day on [DATE]) for your domain to…" at bounding box center [616, 318] width 481 height 31
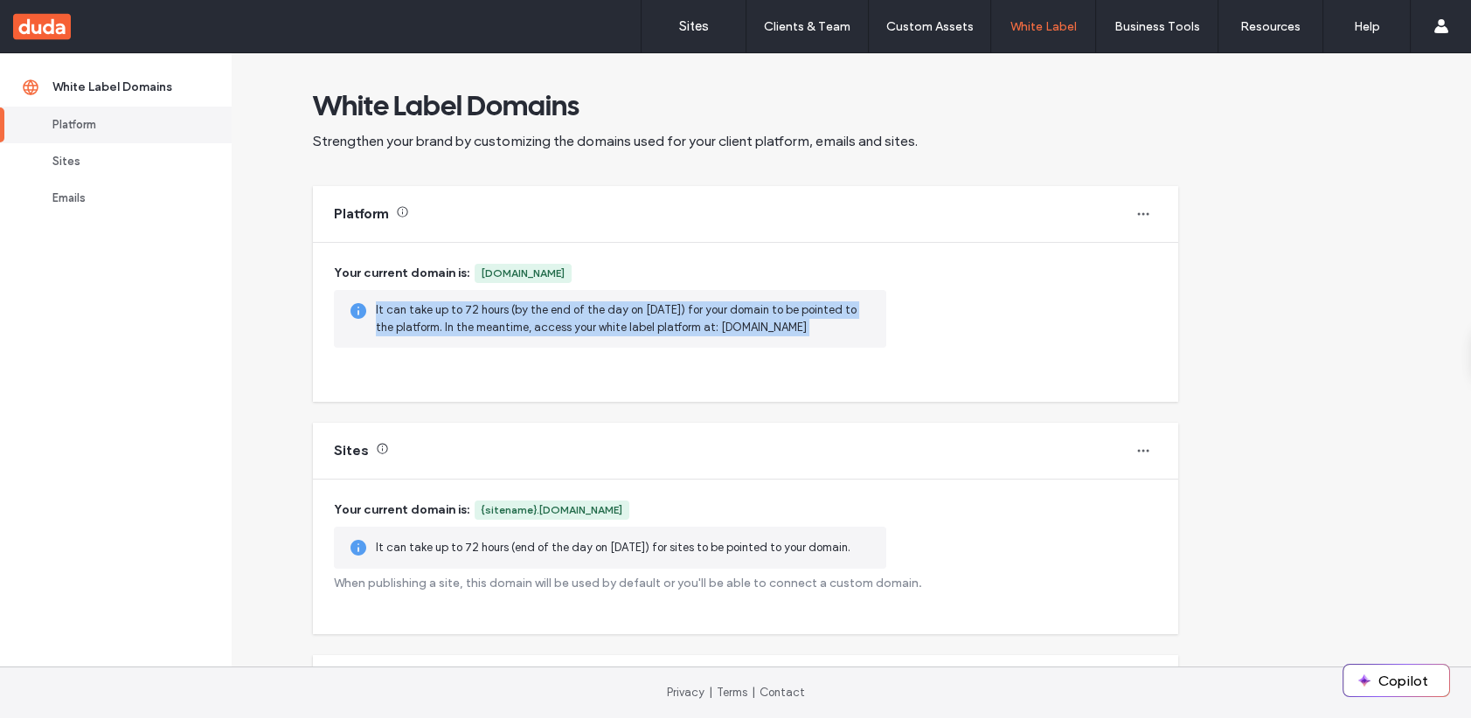
click at [448, 334] on span "It can take up to 72 hours (by the end of the day on [DATE]) for your domain to…" at bounding box center [616, 318] width 481 height 31
drag, startPoint x: 448, startPoint y: 345, endPoint x: 521, endPoint y: 358, distance: 73.7
click at [521, 348] on div "It can take up to 72 hours (by the end of the day on [DATE]) for your domain to…" at bounding box center [610, 319] width 552 height 58
click at [537, 334] on span "It can take up to 72 hours (by the end of the day on [DATE]) for your domain to…" at bounding box center [616, 318] width 481 height 31
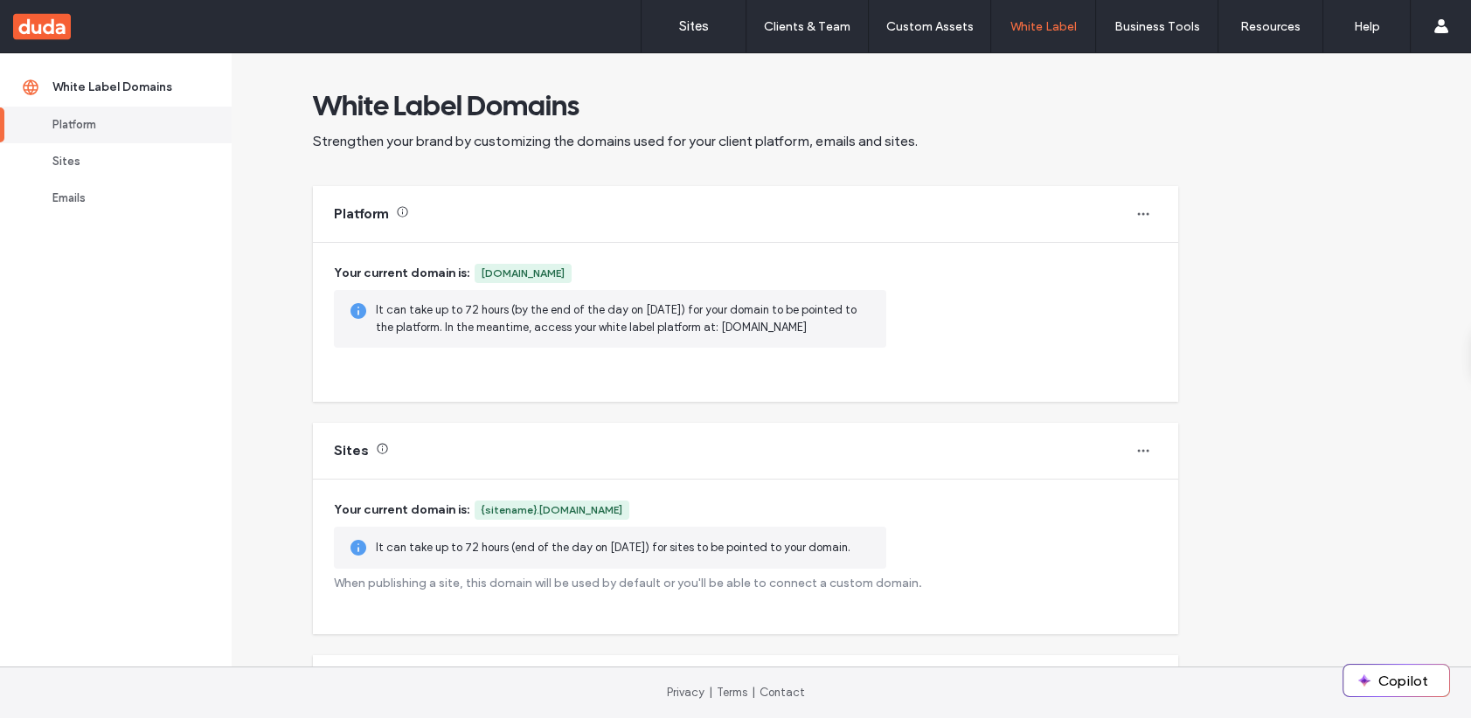
click at [543, 334] on span "It can take up to 72 hours (by the end of the day on [DATE]) for your domain to…" at bounding box center [616, 318] width 481 height 31
drag, startPoint x: 543, startPoint y: 349, endPoint x: 372, endPoint y: 353, distance: 170.5
click at [372, 348] on div "It can take up to 72 hours (by the end of the day on [DATE]) for your domain to…" at bounding box center [610, 319] width 552 height 58
copy span "[DOMAIN_NAME]"
